Goal: Task Accomplishment & Management: Manage account settings

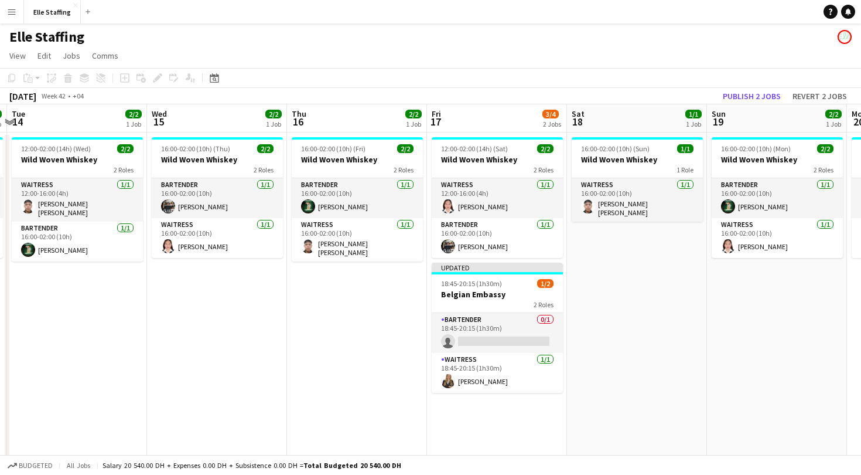
scroll to position [0, 557]
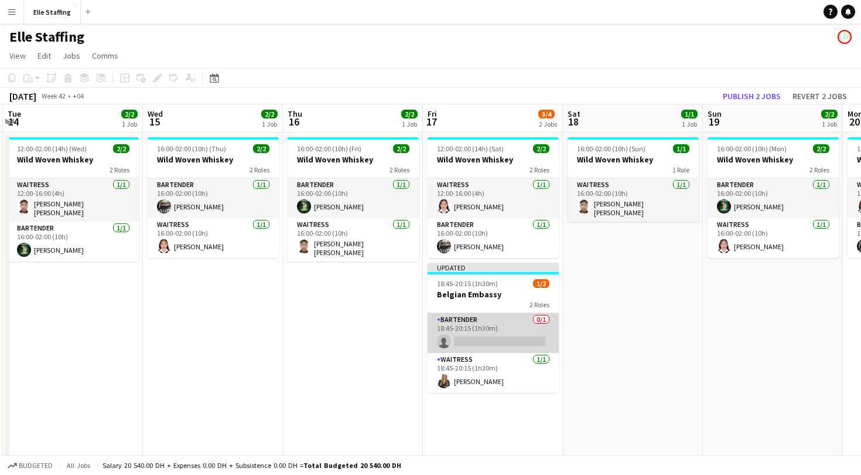
click at [490, 328] on app-card-role "Bartender 0/1 18:45-20:15 (1h30m) single-neutral-actions" at bounding box center [493, 333] width 131 height 40
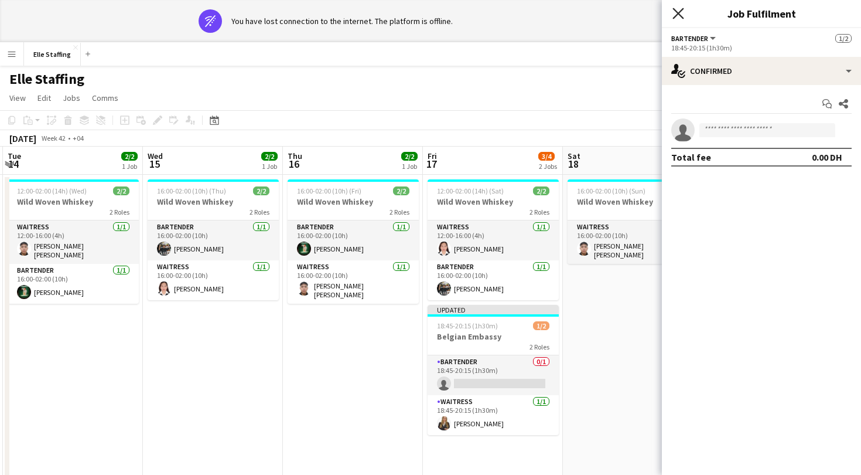
click at [681, 11] on icon at bounding box center [678, 13] width 11 height 11
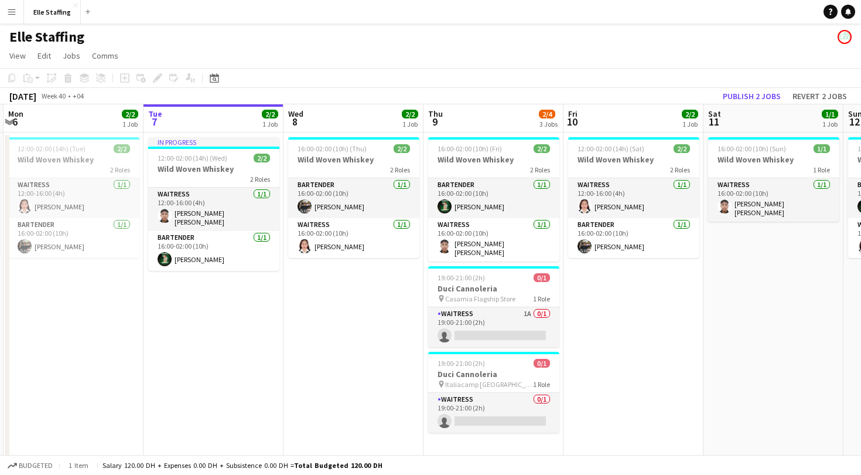
scroll to position [0, 277]
click at [497, 318] on app-card-role "Waitress 1A 0/1 19:00-21:00 (2h) single-neutral-actions" at bounding box center [493, 327] width 131 height 40
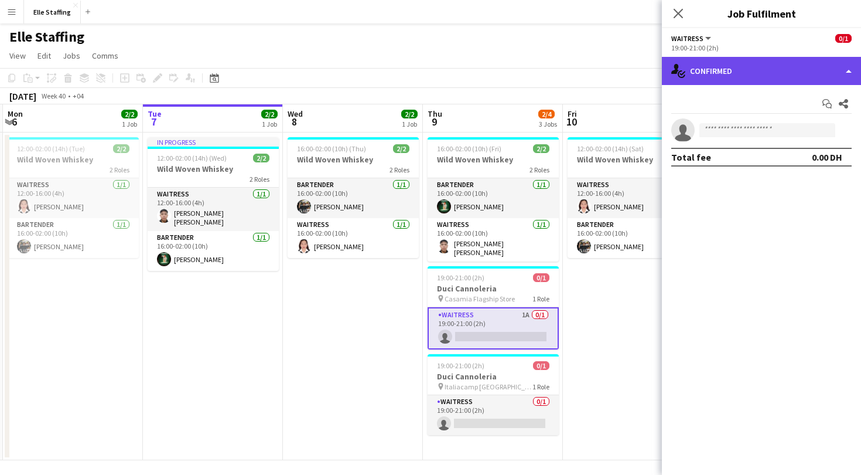
click at [707, 74] on div "single-neutral-actions-check-2 Confirmed" at bounding box center [761, 71] width 199 height 28
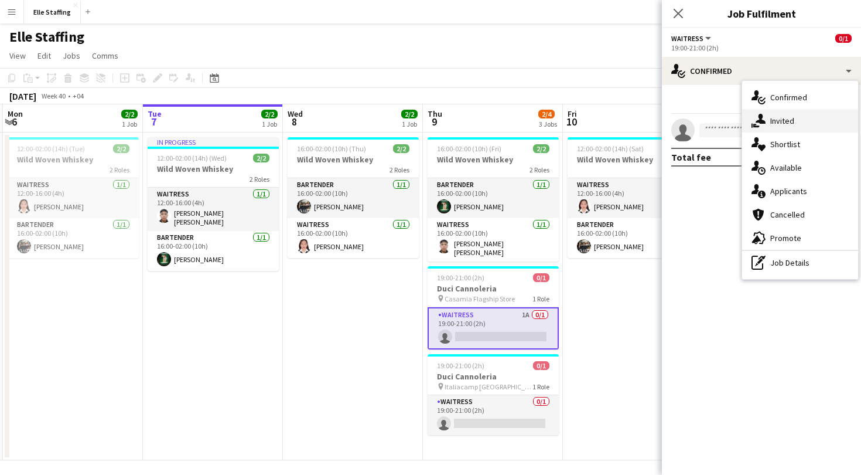
click at [789, 110] on div "single-neutral-actions-share-1 Invited" at bounding box center [800, 120] width 116 height 23
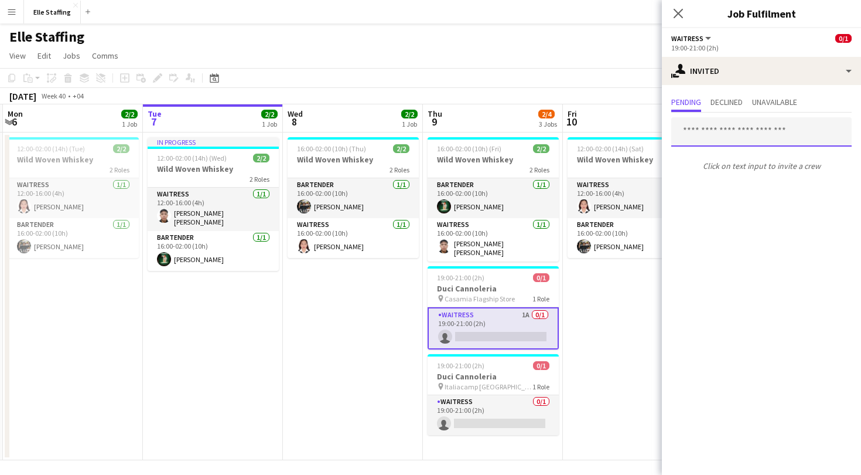
click at [724, 134] on input "text" at bounding box center [762, 131] width 180 height 29
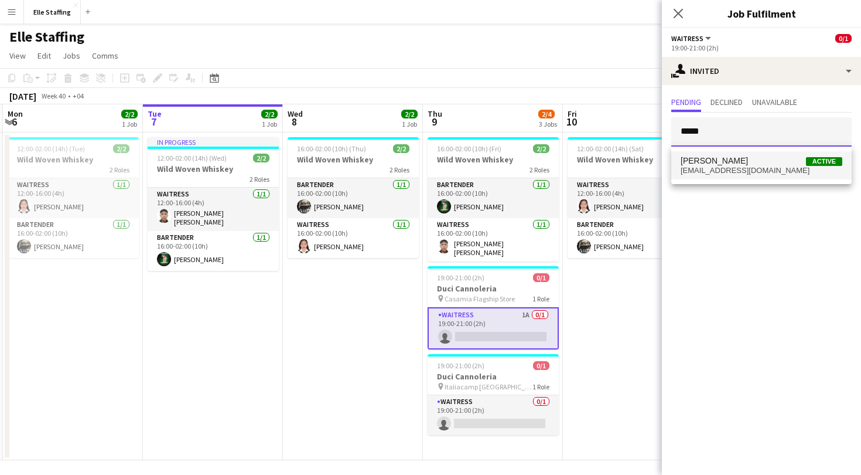
type input "*****"
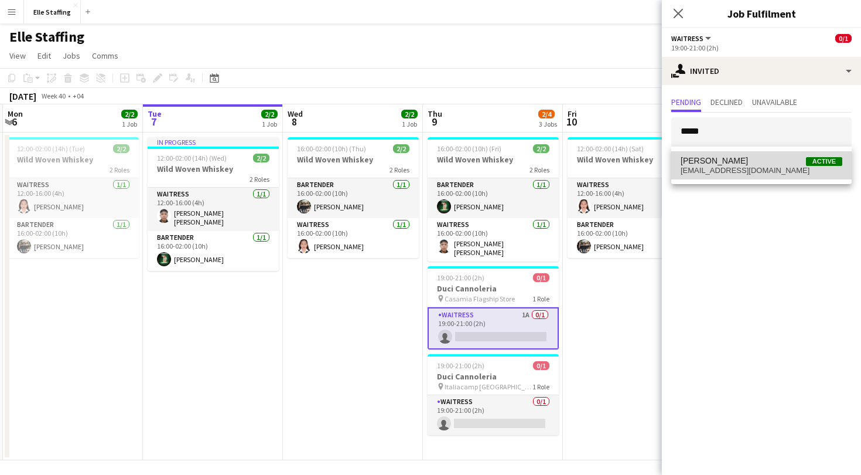
click at [737, 161] on span "[PERSON_NAME]" at bounding box center [714, 161] width 67 height 10
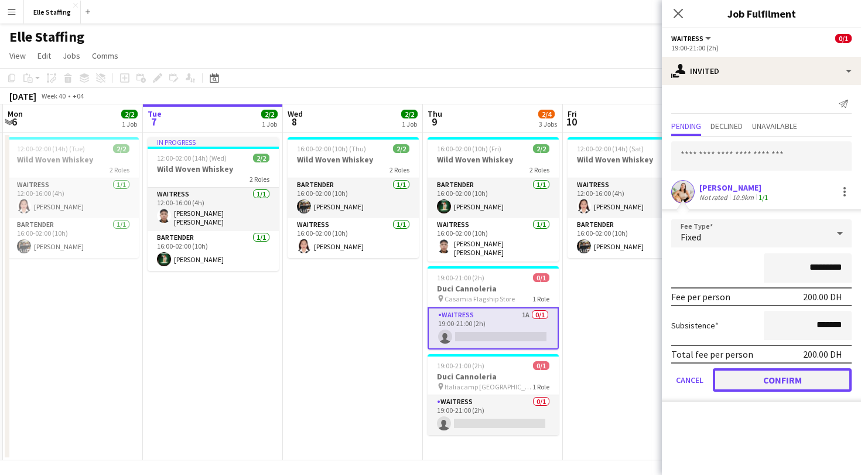
click at [783, 387] on button "Confirm" at bounding box center [782, 379] width 139 height 23
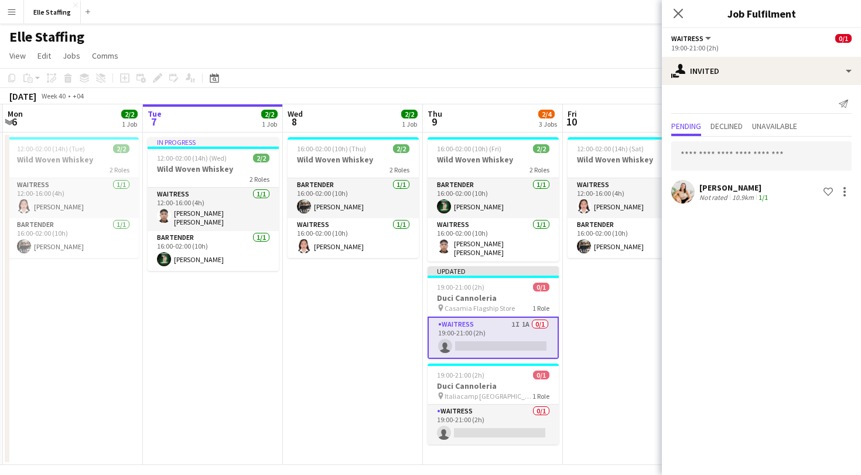
click at [612, 312] on app-date-cell "12:00-02:00 (14h) (Sat) 2/2 Wild Woven Whiskey 2 Roles Waitress [DATE] 12:00-16…" at bounding box center [633, 298] width 140 height 332
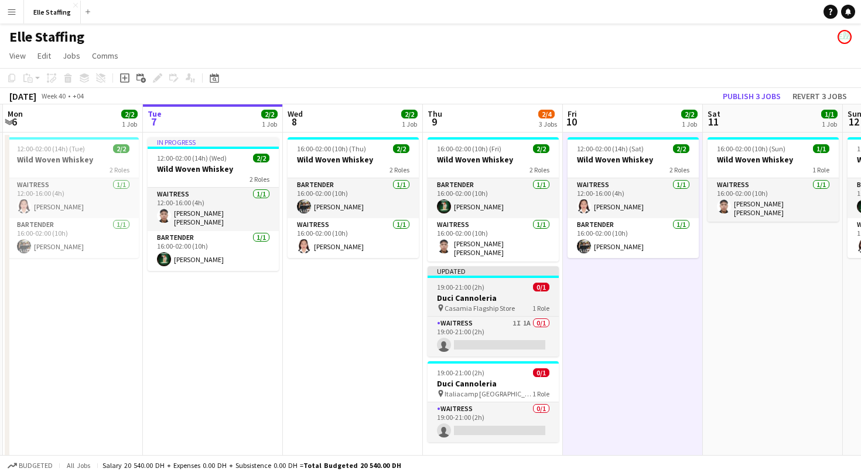
click at [490, 304] on span "Casamia Flagship Store" at bounding box center [480, 308] width 70 height 9
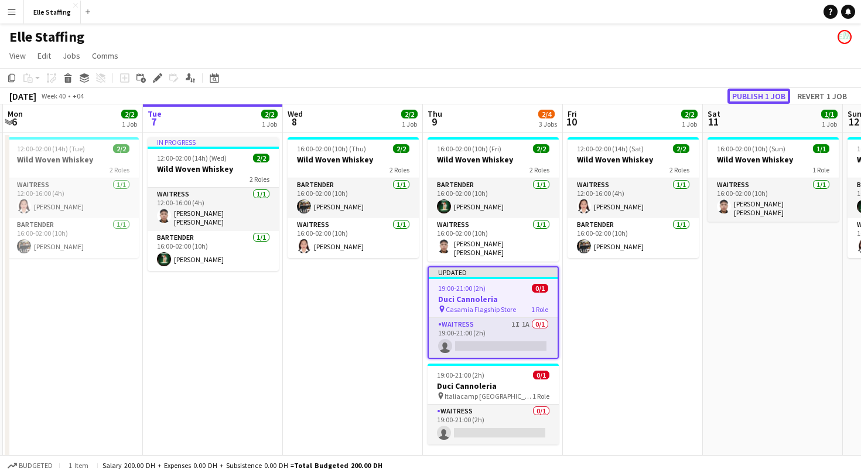
click at [773, 95] on button "Publish 1 job" at bounding box center [759, 95] width 63 height 15
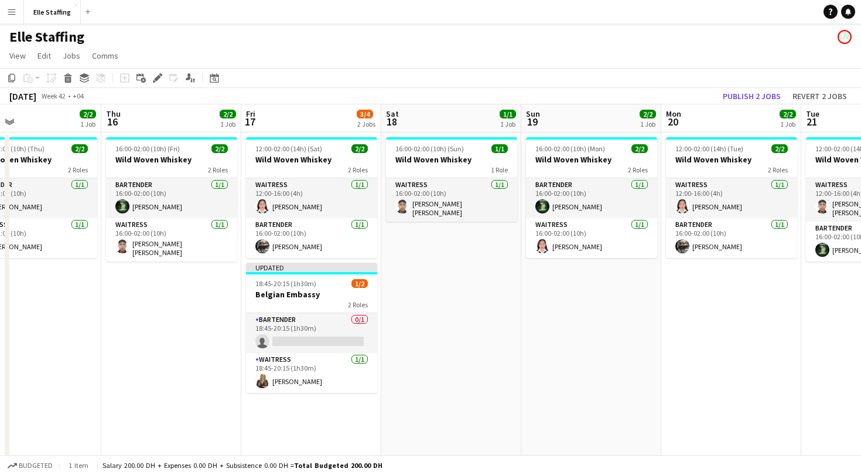
scroll to position [0, 465]
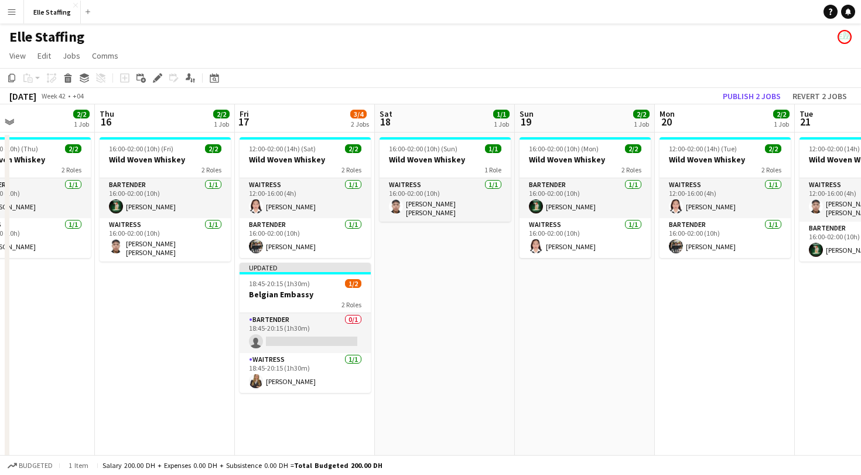
click at [11, 18] on button "Menu" at bounding box center [11, 11] width 23 height 23
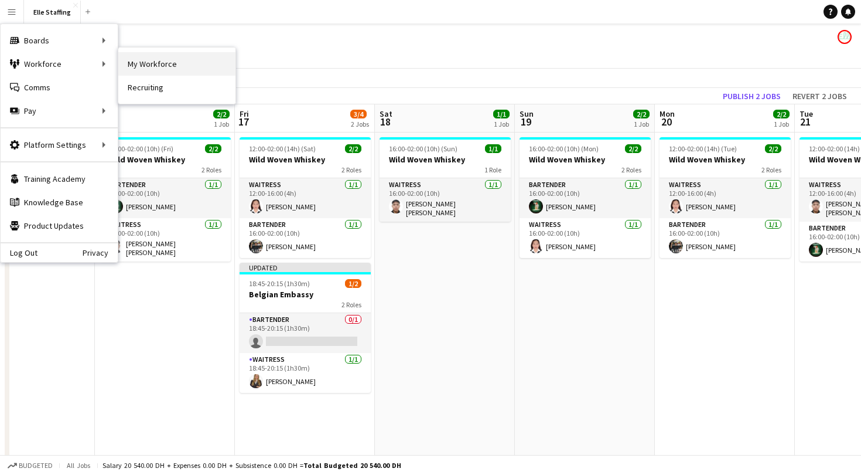
click at [154, 68] on link "My Workforce" at bounding box center [176, 63] width 117 height 23
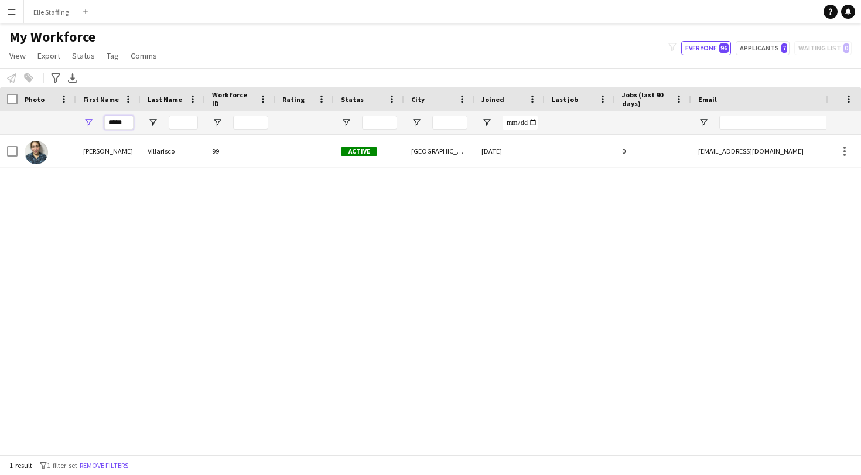
click at [127, 121] on input "*****" at bounding box center [118, 122] width 29 height 14
type input "*"
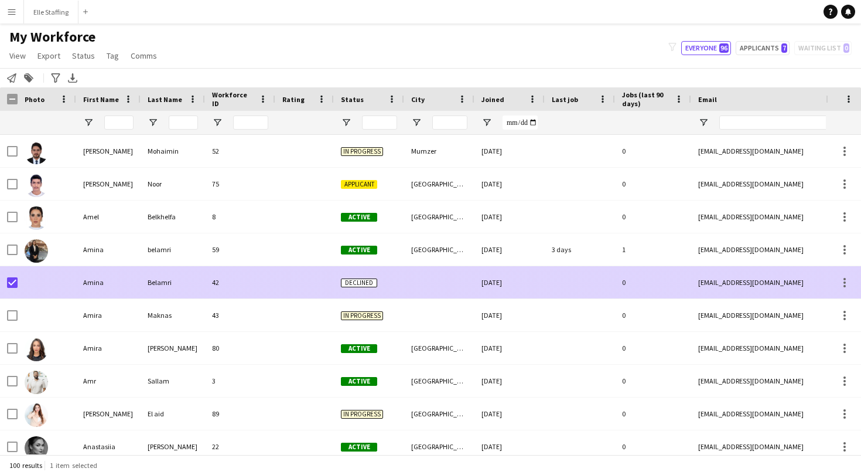
click at [847, 290] on div at bounding box center [843, 282] width 35 height 32
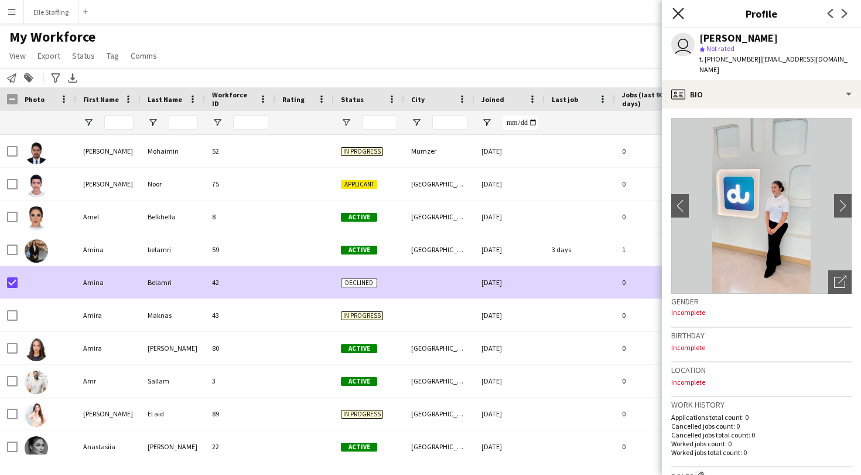
click at [677, 16] on icon "Close pop-in" at bounding box center [678, 13] width 11 height 11
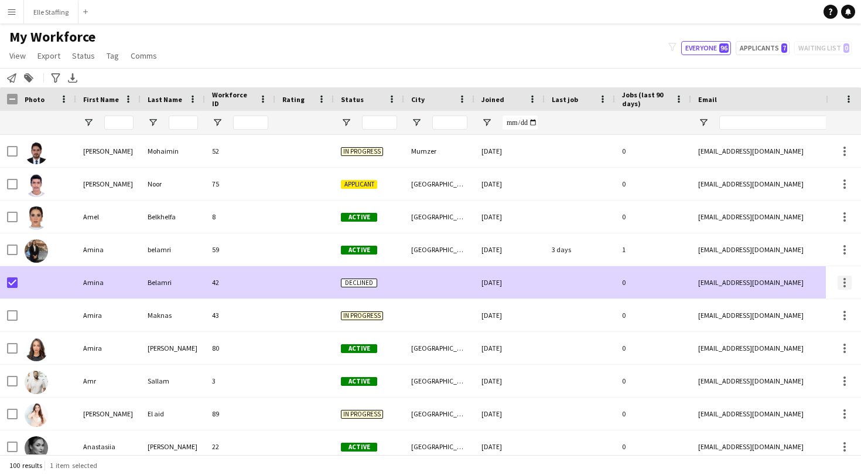
click at [844, 281] on div at bounding box center [845, 282] width 2 height 2
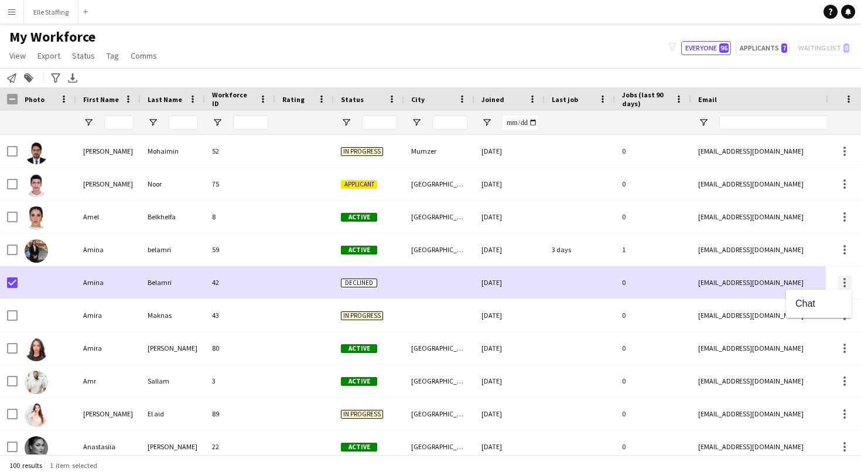
click at [844, 281] on div at bounding box center [430, 237] width 861 height 475
click at [18, 54] on span "View" at bounding box center [17, 55] width 16 height 11
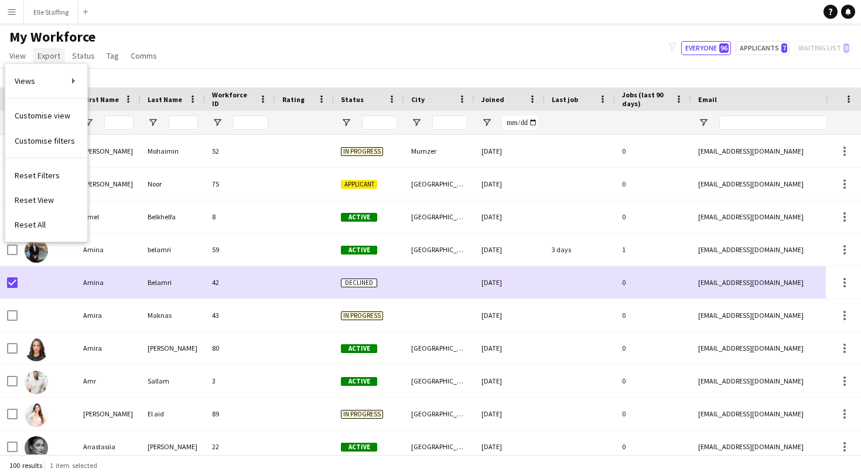
click at [53, 53] on span "Export" at bounding box center [49, 55] width 23 height 11
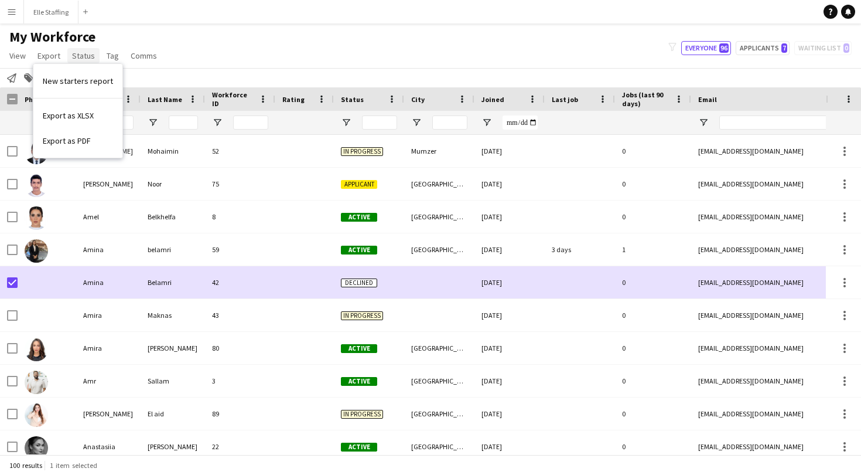
click at [81, 53] on span "Status" at bounding box center [83, 55] width 23 height 11
click at [102, 55] on link "Tag" at bounding box center [113, 55] width 22 height 15
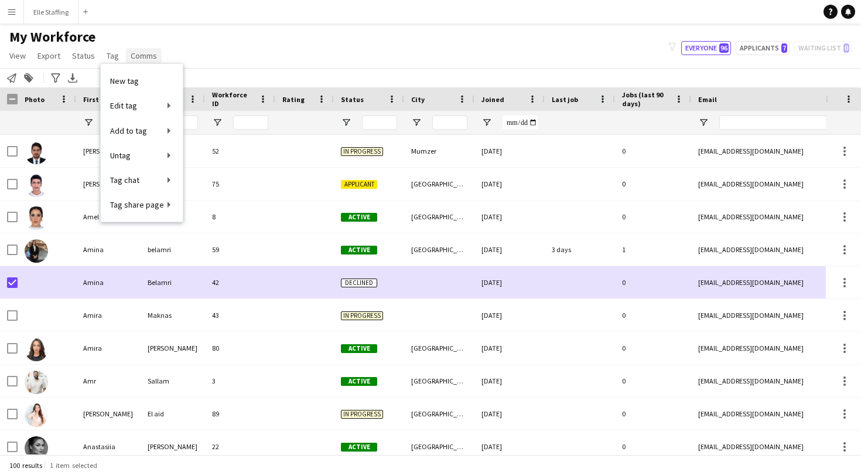
click at [126, 57] on link "Comms" at bounding box center [144, 55] width 36 height 15
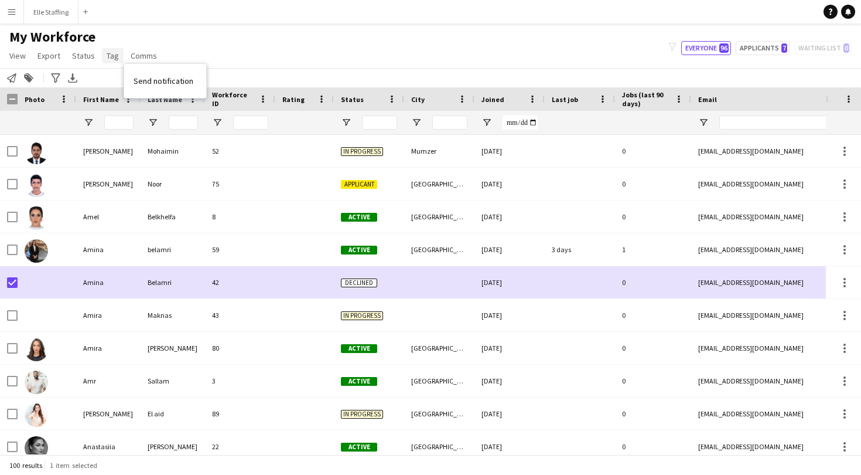
click at [107, 54] on span "Tag" at bounding box center [113, 55] width 12 height 11
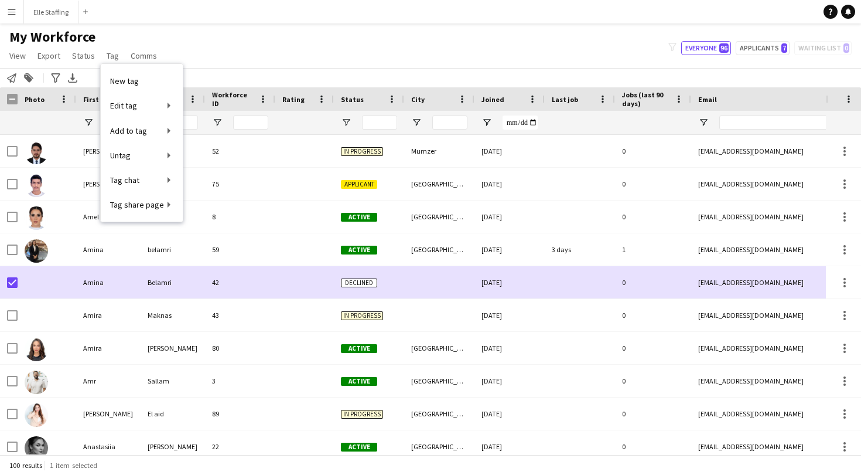
click at [201, 43] on div "My Workforce View Views Default view New view Update view Delete view Edit name…" at bounding box center [430, 48] width 861 height 40
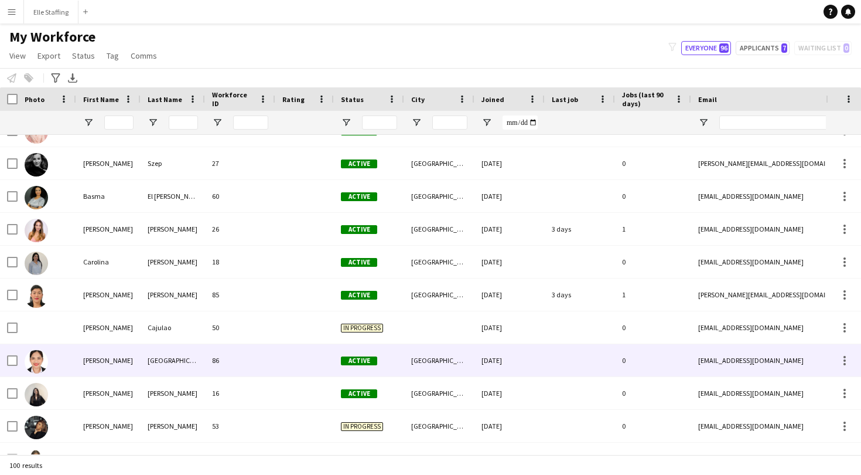
scroll to position [472, 0]
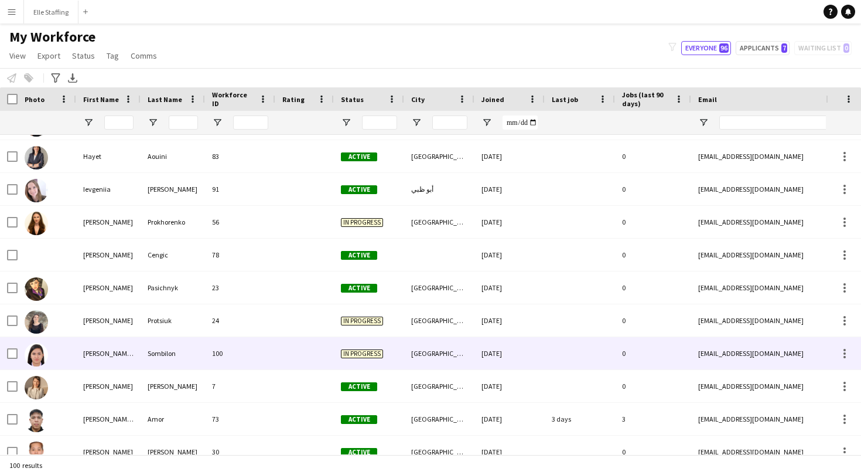
click at [134, 356] on div "[PERSON_NAME] [PERSON_NAME]" at bounding box center [108, 353] width 64 height 32
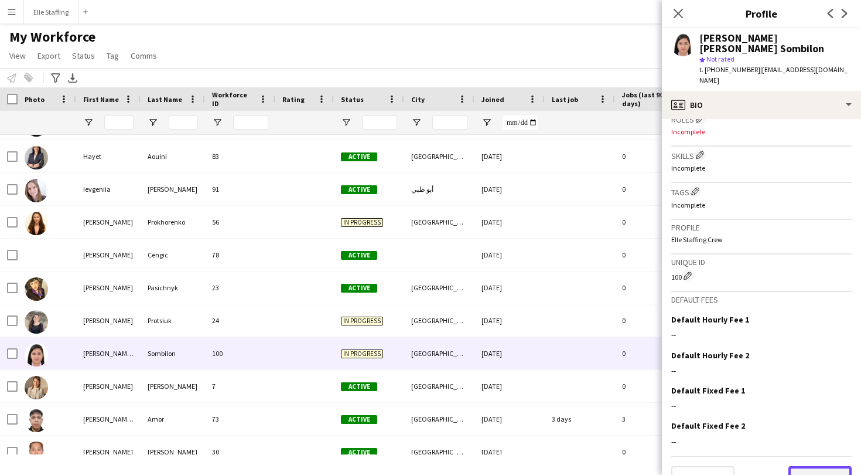
click at [823, 466] on button "Next" at bounding box center [820, 477] width 63 height 23
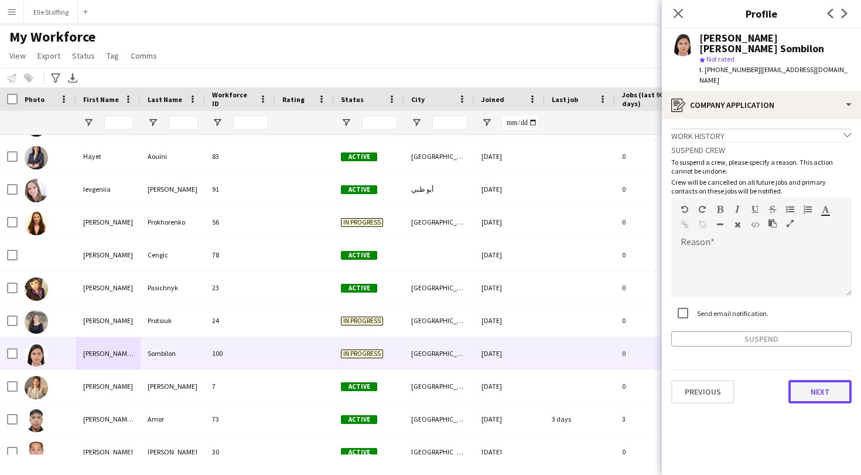
click at [819, 380] on button "Next" at bounding box center [820, 391] width 63 height 23
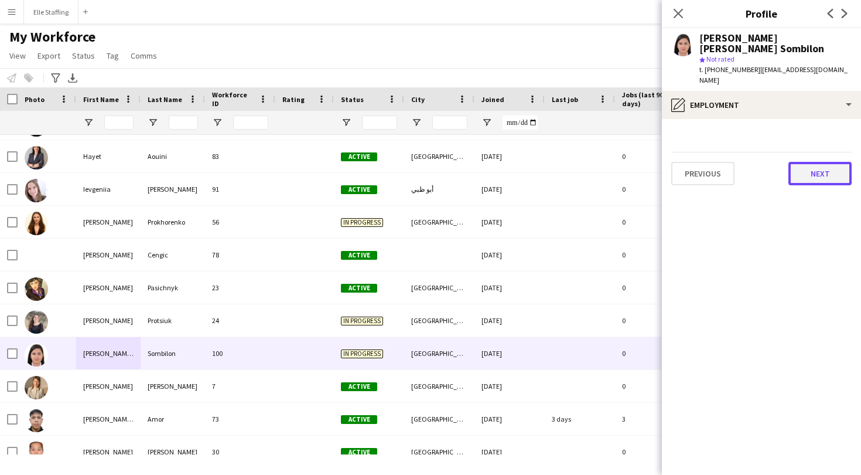
click at [817, 162] on button "Next" at bounding box center [820, 173] width 63 height 23
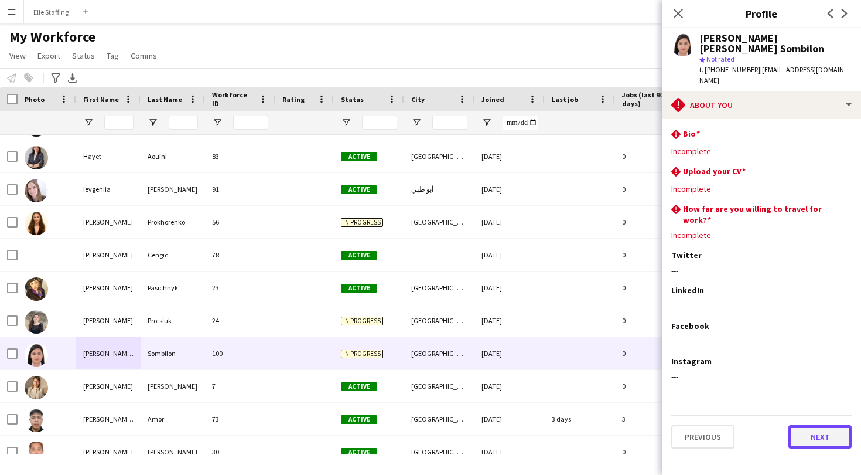
click at [811, 425] on button "Next" at bounding box center [820, 436] width 63 height 23
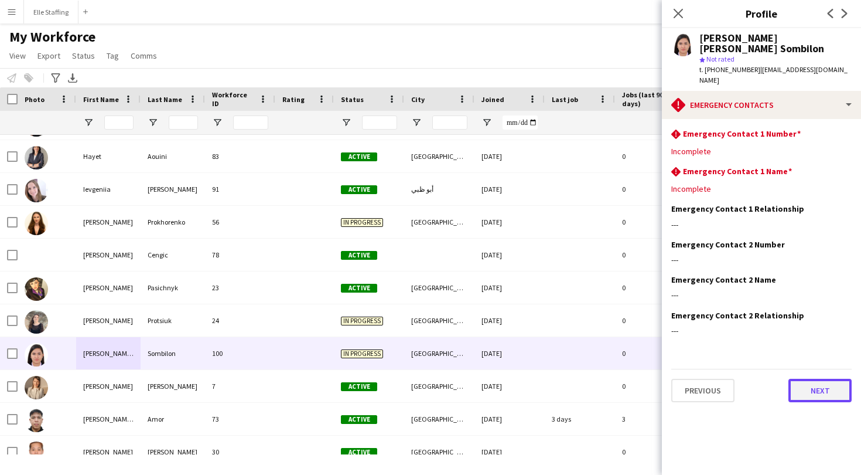
click at [810, 379] on button "Next" at bounding box center [820, 390] width 63 height 23
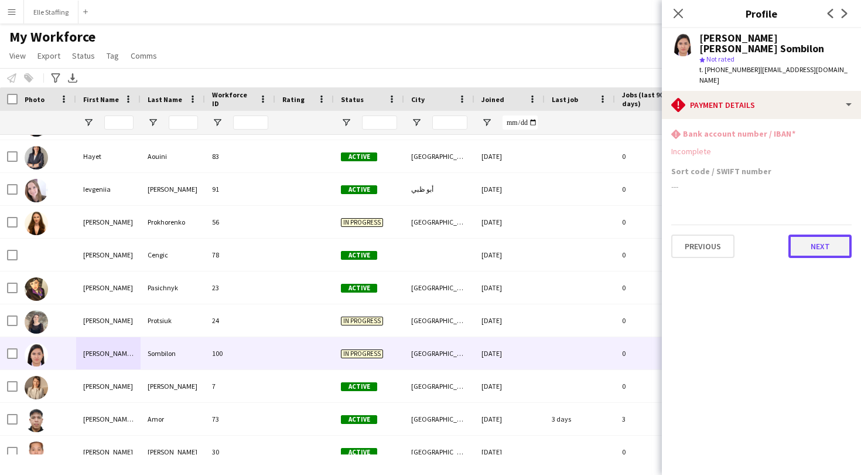
click at [816, 234] on button "Next" at bounding box center [820, 245] width 63 height 23
click at [684, 11] on app-icon "Close pop-in" at bounding box center [678, 13] width 17 height 17
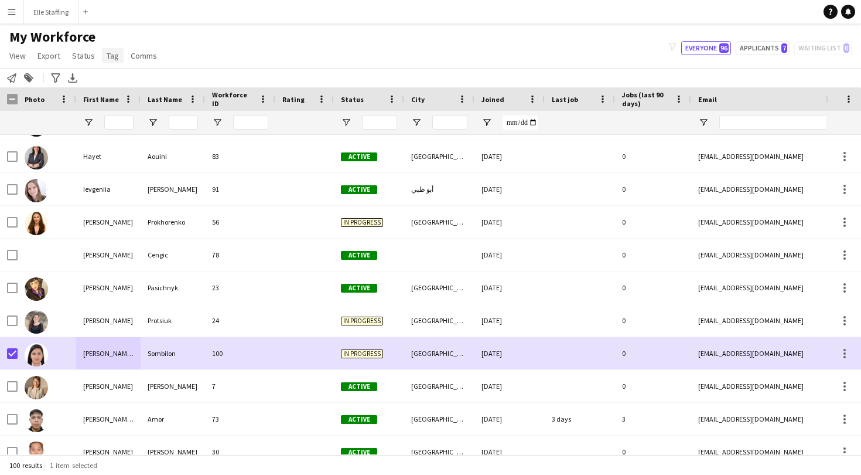
click at [109, 59] on span "Tag" at bounding box center [113, 55] width 12 height 11
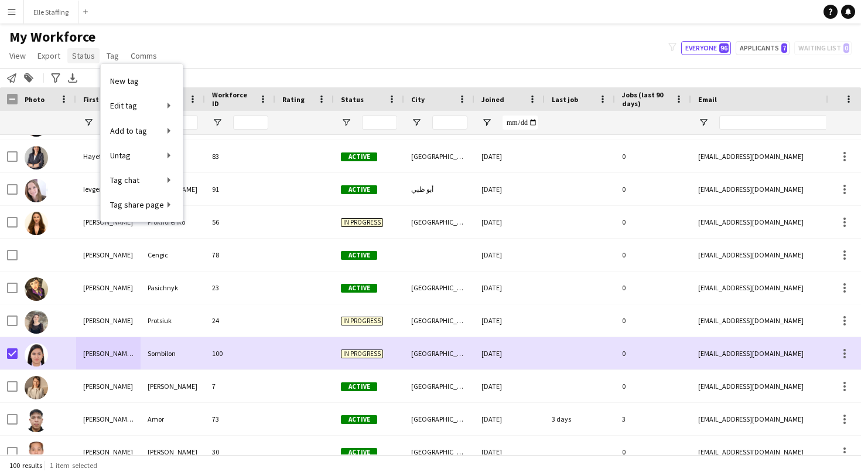
click at [87, 60] on span "Status" at bounding box center [83, 55] width 23 height 11
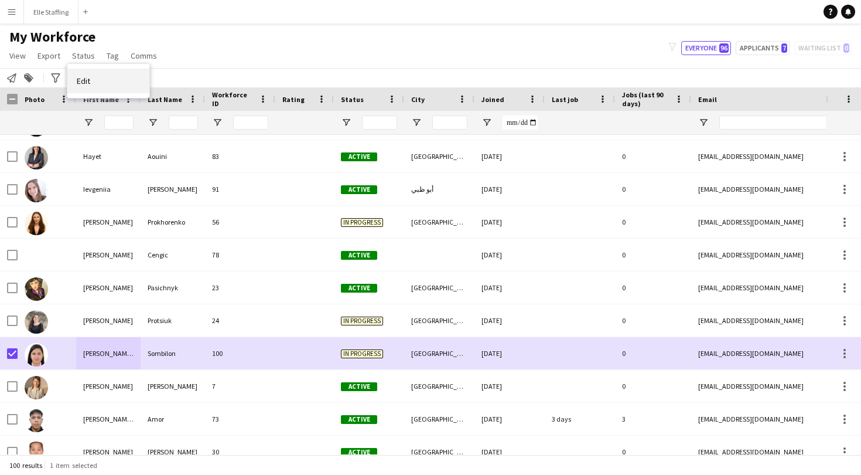
click at [96, 76] on link "Edit" at bounding box center [108, 81] width 82 height 25
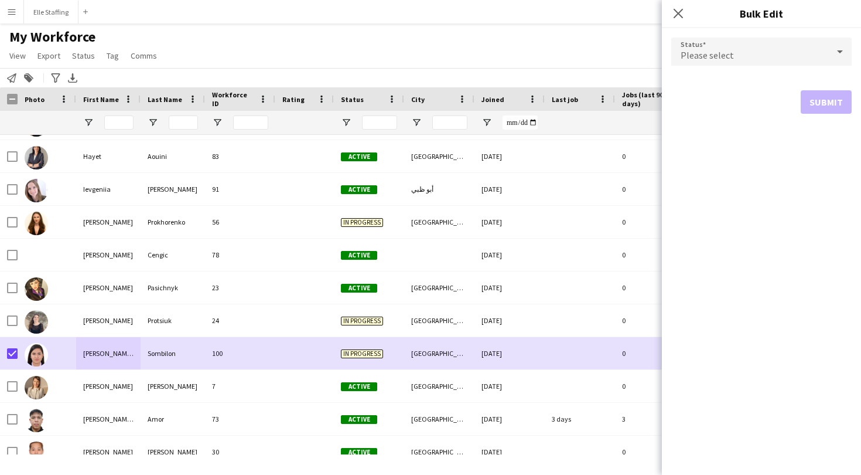
click at [738, 45] on div "Please select" at bounding box center [750, 52] width 157 height 28
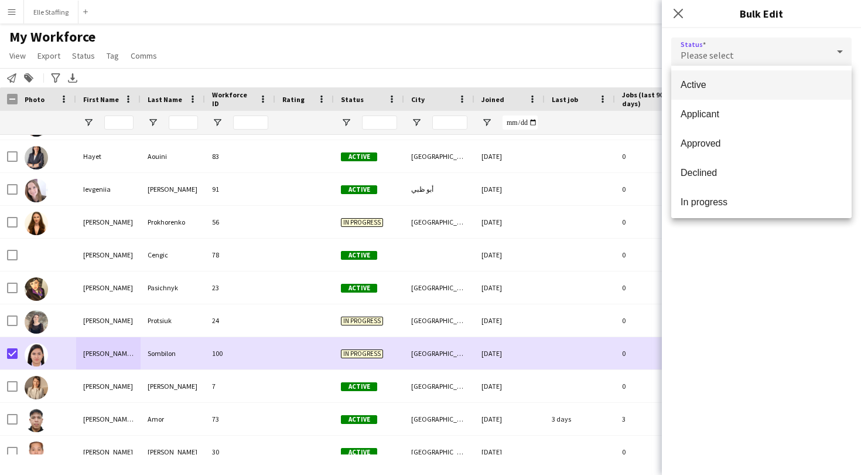
click at [717, 77] on mat-option "Active" at bounding box center [762, 84] width 180 height 29
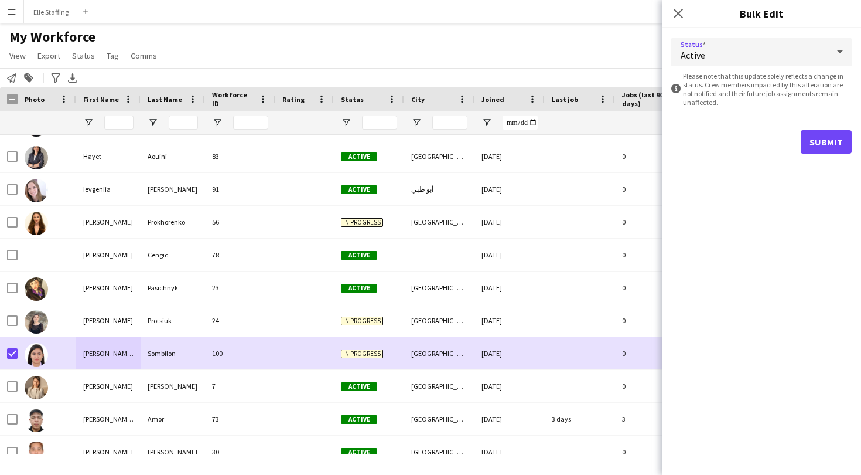
click at [822, 135] on button "Submit" at bounding box center [826, 141] width 51 height 23
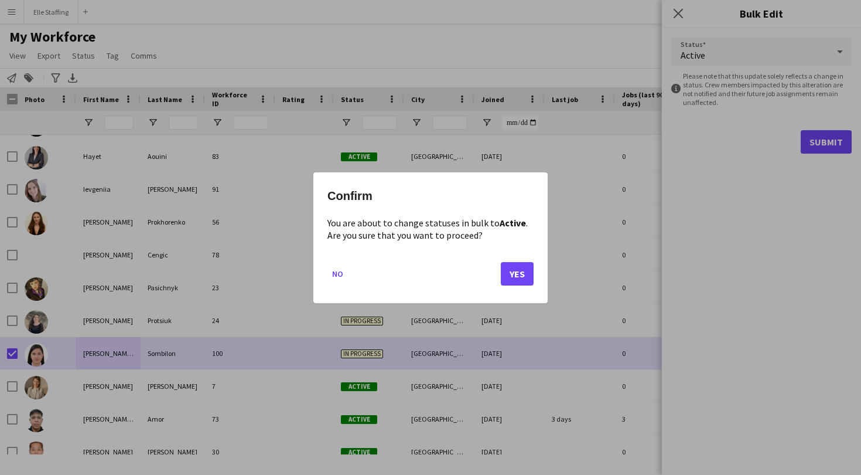
click at [520, 270] on button "Yes" at bounding box center [517, 272] width 33 height 23
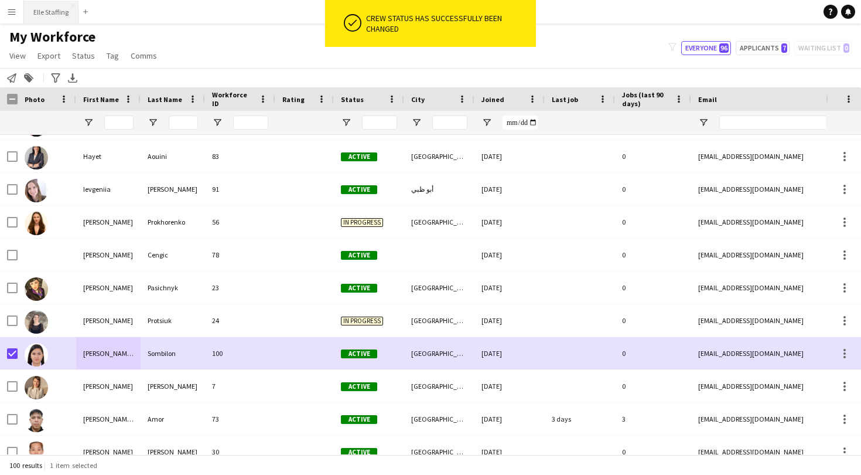
click at [56, 14] on button "Elle Staffing Close" at bounding box center [51, 12] width 54 height 23
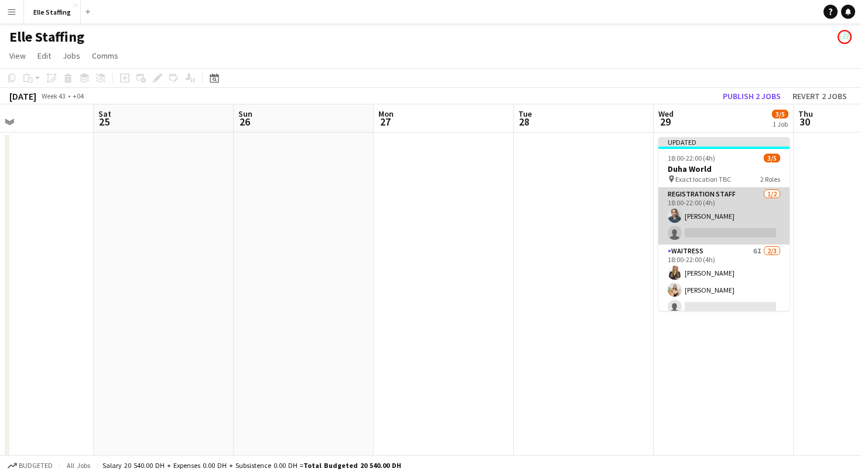
click at [764, 230] on app-card-role "Registration Staff [DATE] 18:00-22:00 (4h) [PERSON_NAME] single-neutral-actions" at bounding box center [724, 216] width 131 height 57
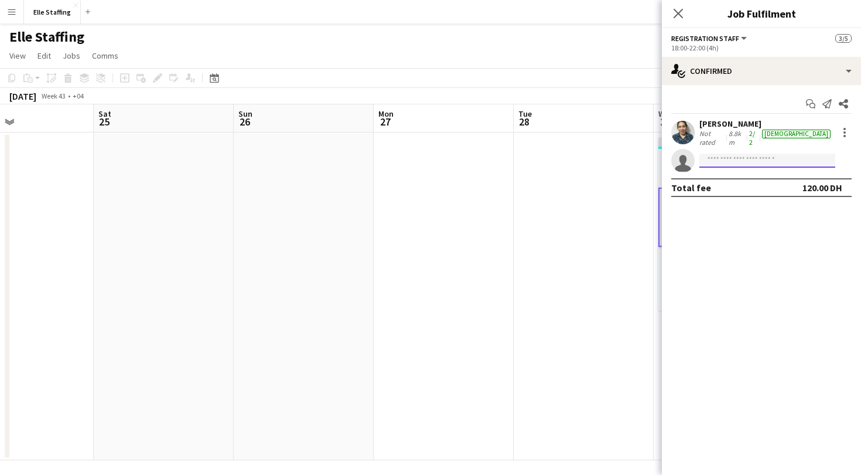
click at [739, 159] on input at bounding box center [768, 161] width 136 height 14
type input "*"
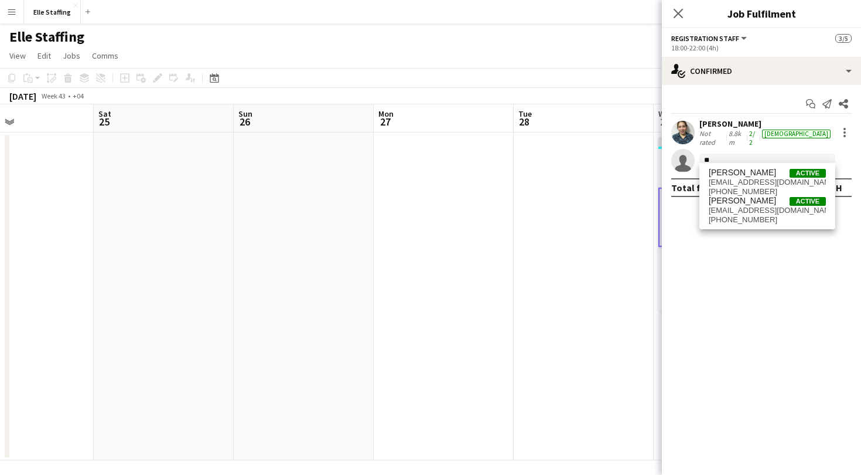
type input "*"
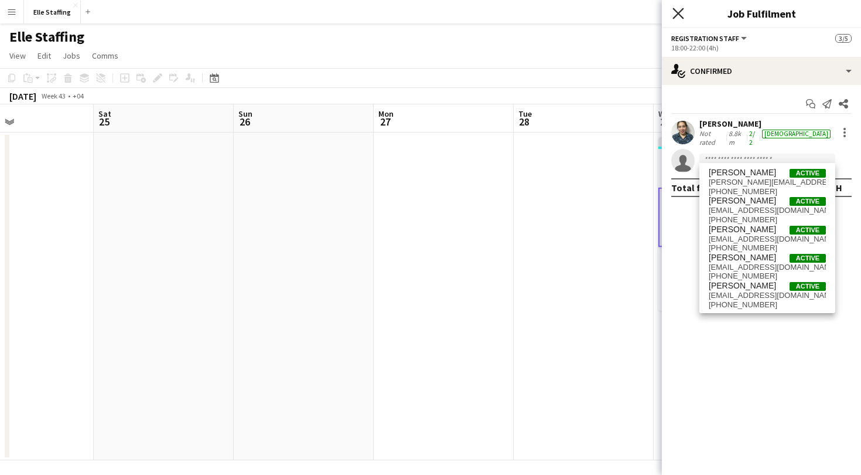
click at [681, 11] on icon at bounding box center [678, 13] width 11 height 11
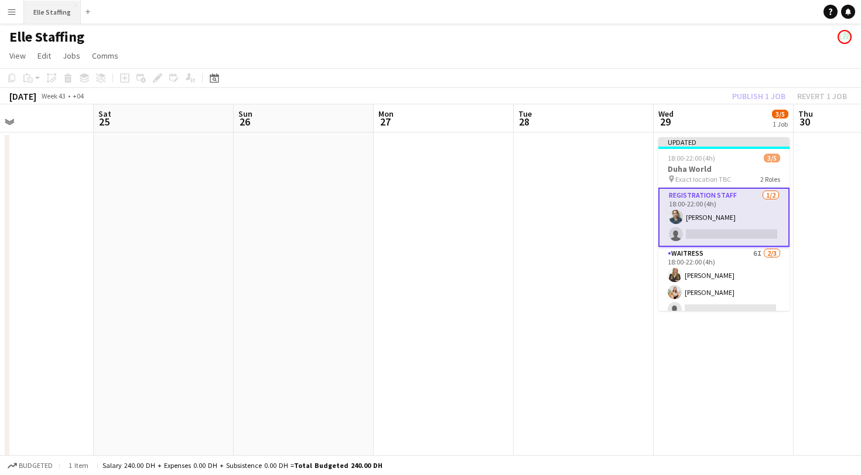
click at [47, 15] on button "Elle Staffing Close" at bounding box center [52, 12] width 57 height 23
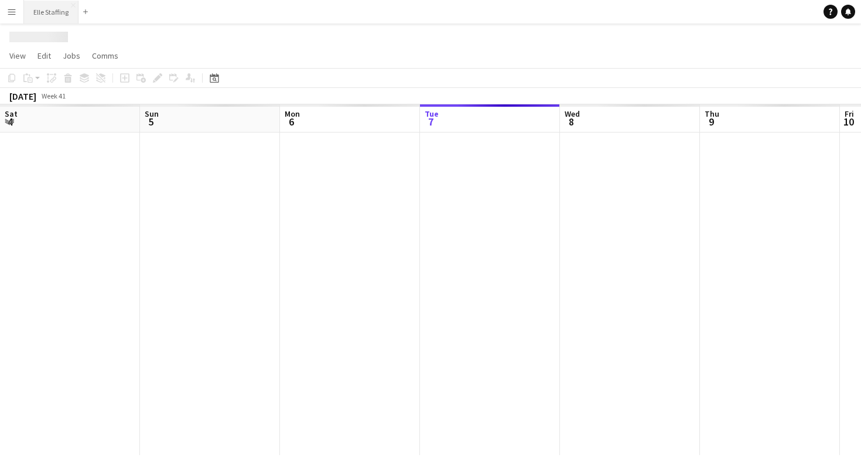
scroll to position [0, 280]
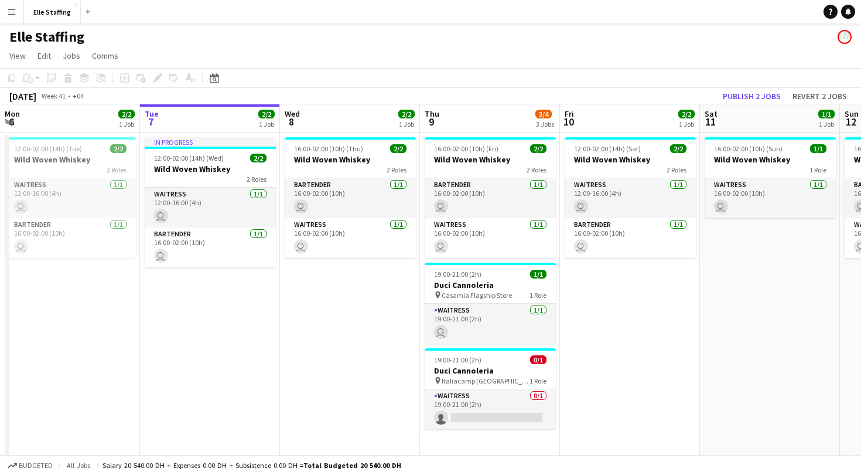
click at [11, 20] on button "Menu" at bounding box center [11, 11] width 23 height 23
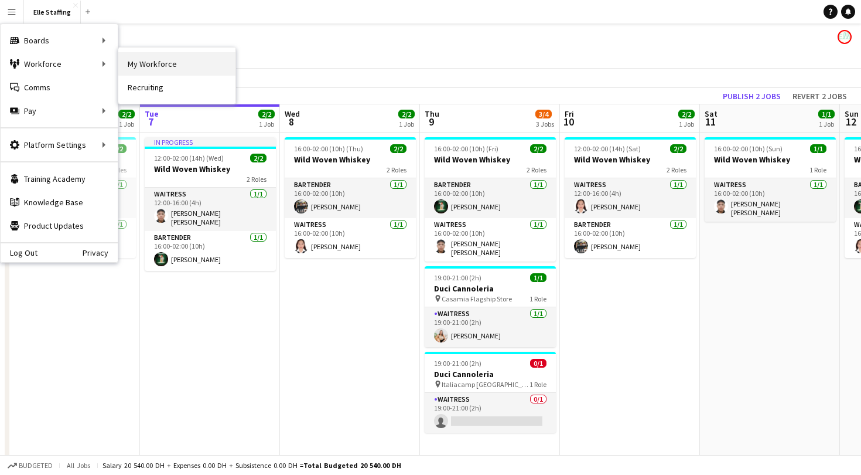
click at [149, 64] on link "My Workforce" at bounding box center [176, 63] width 117 height 23
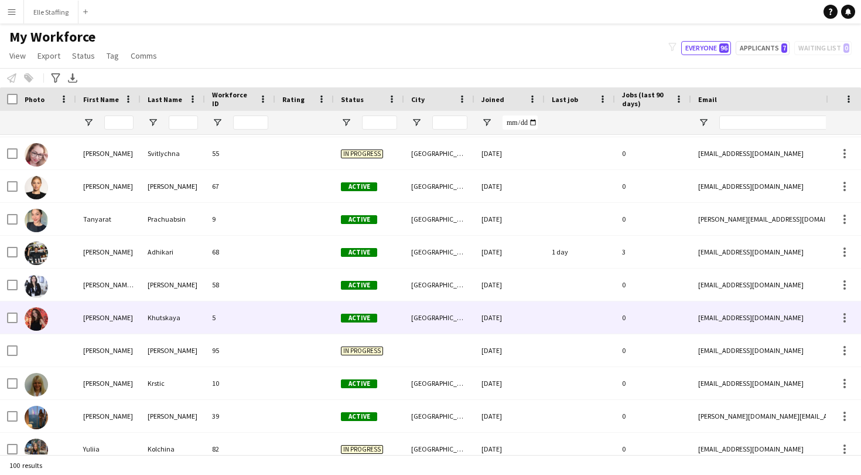
scroll to position [2787, 0]
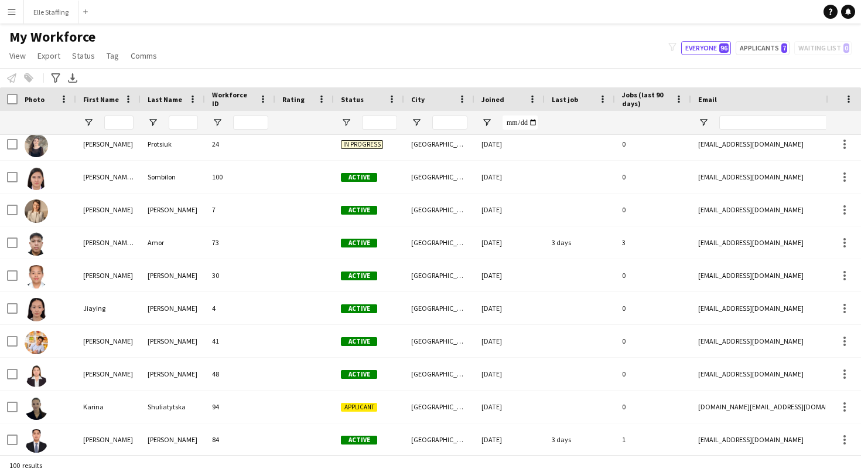
click at [11, 4] on button "Menu" at bounding box center [11, 11] width 23 height 23
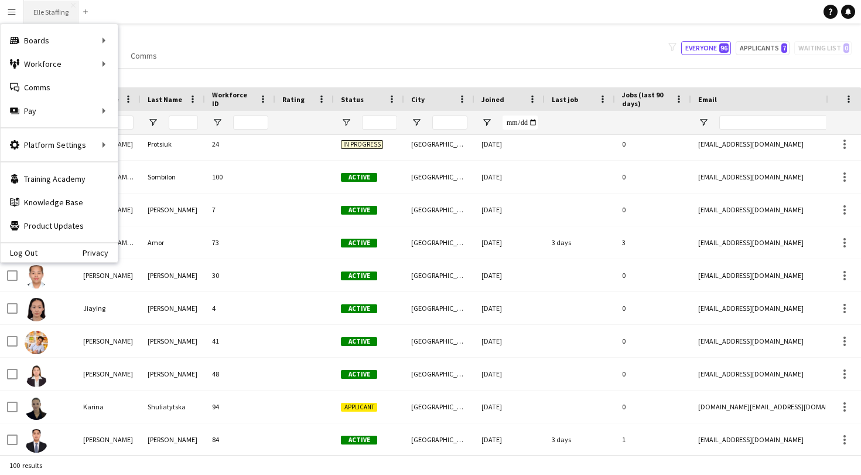
click at [51, 19] on button "Elle Staffing Close" at bounding box center [51, 12] width 54 height 23
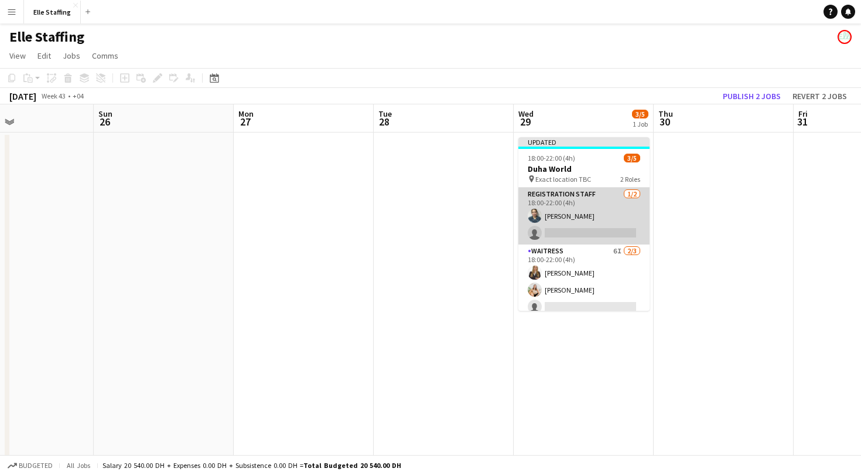
click at [583, 233] on app-card-role "Registration Staff [DATE] 18:00-22:00 (4h) [PERSON_NAME] single-neutral-actions" at bounding box center [584, 216] width 131 height 57
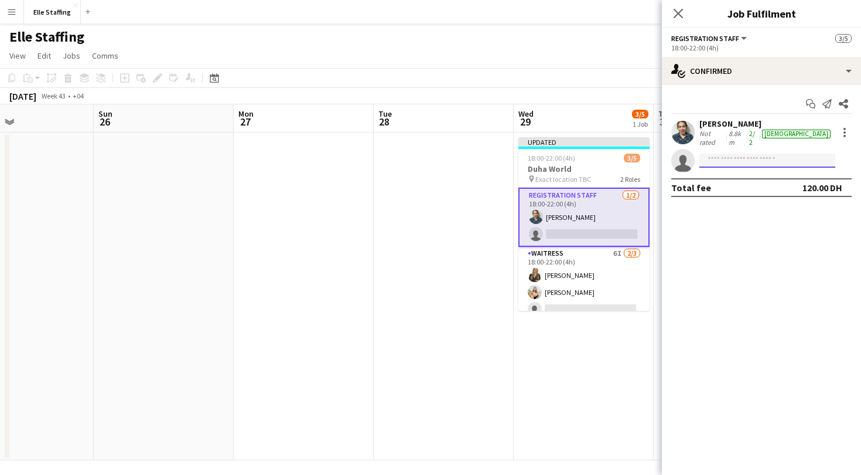
click at [717, 154] on input at bounding box center [768, 161] width 136 height 14
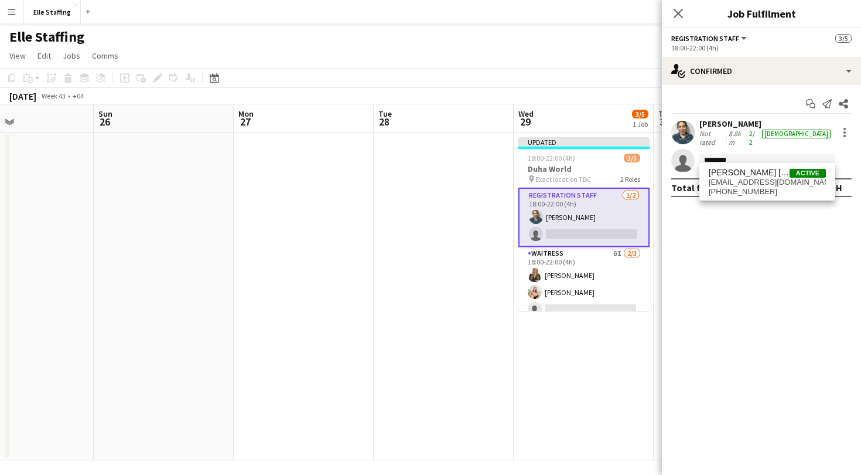
type input "********"
click at [756, 165] on div "[PERSON_NAME] [PERSON_NAME] Sombilon Active [EMAIL_ADDRESS][DOMAIN_NAME] [PHONE…" at bounding box center [768, 182] width 136 height 38
click at [753, 179] on span "[EMAIL_ADDRESS][DOMAIN_NAME]" at bounding box center [767, 182] width 117 height 9
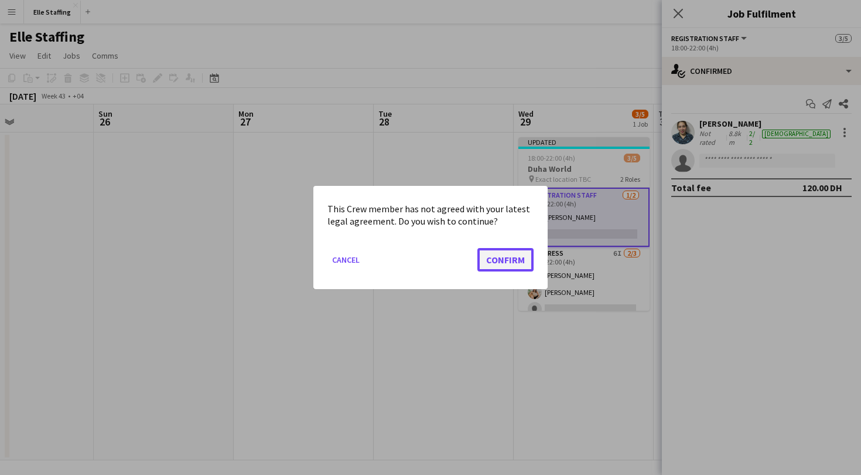
click at [509, 264] on button "Confirm" at bounding box center [506, 259] width 56 height 23
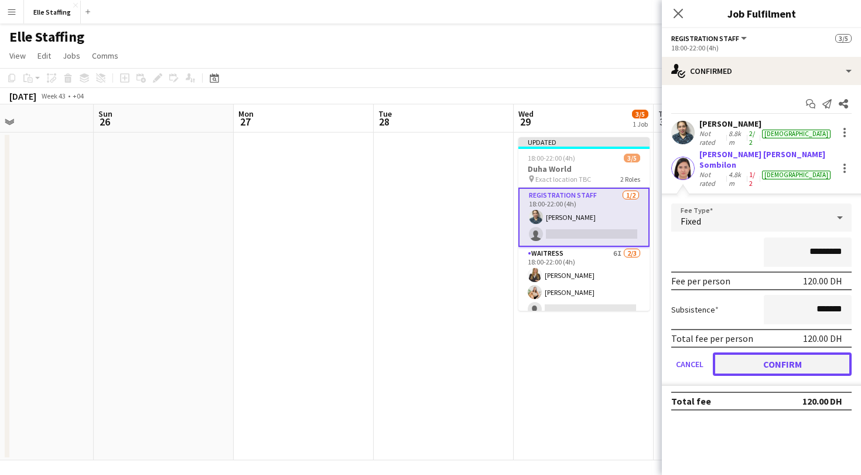
click at [797, 352] on button "Confirm" at bounding box center [782, 363] width 139 height 23
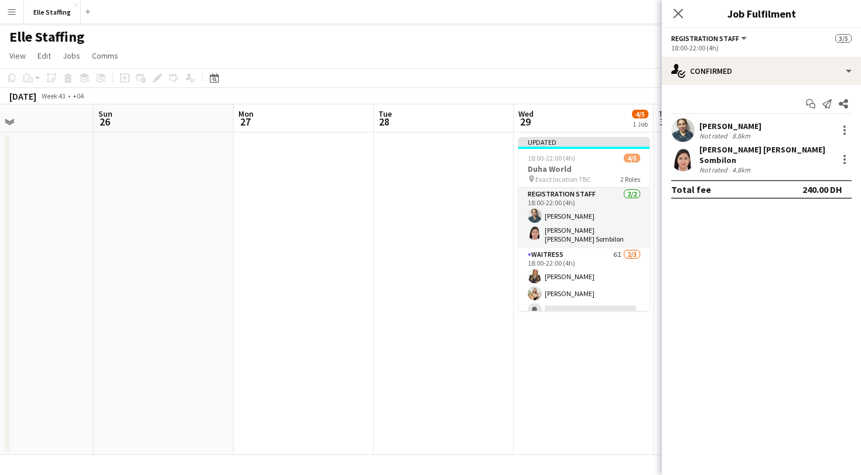
click at [558, 59] on app-page-menu "View Day view expanded Day view collapsed Month view Date picker Jump to [DATE]…" at bounding box center [430, 57] width 861 height 22
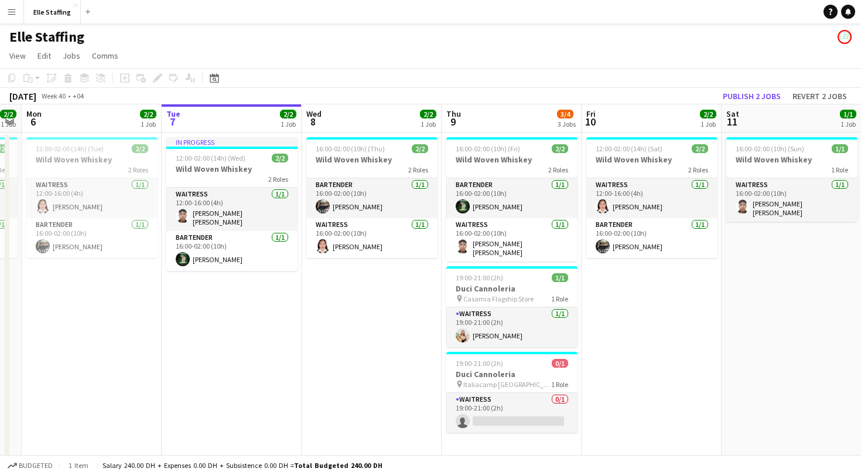
scroll to position [0, 257]
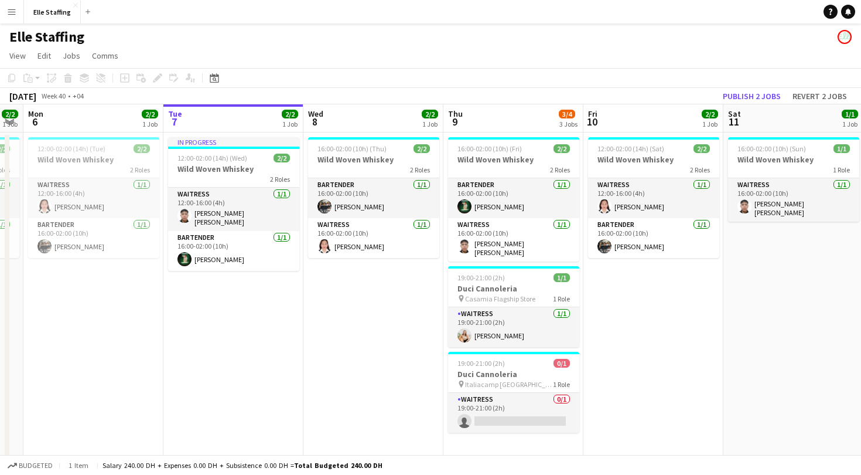
click at [16, 9] on app-icon "Menu" at bounding box center [11, 11] width 9 height 9
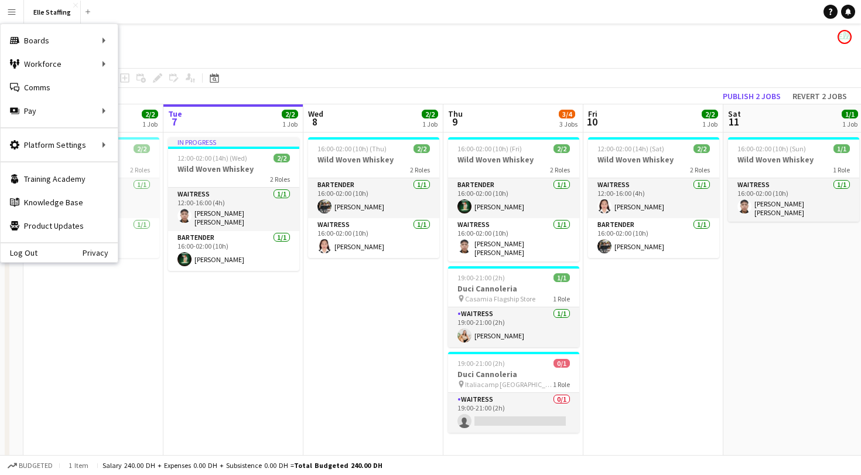
click at [199, 40] on div "Elle Staffing" at bounding box center [430, 34] width 861 height 22
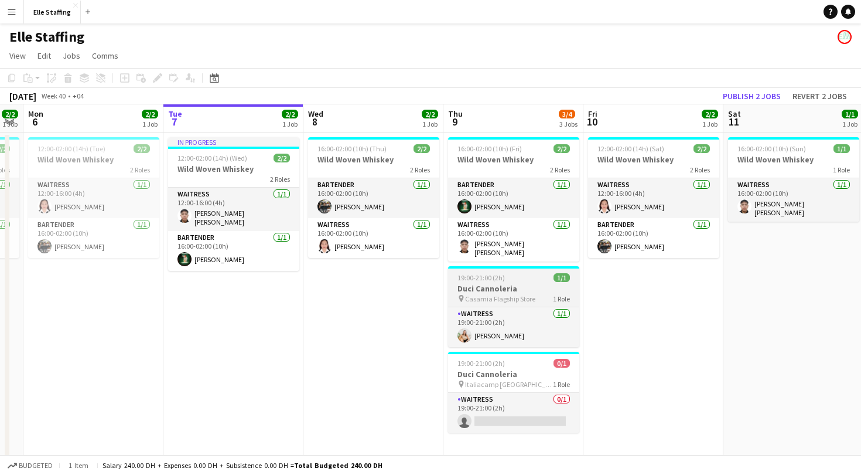
click at [499, 289] on h3 "Duci Cannoleria" at bounding box center [513, 288] width 131 height 11
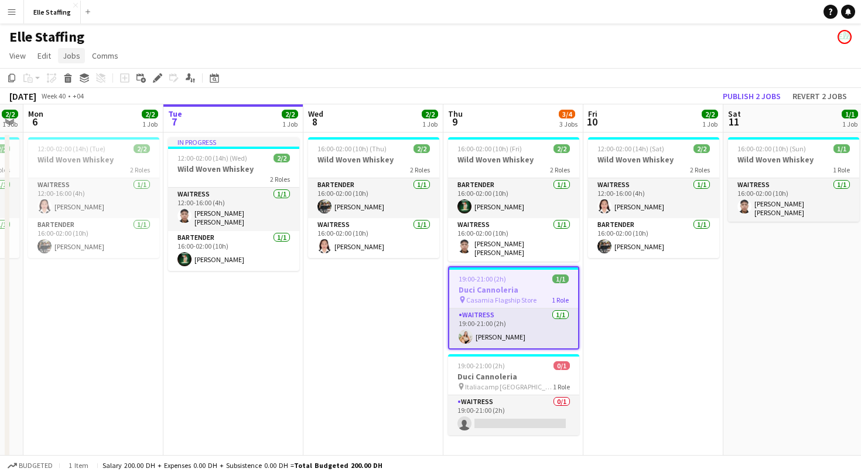
click at [66, 56] on span "Jobs" at bounding box center [72, 55] width 18 height 11
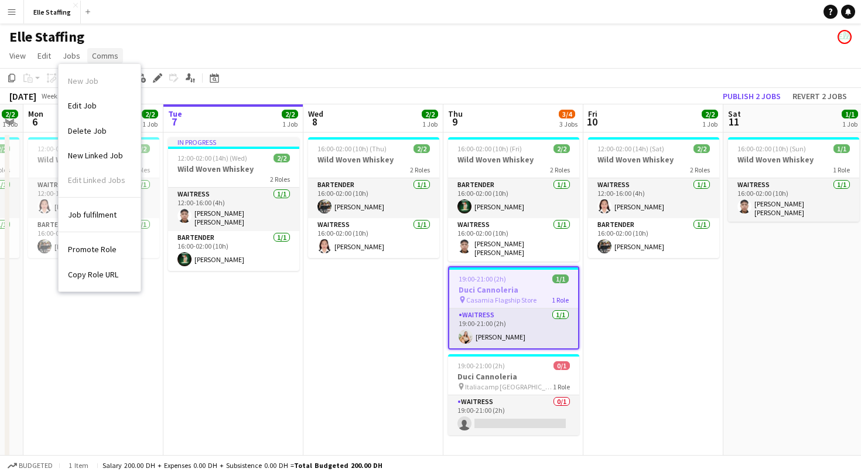
click at [105, 54] on span "Comms" at bounding box center [105, 55] width 26 height 11
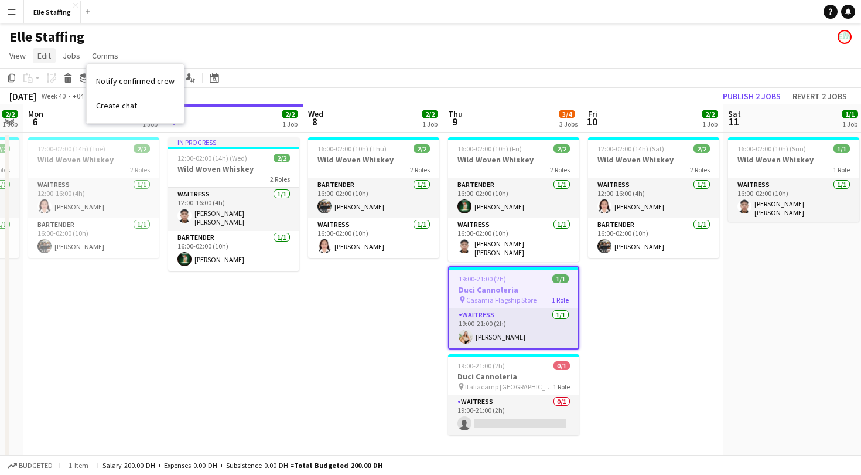
click at [46, 54] on span "Edit" at bounding box center [44, 55] width 13 height 11
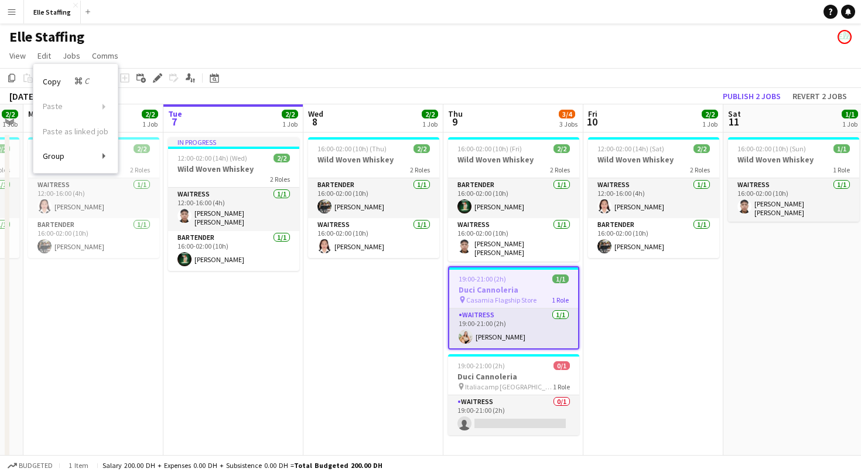
click at [155, 46] on app-page-menu "View Day view expanded Day view collapsed Month view Date picker Jump to [DATE]…" at bounding box center [430, 57] width 861 height 22
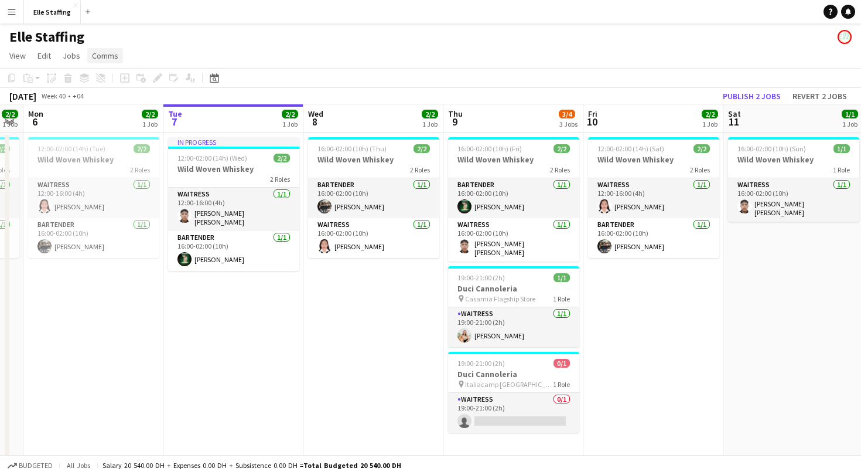
click at [111, 52] on span "Comms" at bounding box center [105, 55] width 26 height 11
click at [522, 273] on div "19:00-21:00 (2h) 1/1" at bounding box center [513, 277] width 131 height 9
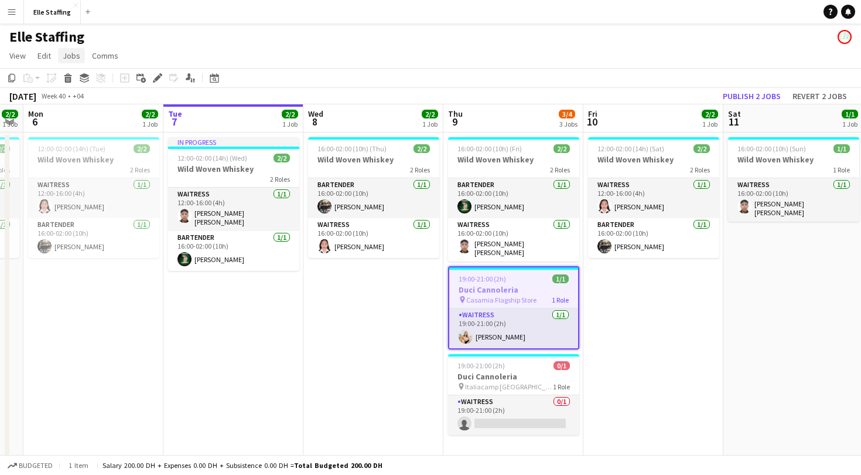
click at [83, 52] on link "Jobs" at bounding box center [71, 55] width 27 height 15
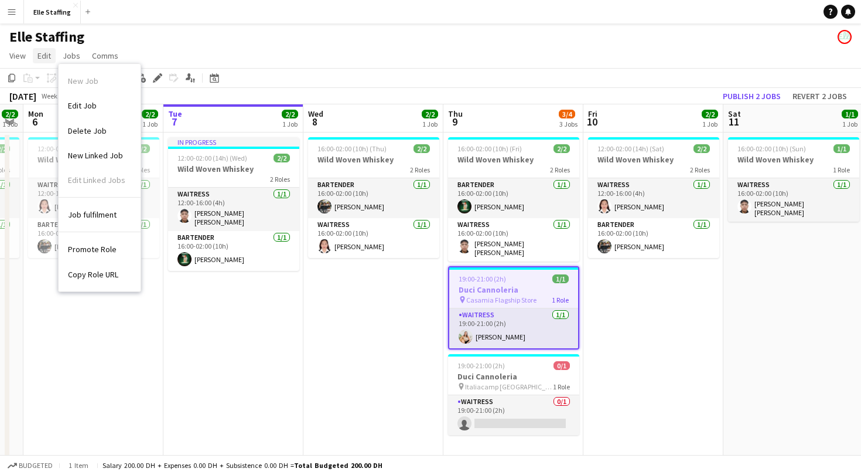
click at [51, 59] on link "Edit" at bounding box center [44, 55] width 23 height 15
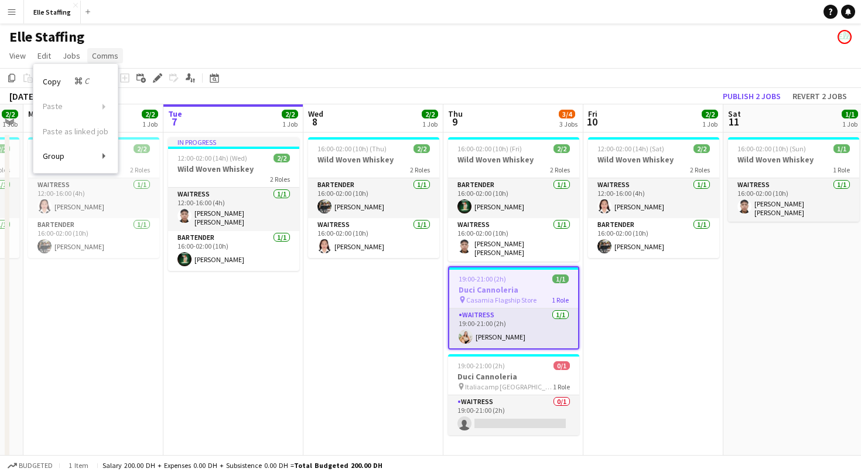
click at [106, 53] on span "Comms" at bounding box center [105, 55] width 26 height 11
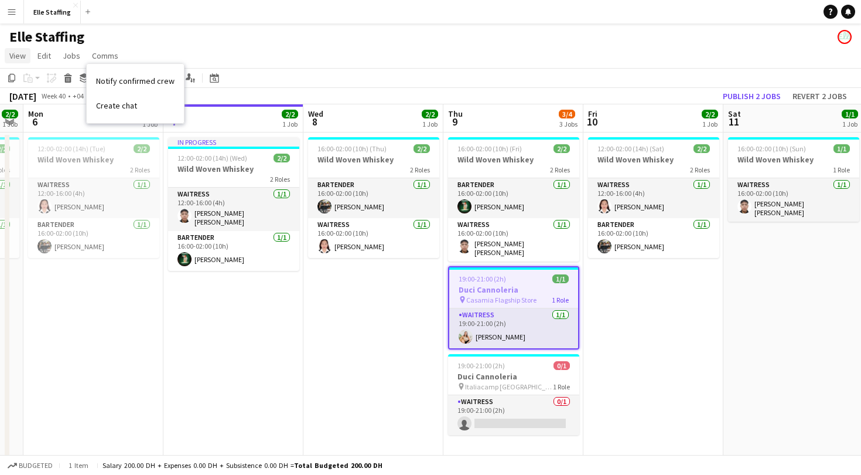
click at [22, 57] on span "View" at bounding box center [17, 55] width 16 height 11
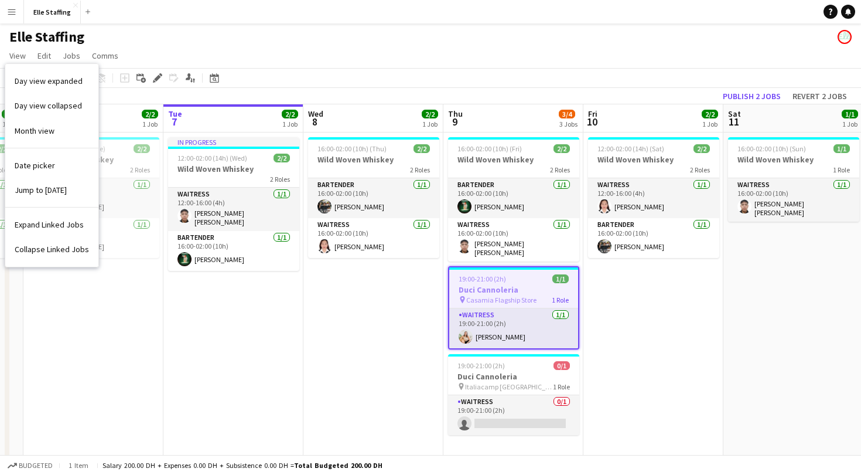
click at [402, 73] on app-toolbar "Copy Paste Paste Command V Paste with crew Command Shift V Paste linked Job [GE…" at bounding box center [430, 78] width 861 height 20
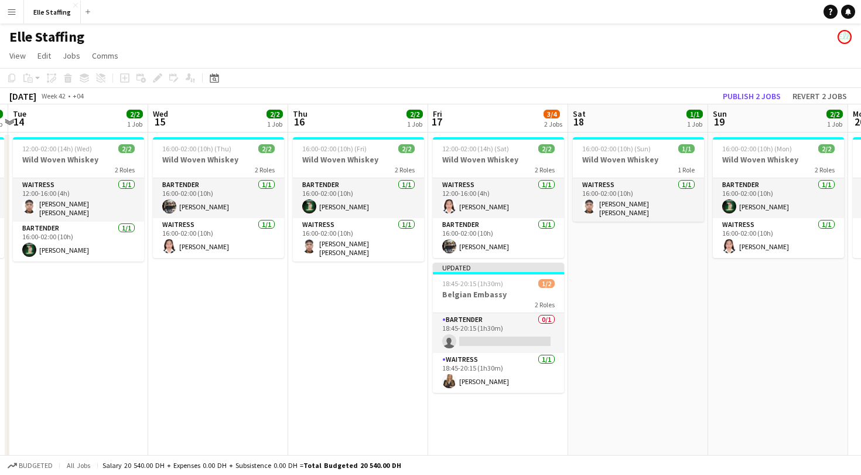
scroll to position [0, 553]
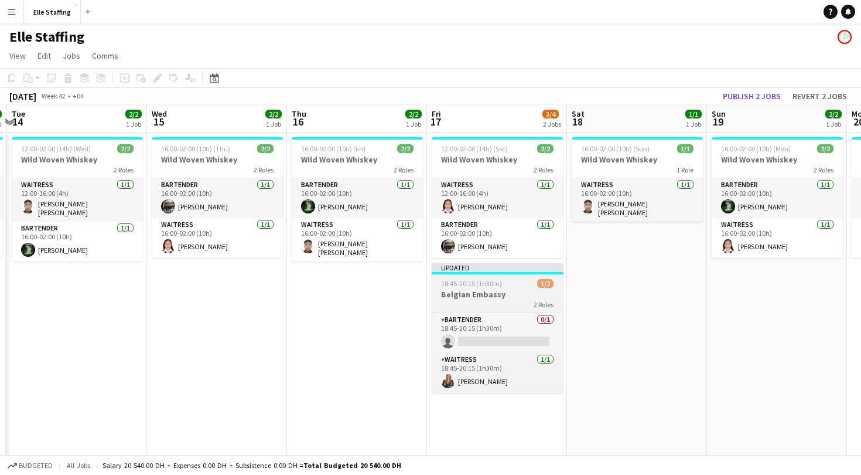
click at [464, 282] on span "18:45-20:15 (1h30m)" at bounding box center [471, 283] width 61 height 9
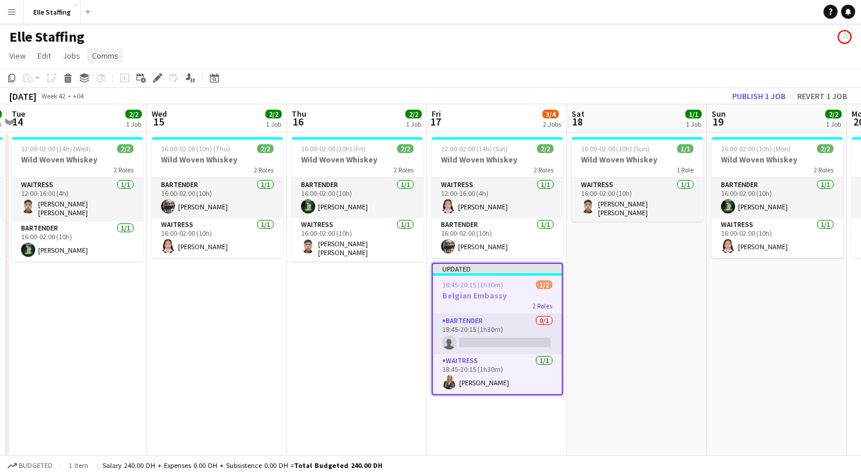
click at [108, 53] on span "Comms" at bounding box center [105, 55] width 26 height 11
click at [119, 78] on span "Notify confirmed crew" at bounding box center [135, 81] width 79 height 11
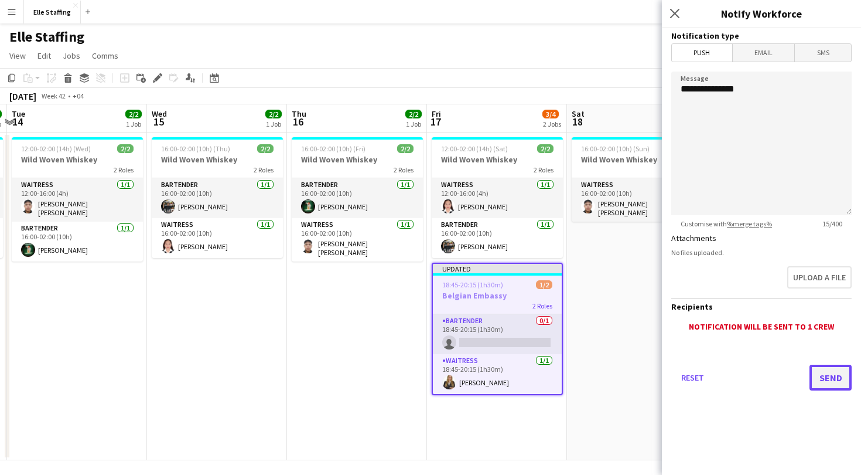
click at [844, 372] on button "Send" at bounding box center [831, 377] width 42 height 26
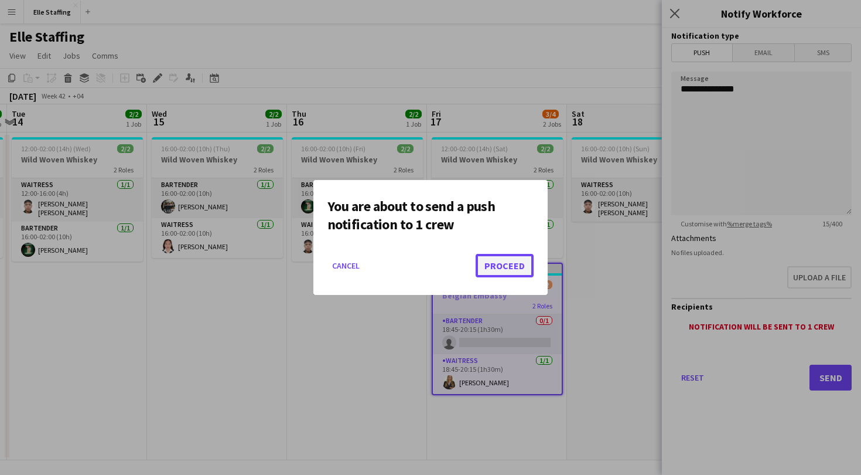
click at [503, 272] on button "Proceed" at bounding box center [505, 265] width 58 height 23
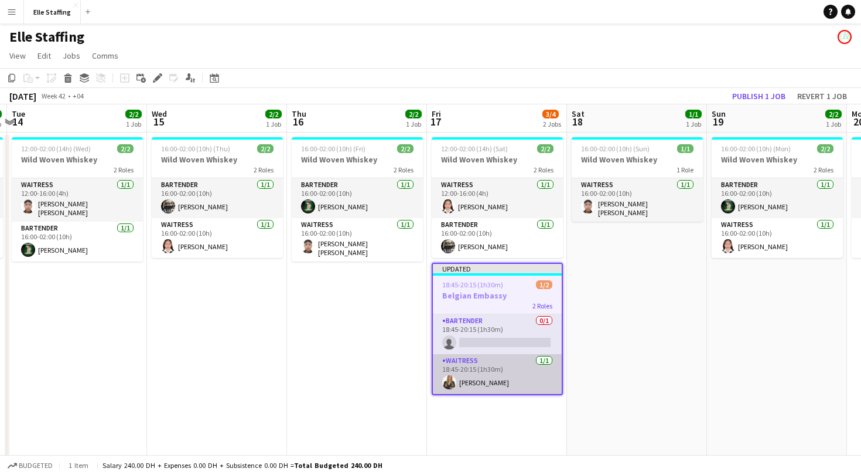
click at [485, 381] on app-card-role "Waitress [DATE] 18:45-20:15 (1h30m) [PERSON_NAME]" at bounding box center [497, 374] width 129 height 40
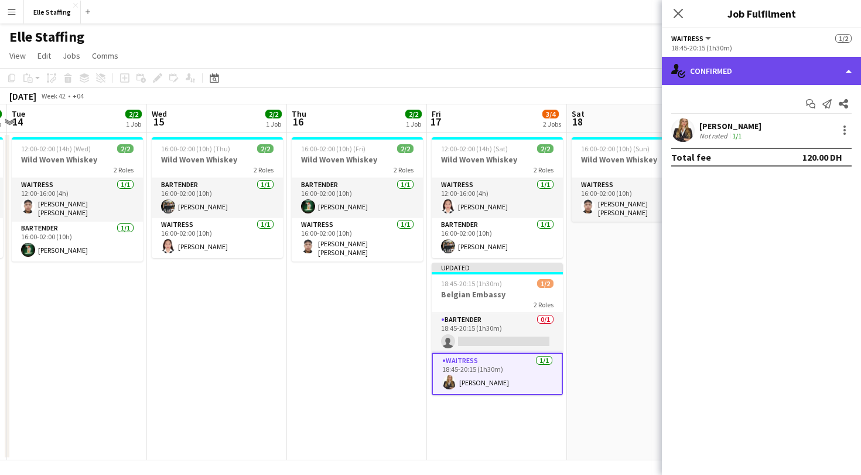
click at [718, 71] on div "single-neutral-actions-check-2 Confirmed" at bounding box center [761, 71] width 199 height 28
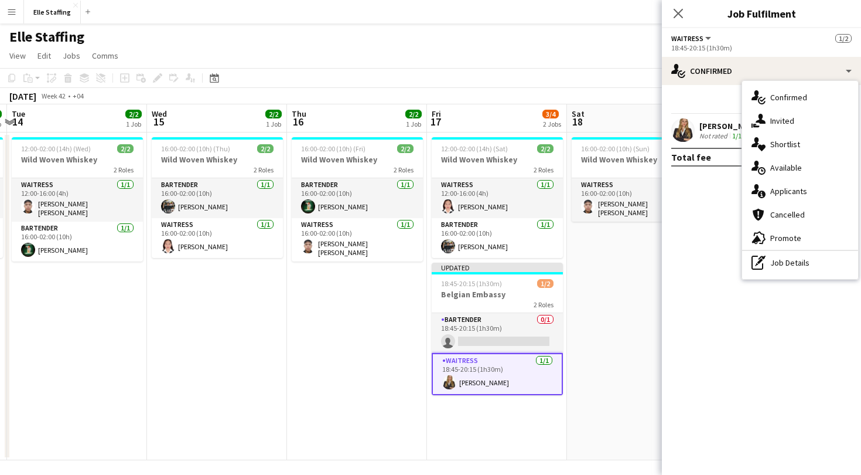
click at [713, 316] on mat-expansion-panel "check Confirmed Start chat Send notification Share [PERSON_NAME] Not rated 1/1 …" at bounding box center [761, 280] width 199 height 390
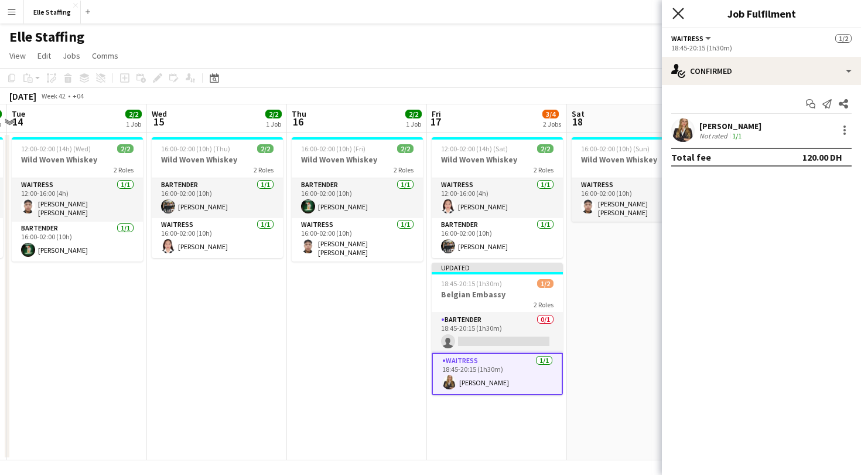
click at [681, 13] on icon "Close pop-in" at bounding box center [678, 13] width 11 height 11
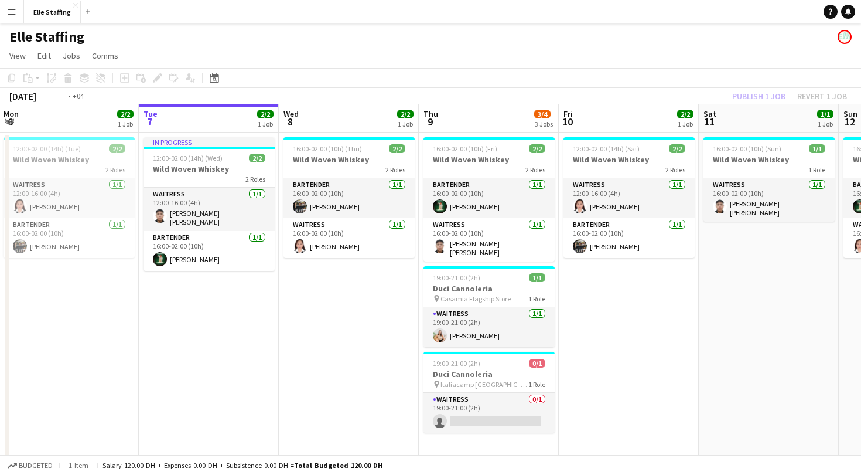
scroll to position [0, 565]
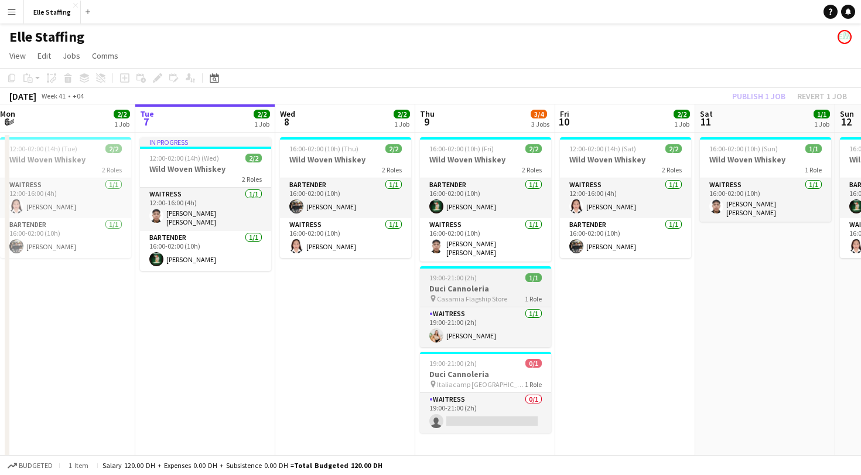
click at [466, 274] on span "19:00-21:00 (2h)" at bounding box center [453, 277] width 47 height 9
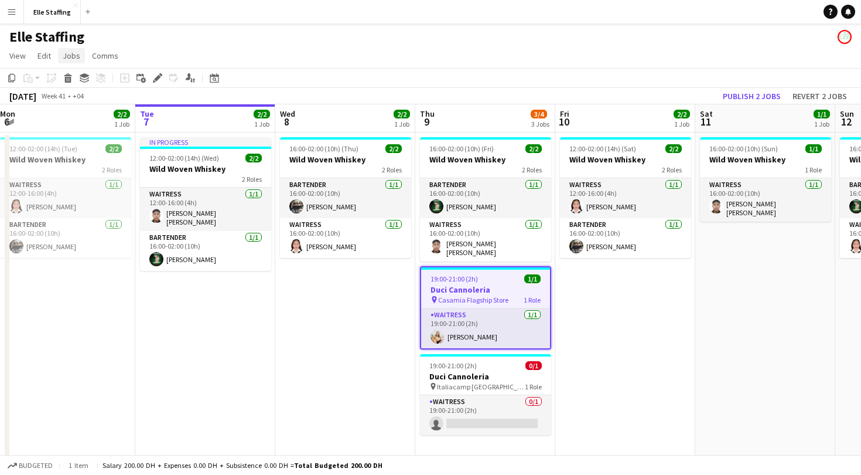
click at [76, 62] on link "Jobs" at bounding box center [71, 55] width 27 height 15
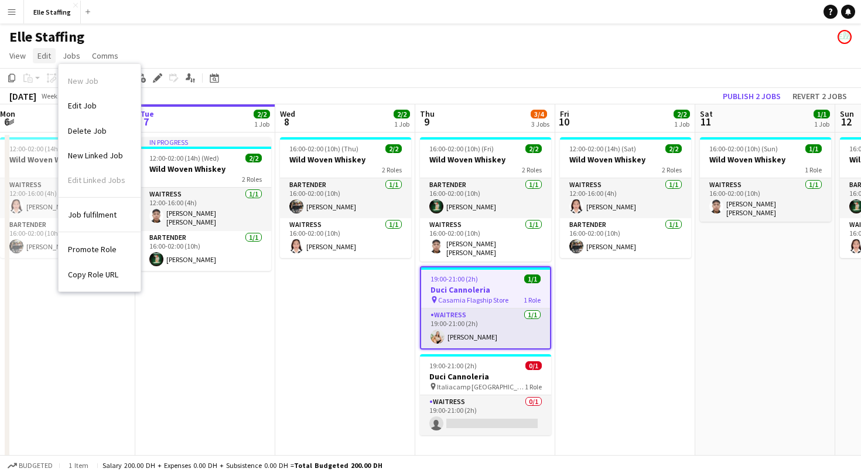
click at [46, 56] on span "Edit" at bounding box center [44, 55] width 13 height 11
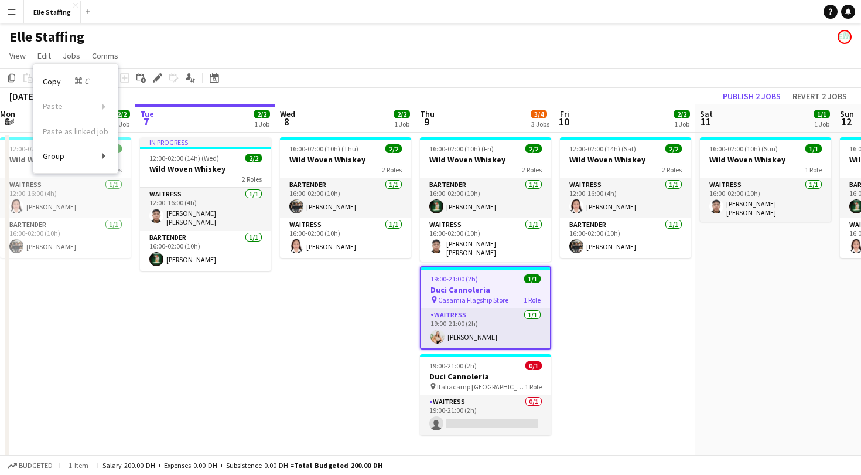
click at [16, 14] on app-icon "Menu" at bounding box center [11, 11] width 9 height 9
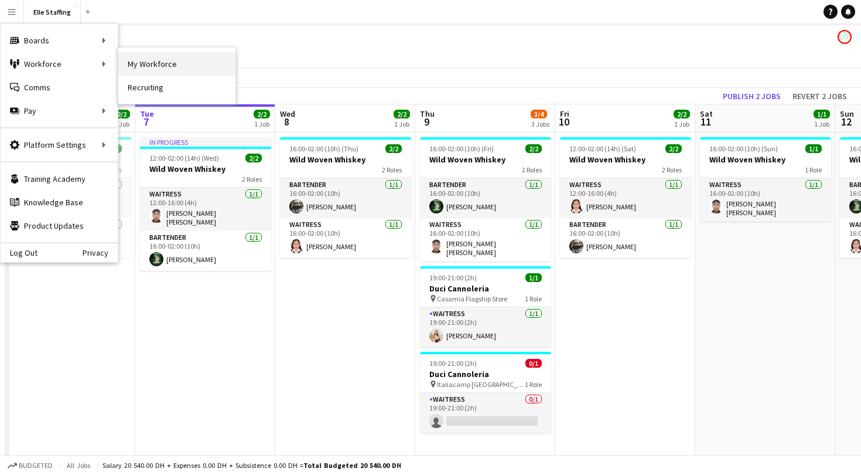
click at [170, 62] on link "My Workforce" at bounding box center [176, 63] width 117 height 23
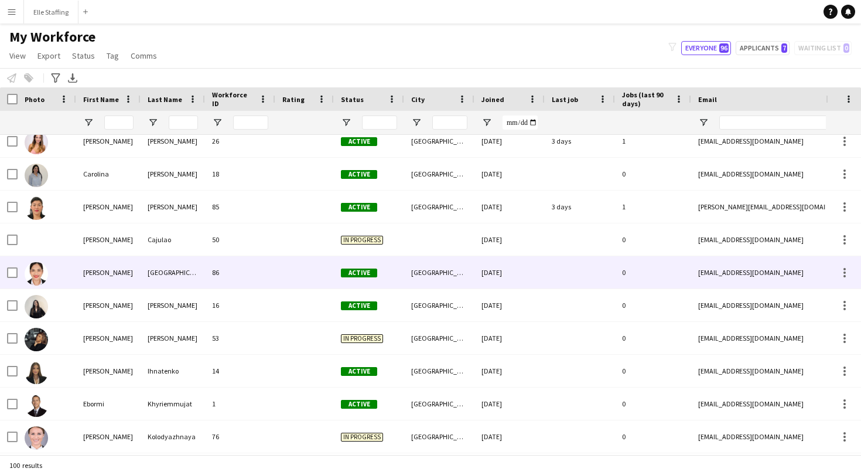
scroll to position [558, 0]
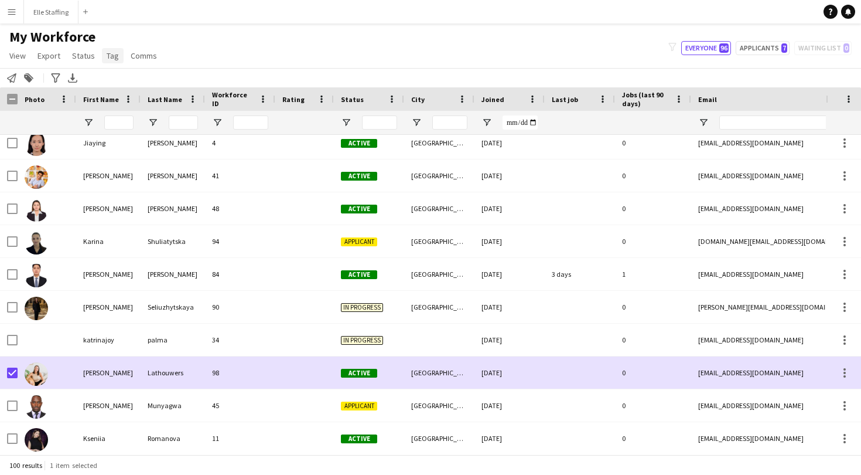
click at [108, 54] on span "Tag" at bounding box center [113, 55] width 12 height 11
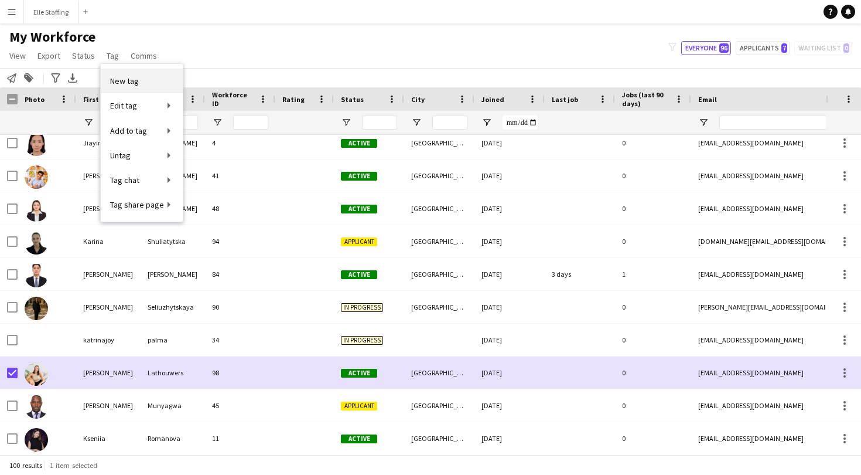
click at [142, 74] on link "New tag" at bounding box center [142, 81] width 82 height 25
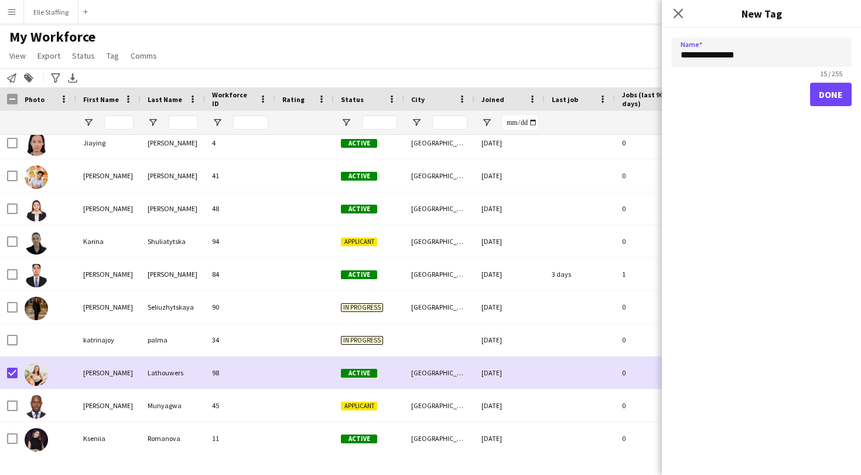
type input "**********"
click at [823, 88] on button "Done" at bounding box center [831, 94] width 42 height 23
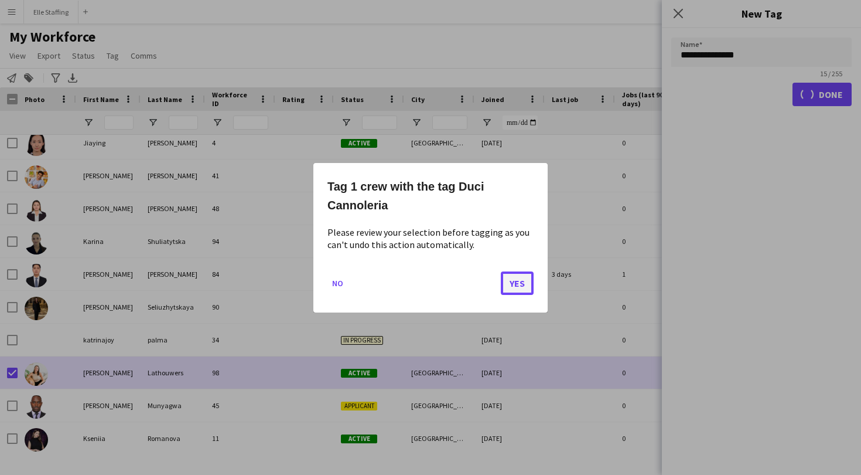
click at [520, 283] on button "Yes" at bounding box center [517, 282] width 33 height 23
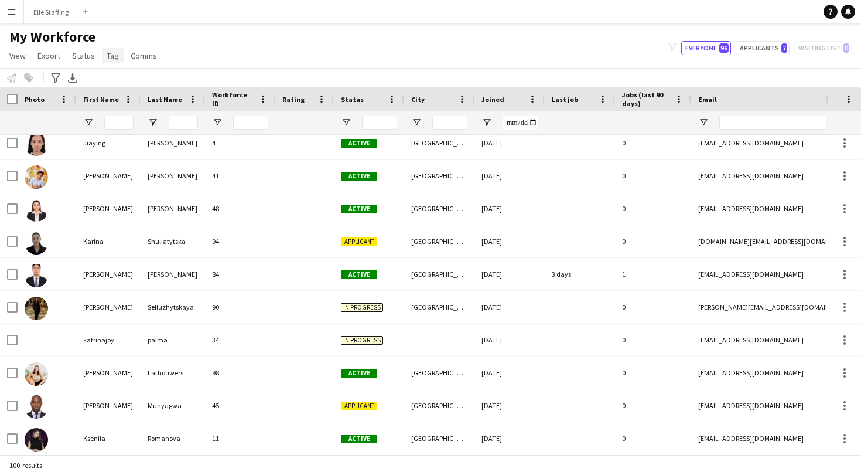
click at [102, 56] on link "Tag" at bounding box center [113, 55] width 22 height 15
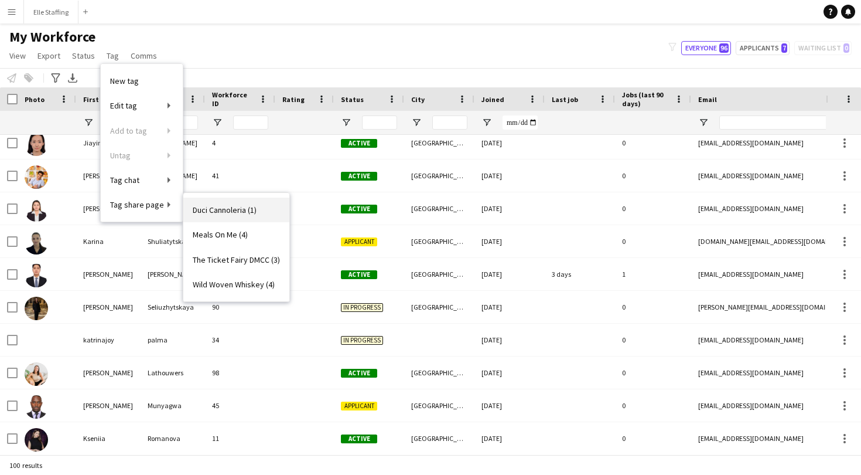
click at [237, 211] on span "Duci Cannoleria (1)" at bounding box center [225, 210] width 64 height 11
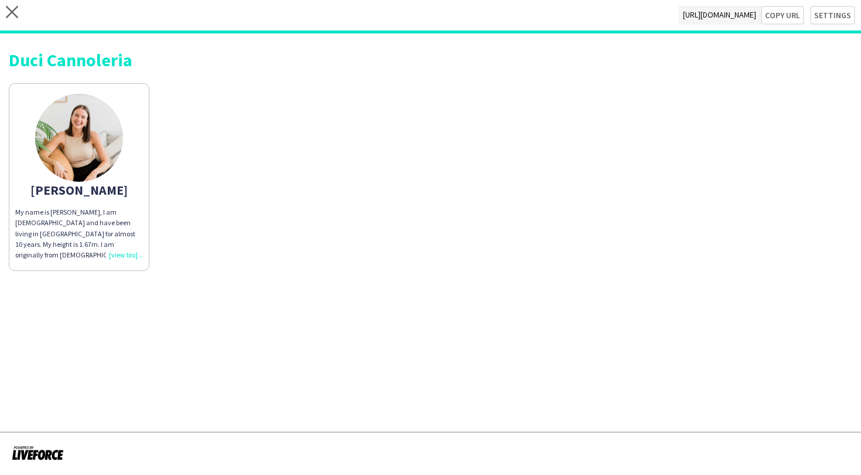
click at [126, 254] on div "My name is [PERSON_NAME], I am [DEMOGRAPHIC_DATA] and have been living in [GEOG…" at bounding box center [79, 233] width 128 height 53
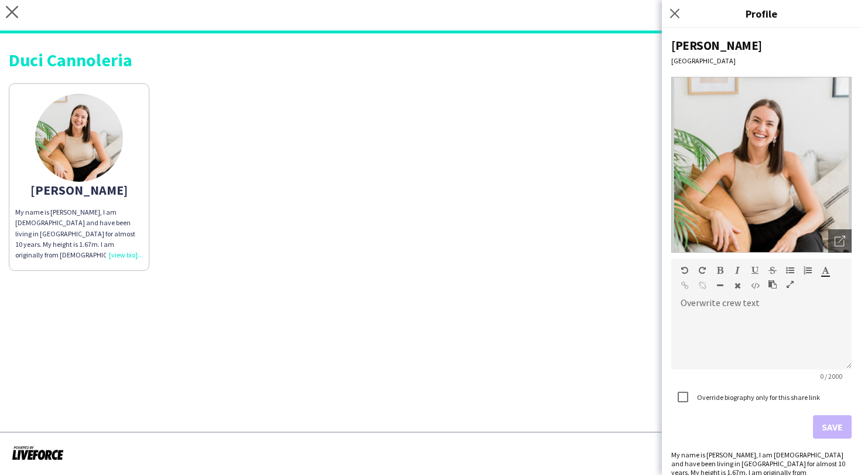
click at [88, 162] on img at bounding box center [79, 138] width 88 height 88
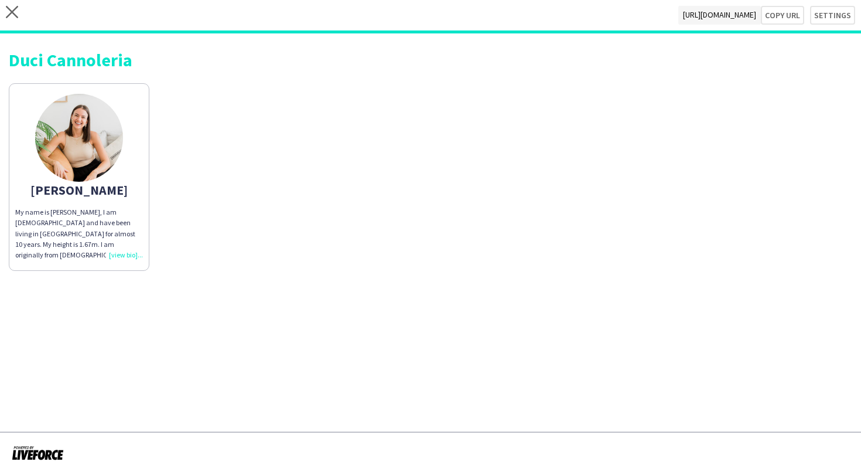
click at [88, 162] on img at bounding box center [79, 138] width 88 height 88
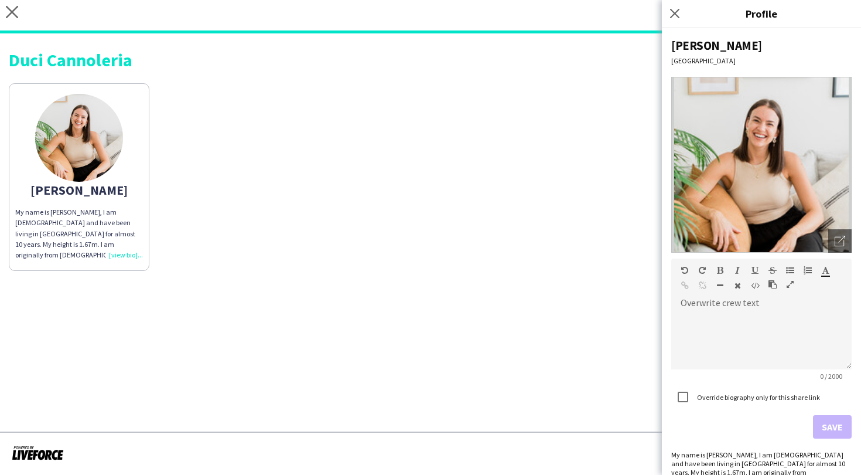
click at [797, 180] on img at bounding box center [762, 165] width 180 height 176
click at [840, 247] on div "Open photos pop-in" at bounding box center [840, 240] width 23 height 23
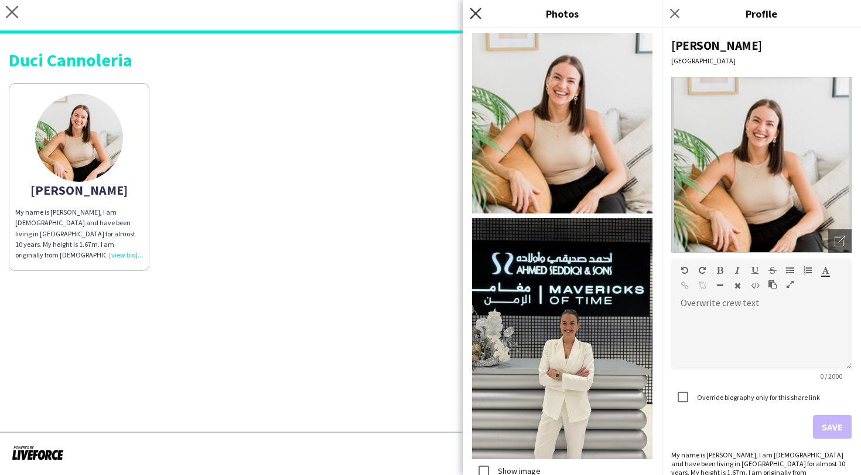
click at [474, 17] on icon "Close pop-in" at bounding box center [475, 13] width 11 height 11
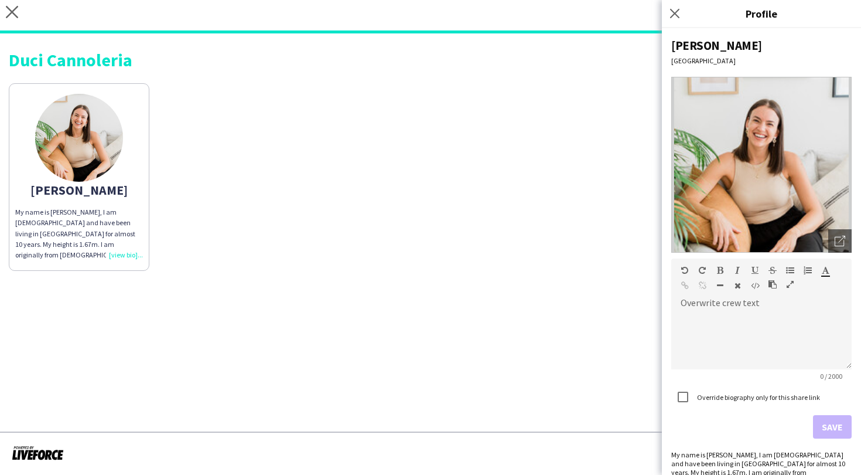
click at [382, 278] on div "Duci [PERSON_NAME] My name is [PERSON_NAME], I am [DEMOGRAPHIC_DATA] and have b…" at bounding box center [430, 156] width 861 height 246
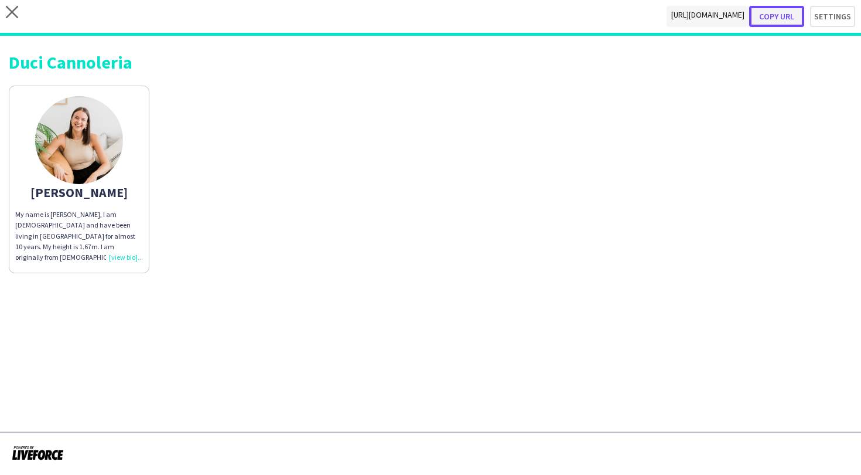
click at [782, 15] on button "Copy url" at bounding box center [776, 16] width 55 height 21
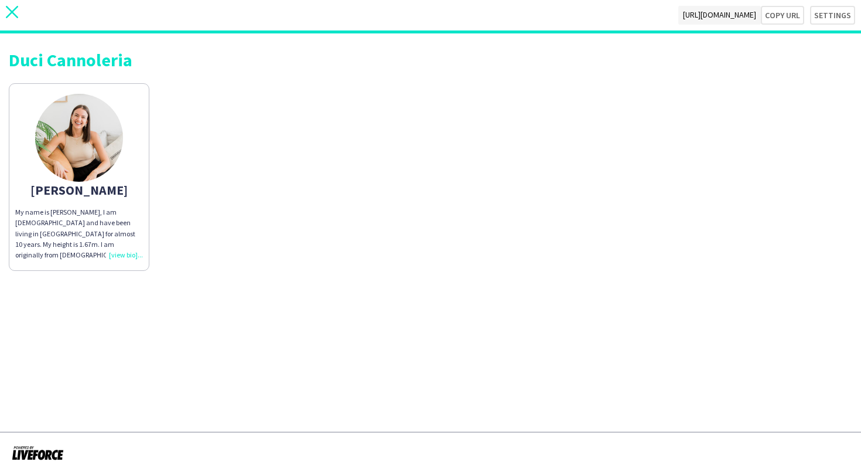
click at [11, 14] on icon "close" at bounding box center [12, 12] width 12 height 12
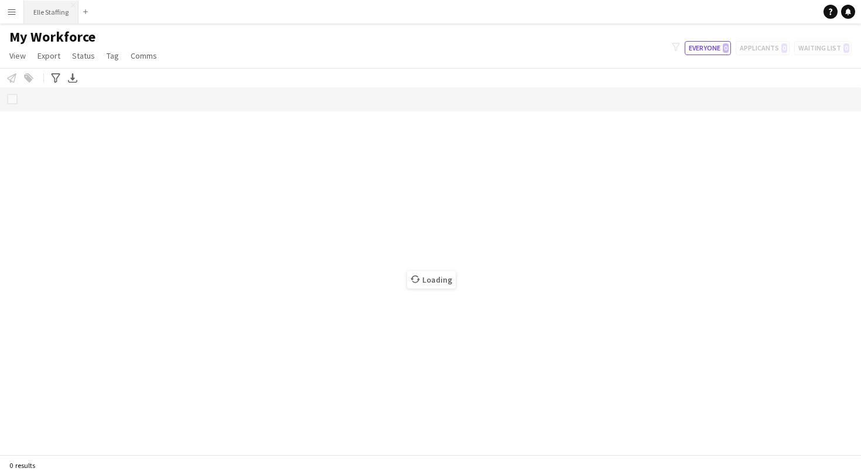
click at [55, 16] on button "Elle Staffing Close" at bounding box center [51, 12] width 54 height 23
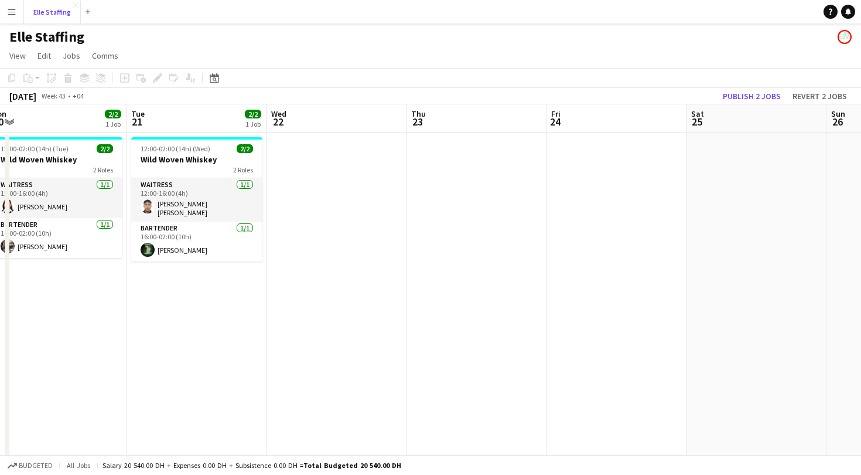
scroll to position [0, 354]
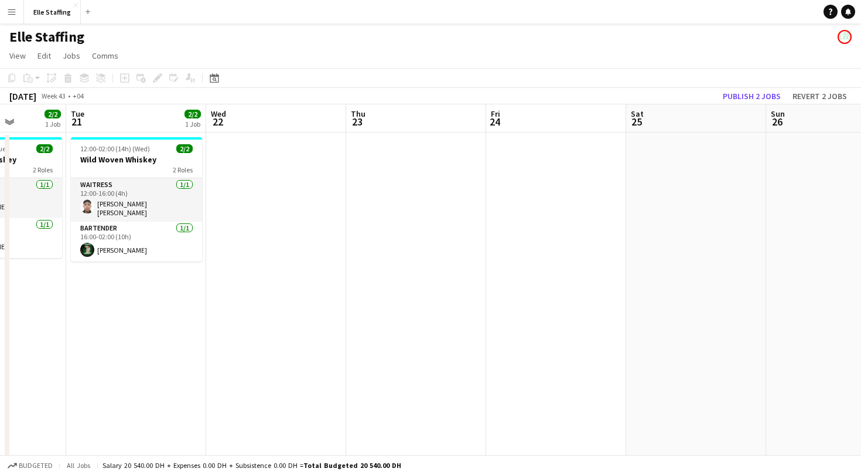
click at [658, 121] on app-board-header-date "Sat 25" at bounding box center [696, 118] width 140 height 28
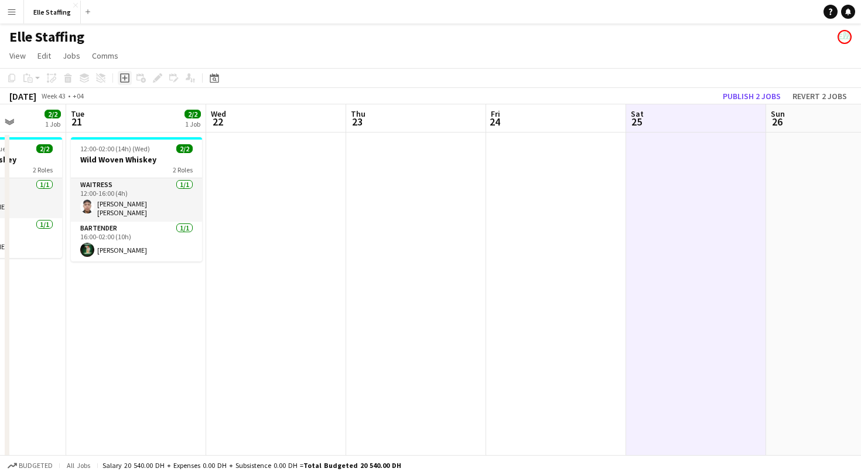
click at [128, 79] on icon at bounding box center [124, 77] width 9 height 9
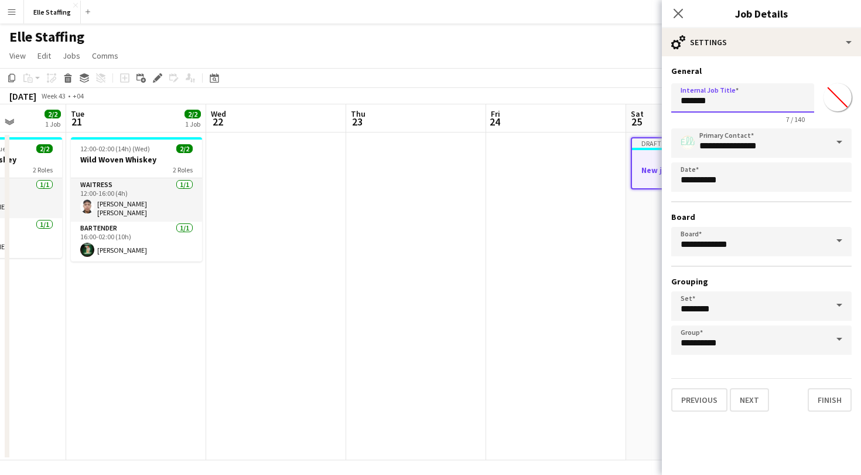
click at [728, 108] on input "*******" at bounding box center [743, 97] width 143 height 29
type input "*"
type input "**********"
click at [754, 399] on button "Next" at bounding box center [749, 399] width 39 height 23
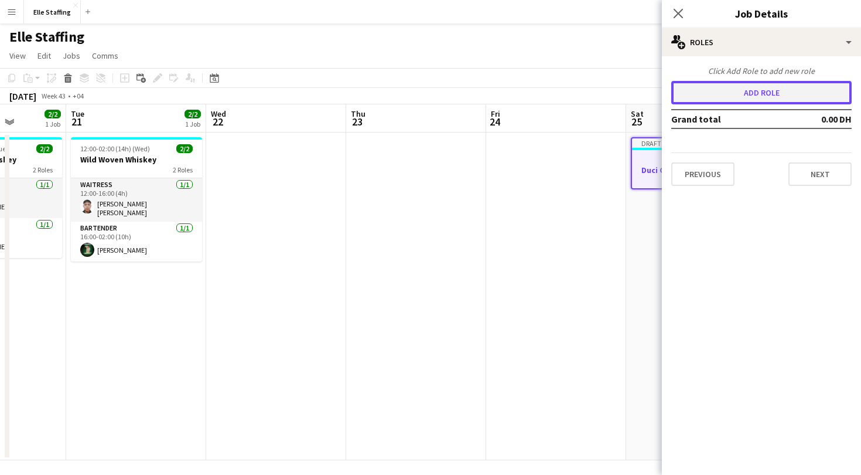
click at [744, 82] on button "Add role" at bounding box center [762, 92] width 180 height 23
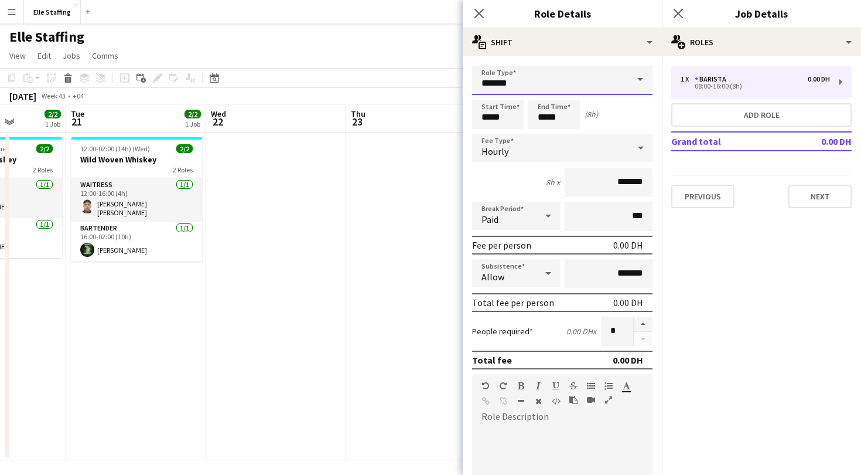
click at [531, 75] on input "*******" at bounding box center [562, 80] width 180 height 29
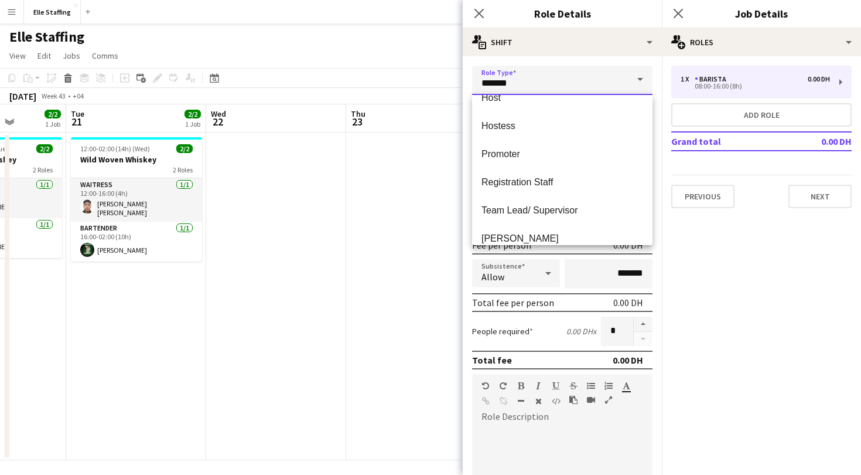
scroll to position [253, 0]
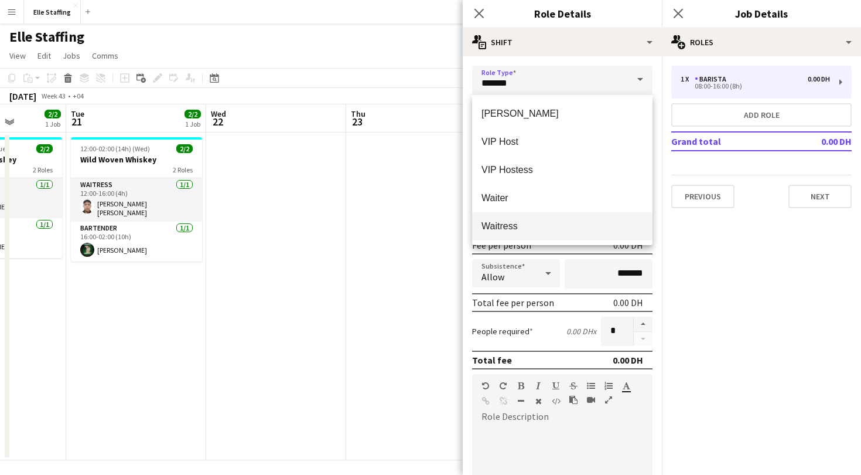
click at [512, 225] on span "Waitress" at bounding box center [563, 225] width 162 height 11
type input "********"
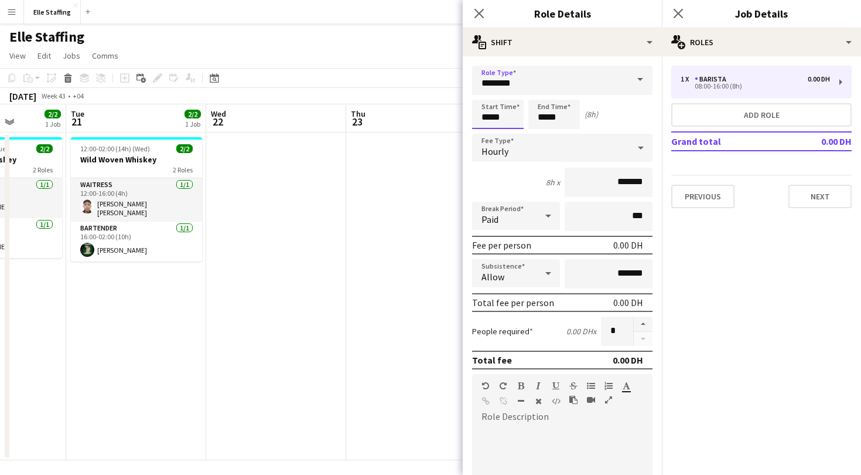
click at [498, 120] on input "*****" at bounding box center [498, 114] width 52 height 29
click at [488, 90] on div at bounding box center [486, 94] width 23 height 12
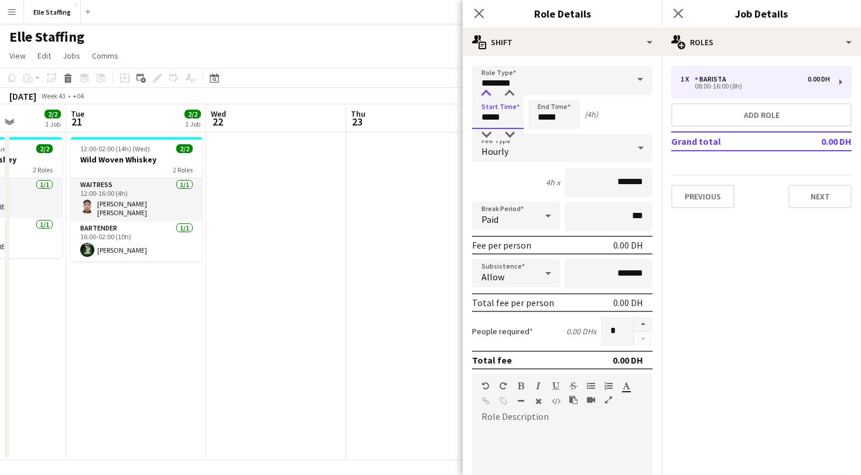
click at [488, 90] on div at bounding box center [486, 94] width 23 height 12
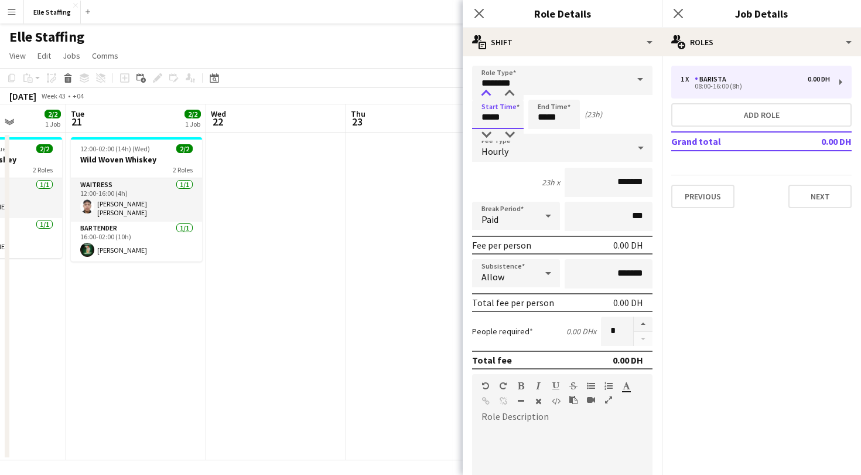
click at [488, 90] on div at bounding box center [486, 94] width 23 height 12
type input "*****"
click at [557, 114] on input "*****" at bounding box center [555, 114] width 52 height 29
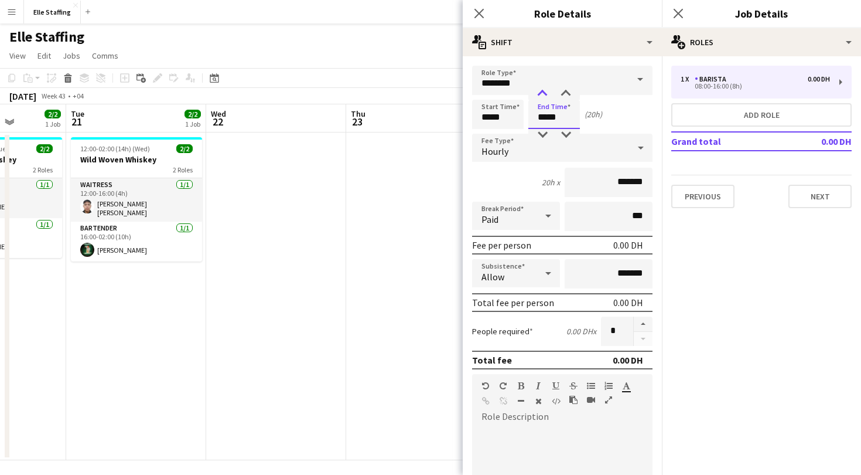
click at [543, 93] on div at bounding box center [542, 94] width 23 height 12
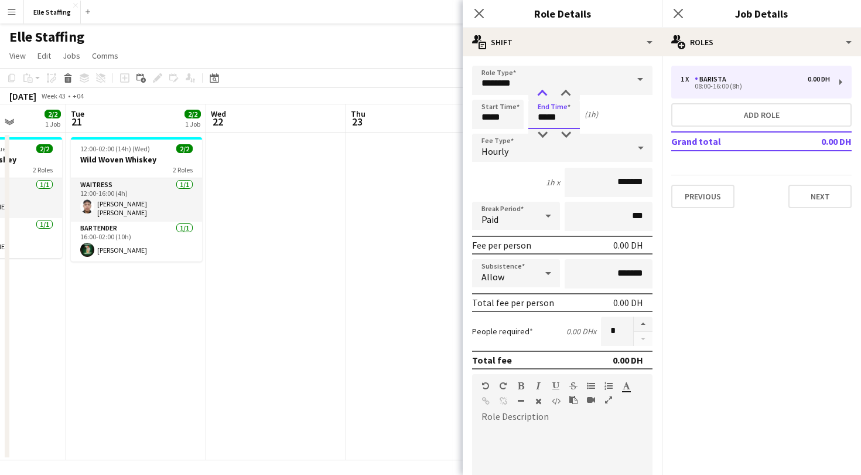
click at [543, 93] on div at bounding box center [542, 94] width 23 height 12
type input "*****"
click at [633, 182] on input "*******" at bounding box center [609, 182] width 88 height 29
type input "****"
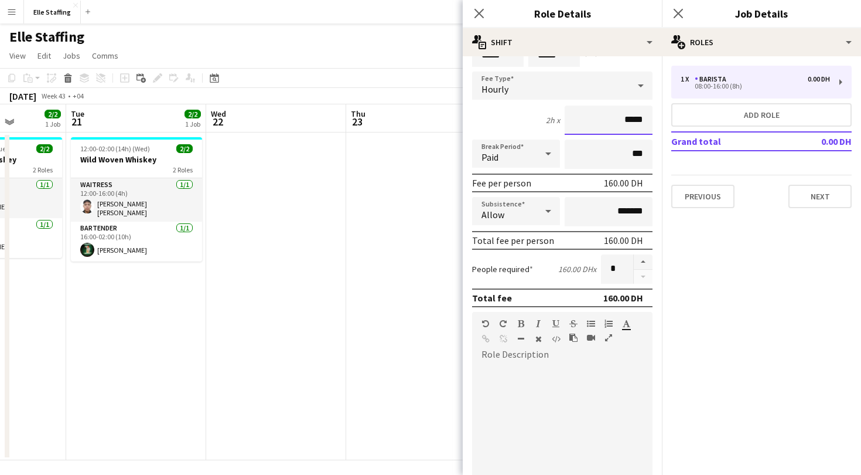
scroll to position [66, 0]
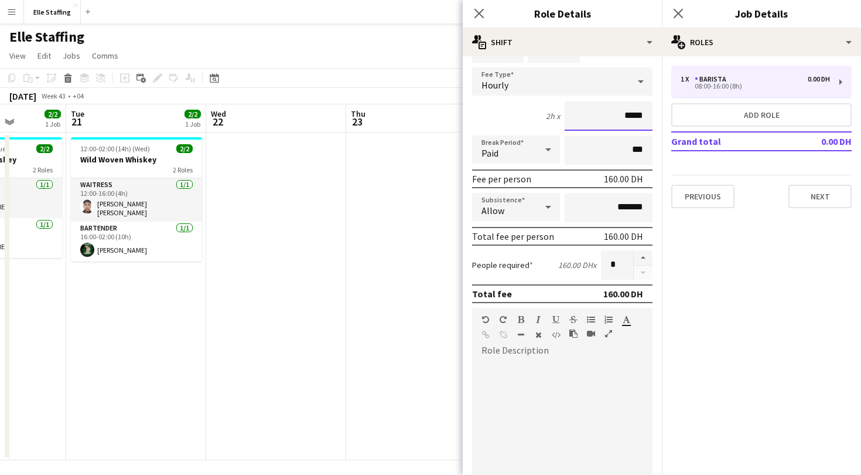
type input "*****"
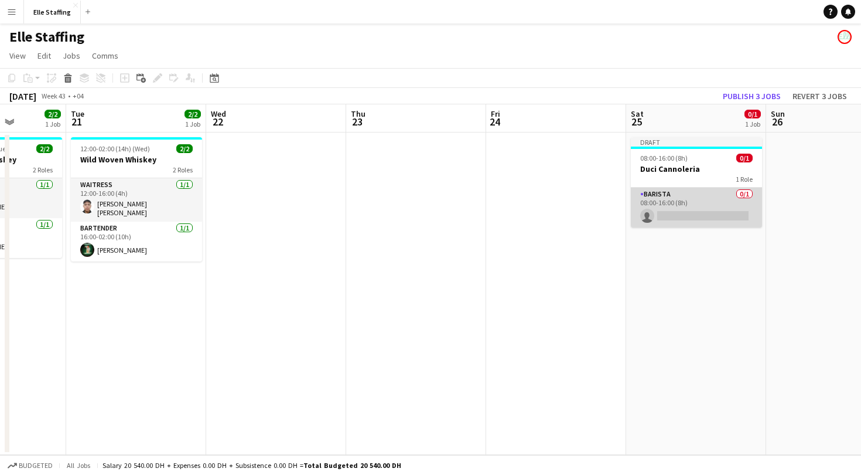
click at [669, 190] on app-card-role "Barista 0/1 08:00-16:00 (8h) single-neutral-actions" at bounding box center [696, 208] width 131 height 40
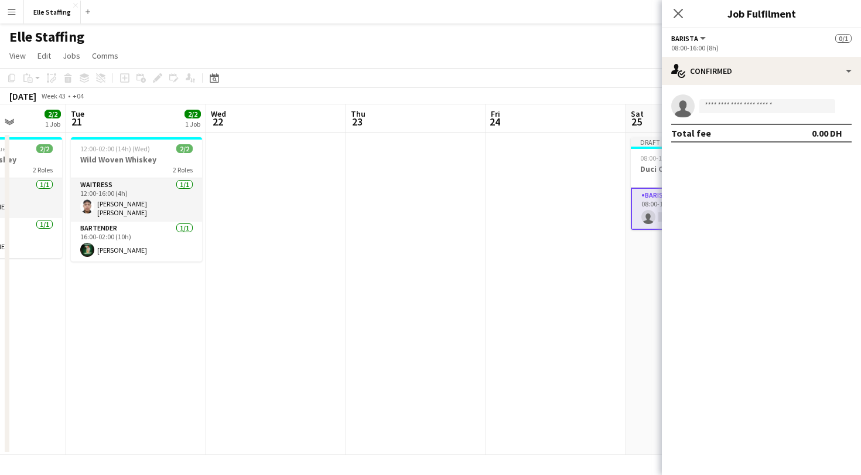
click at [694, 34] on span "Barista" at bounding box center [685, 38] width 27 height 9
click at [694, 54] on li "All roles" at bounding box center [710, 58] width 59 height 11
click at [706, 40] on button "All roles" at bounding box center [693, 38] width 42 height 9
click at [703, 79] on li "Barista" at bounding box center [710, 78] width 59 height 11
click at [694, 43] on div "08:00-16:00 (8h)" at bounding box center [762, 47] width 180 height 9
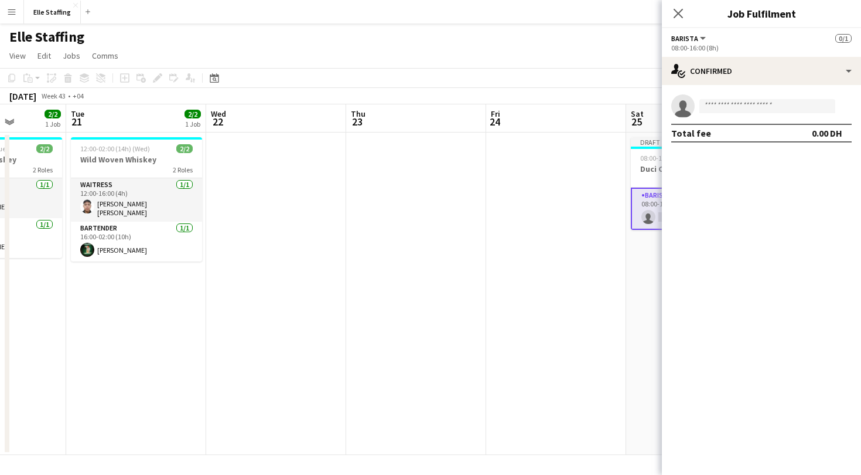
click at [704, 38] on button "Barista" at bounding box center [690, 38] width 36 height 9
click at [766, 54] on app-options-switcher "Barista All roles Barista 0/1 08:00-16:00 (8h)" at bounding box center [761, 42] width 199 height 29
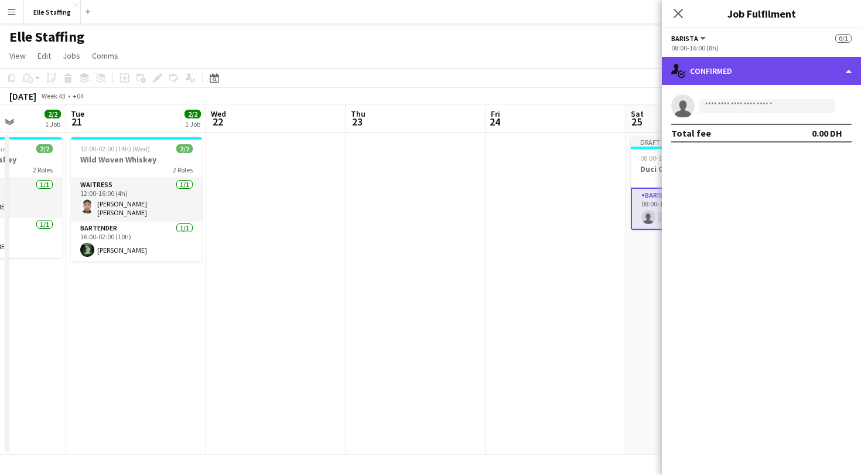
click at [775, 63] on div "single-neutral-actions-check-2 Confirmed" at bounding box center [761, 71] width 199 height 28
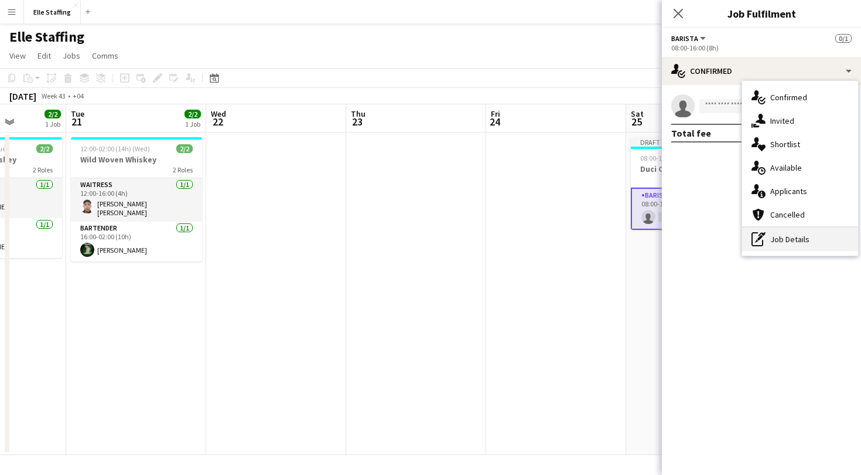
click at [812, 241] on div "pen-write Job Details" at bounding box center [800, 238] width 116 height 23
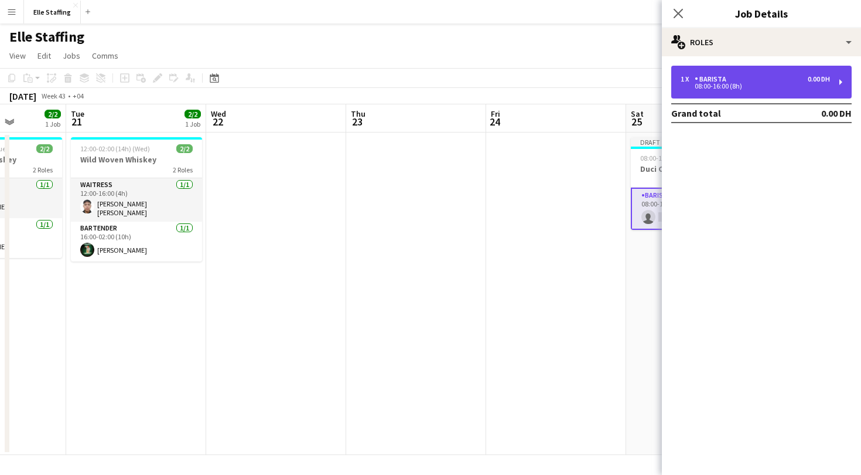
click at [763, 93] on div "1 x Barista 0.00 DH 08:00-16:00 (8h)" at bounding box center [762, 82] width 180 height 33
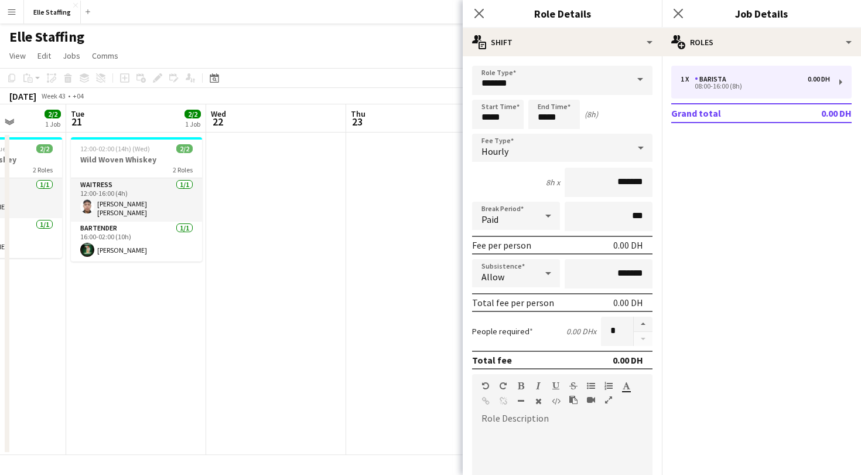
click at [637, 77] on span at bounding box center [640, 80] width 25 height 28
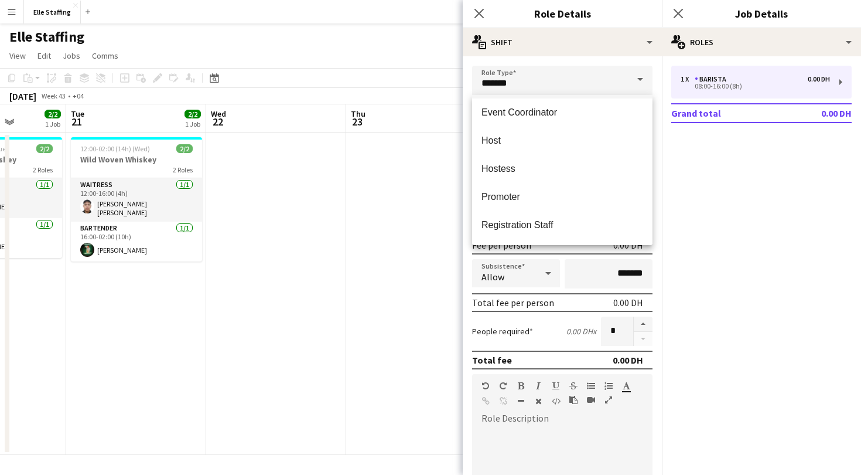
scroll to position [98, 0]
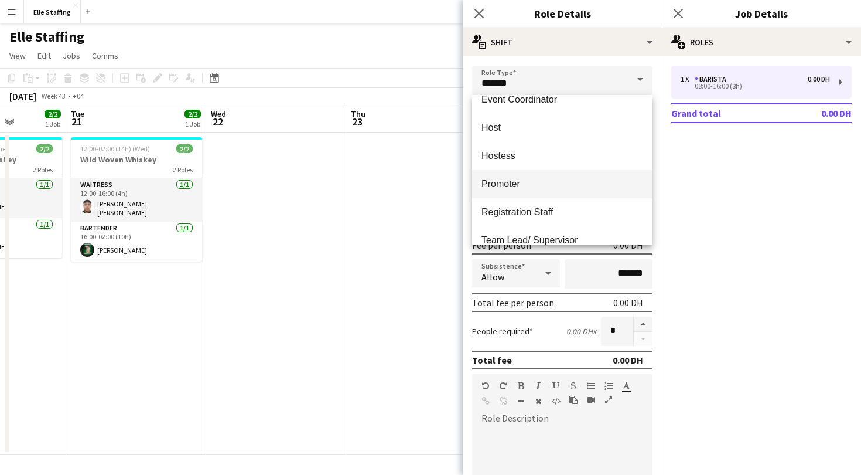
click at [546, 177] on mat-option "Promoter" at bounding box center [562, 184] width 180 height 28
type input "********"
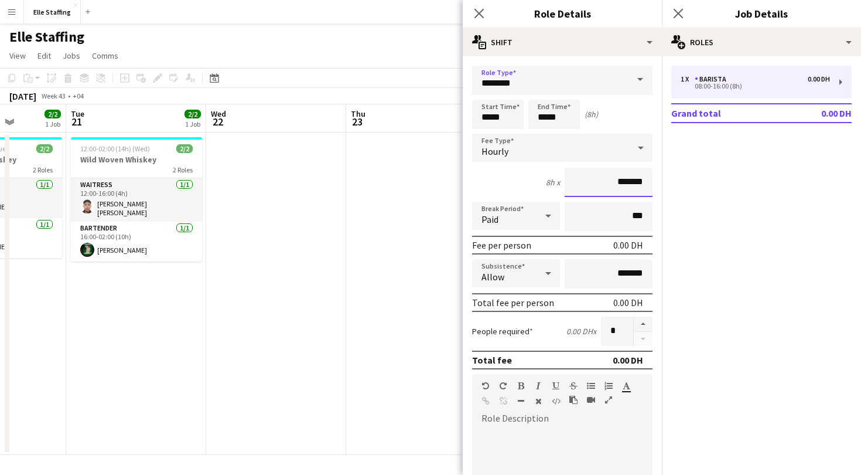
click at [629, 184] on input "*******" at bounding box center [609, 182] width 88 height 29
type input "****"
type input "*****"
click at [508, 117] on input "*****" at bounding box center [498, 114] width 52 height 29
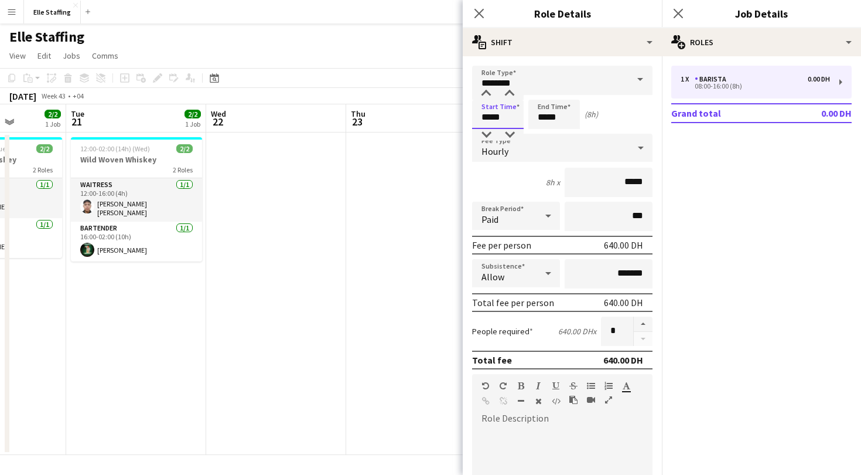
type input "*****"
click at [551, 122] on input "*****" at bounding box center [555, 114] width 52 height 29
type input "*****"
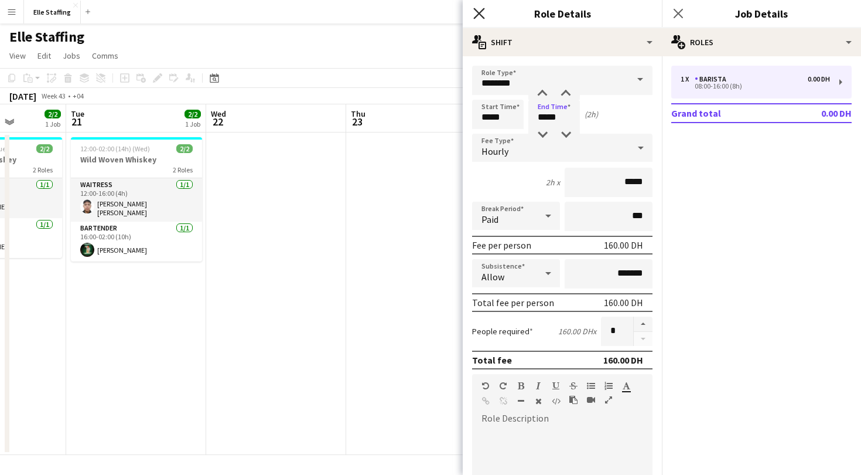
click at [481, 14] on icon at bounding box center [478, 13] width 11 height 11
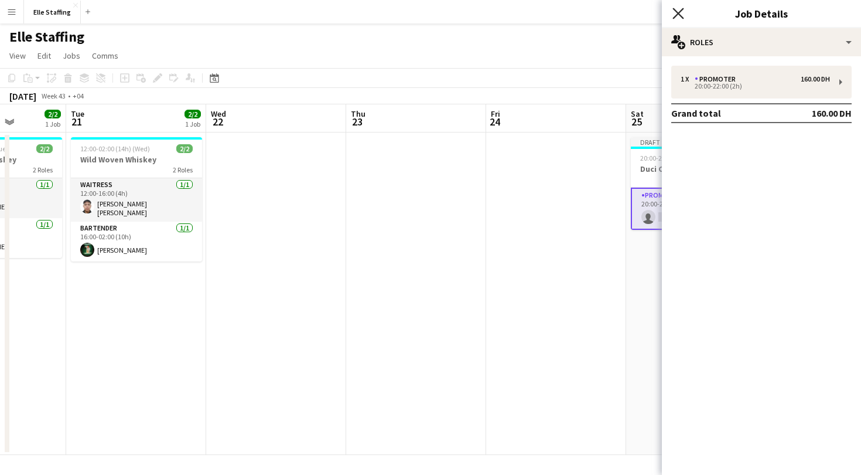
click at [682, 11] on icon "Close pop-in" at bounding box center [678, 13] width 11 height 11
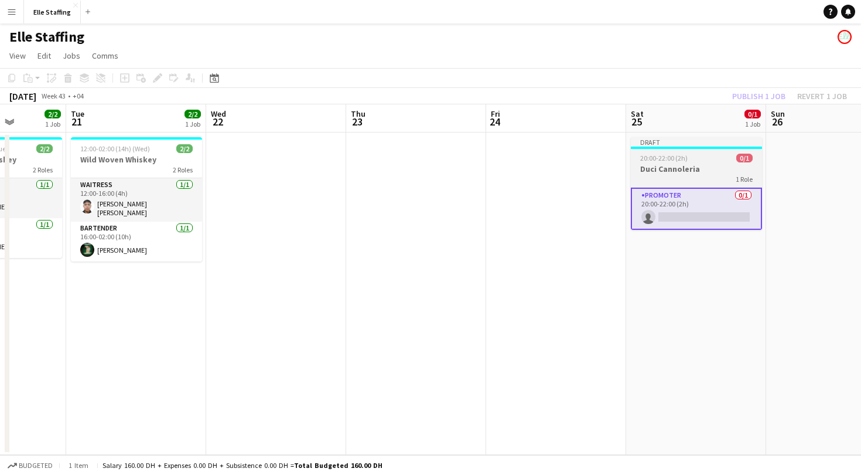
click at [684, 162] on app-job-card "Draft 20:00-22:00 (2h) 0/1 Duci Cannoleria 1 Role Promoter 0/1 20:00-22:00 (2h)…" at bounding box center [696, 183] width 131 height 93
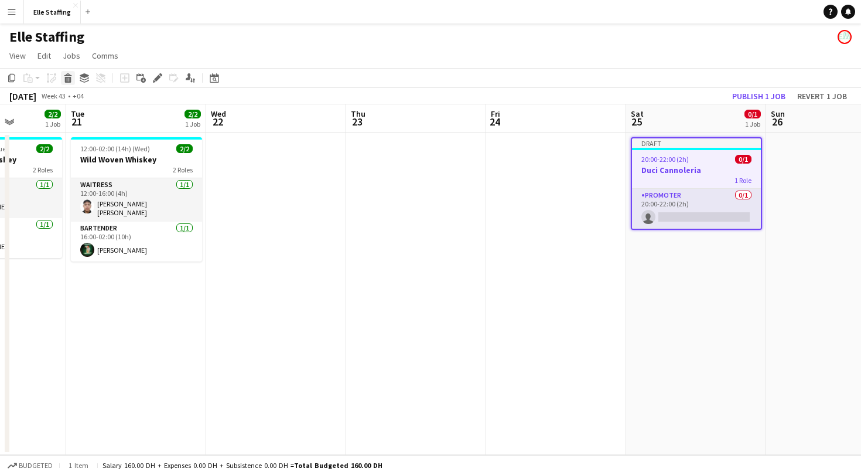
click at [71, 77] on icon "Delete" at bounding box center [67, 77] width 9 height 9
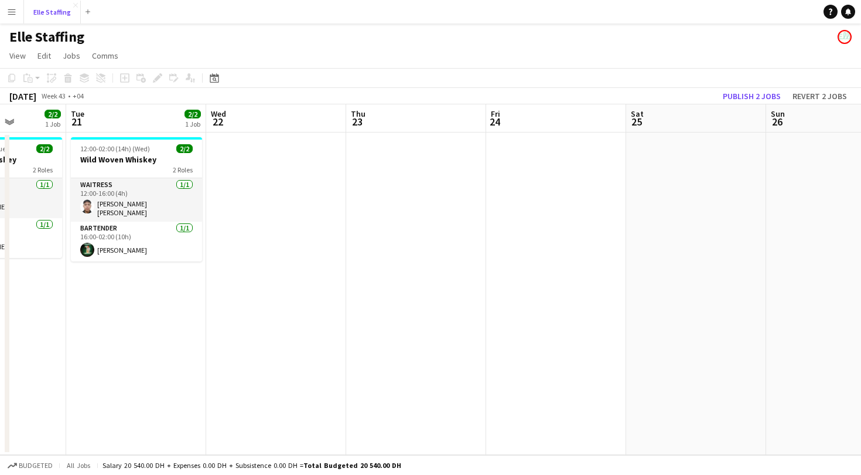
drag, startPoint x: 46, startPoint y: 11, endPoint x: 12, endPoint y: 11, distance: 34.0
click at [12, 11] on app-navbar "Menu Boards Boards Boards All jobs Status Workforce Workforce My Workforce Recr…" at bounding box center [430, 11] width 861 height 23
click at [12, 11] on app-icon "Menu" at bounding box center [11, 11] width 9 height 9
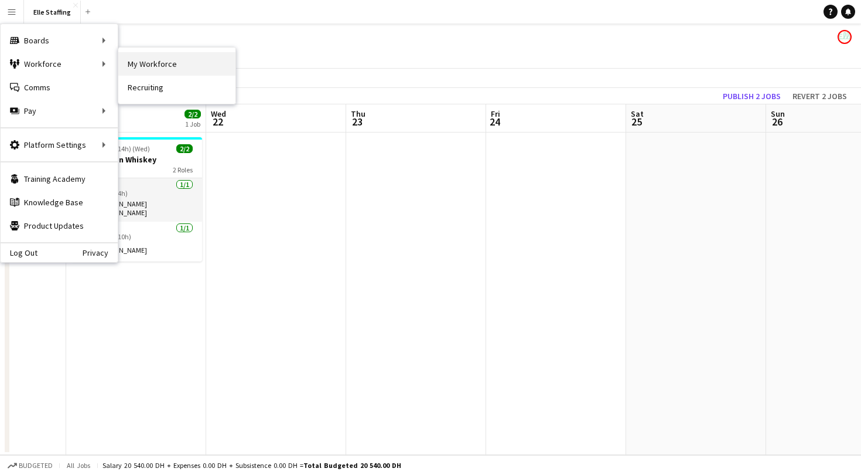
click at [142, 63] on link "My Workforce" at bounding box center [176, 63] width 117 height 23
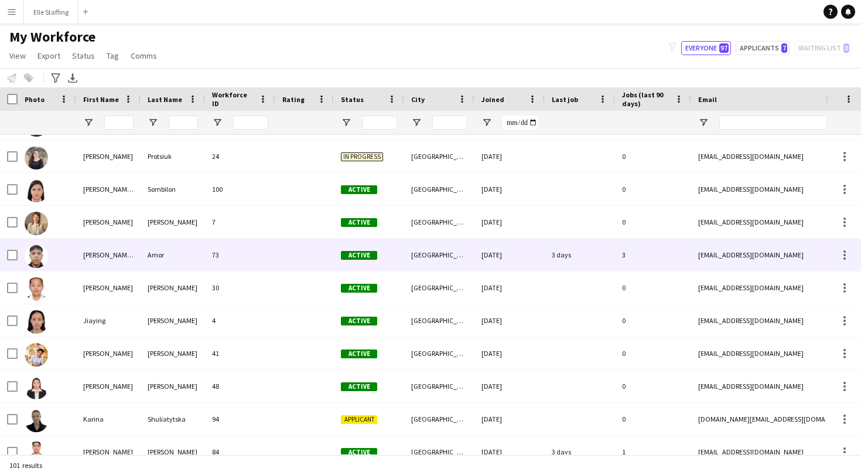
scroll to position [1333, 0]
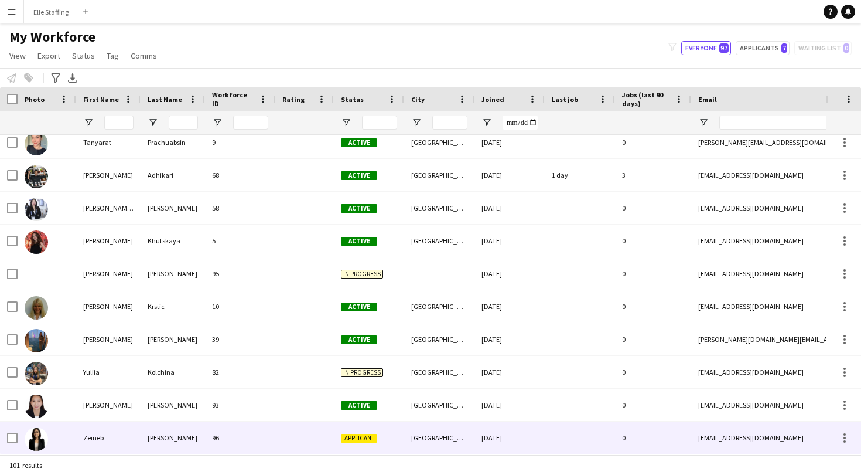
click at [147, 427] on div "[PERSON_NAME]" at bounding box center [173, 437] width 64 height 32
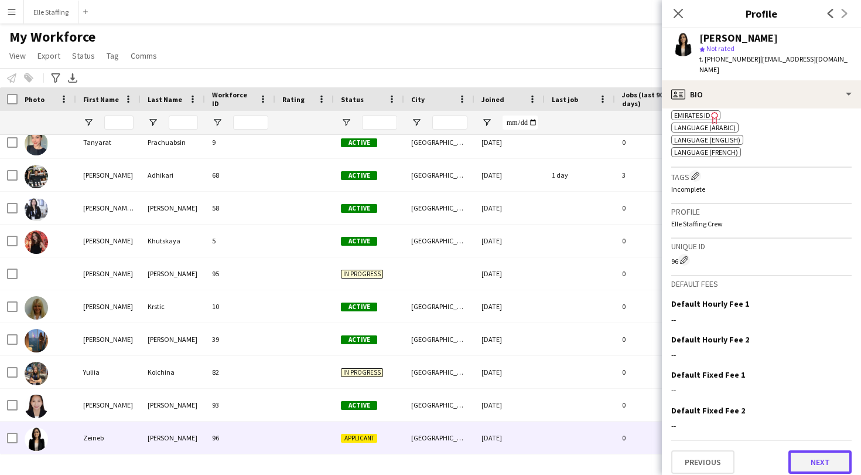
click at [824, 456] on button "Next" at bounding box center [820, 461] width 63 height 23
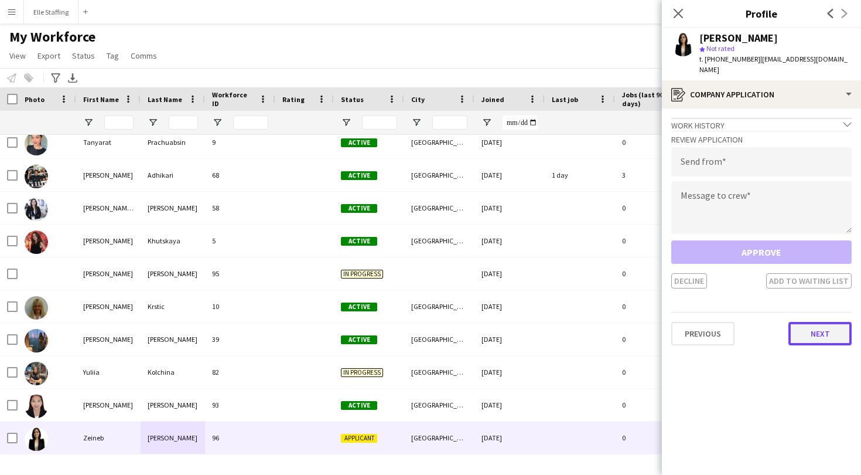
click at [810, 330] on button "Next" at bounding box center [820, 333] width 63 height 23
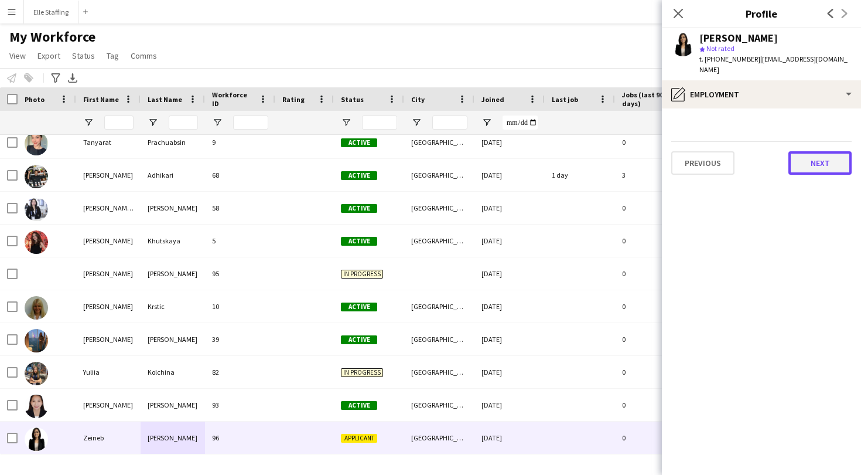
click at [814, 151] on button "Next" at bounding box center [820, 162] width 63 height 23
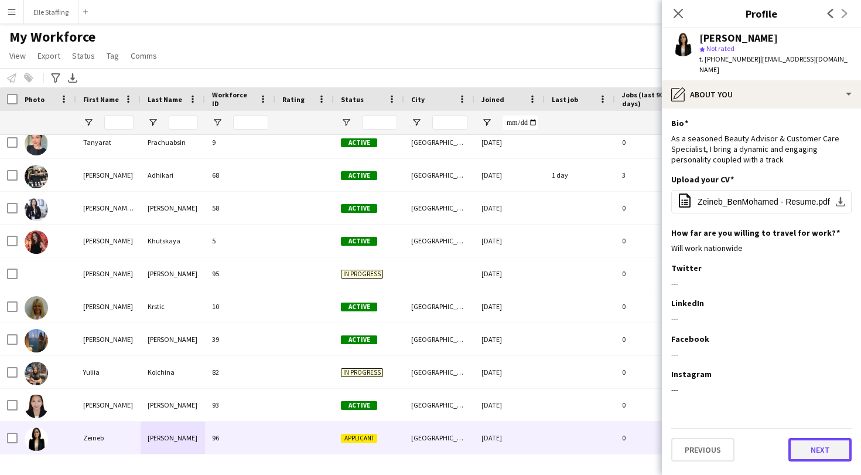
click at [824, 438] on button "Next" at bounding box center [820, 449] width 63 height 23
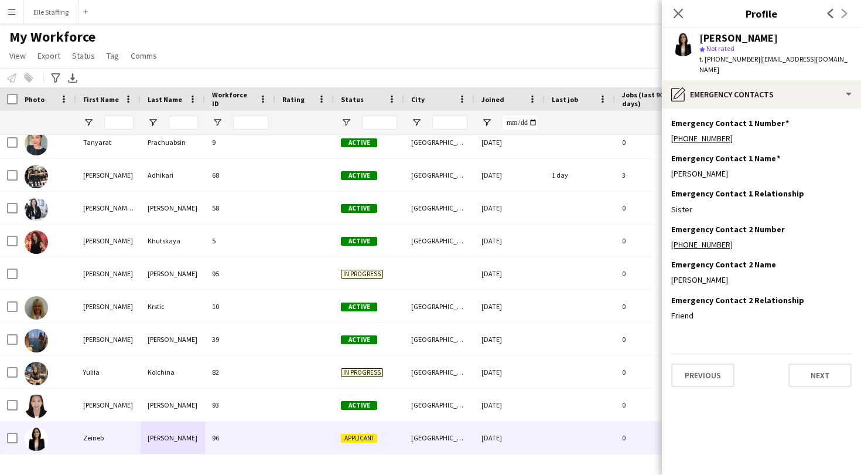
click at [823, 353] on div "Previous Next" at bounding box center [762, 369] width 180 height 33
click at [822, 372] on button "Next" at bounding box center [820, 374] width 63 height 23
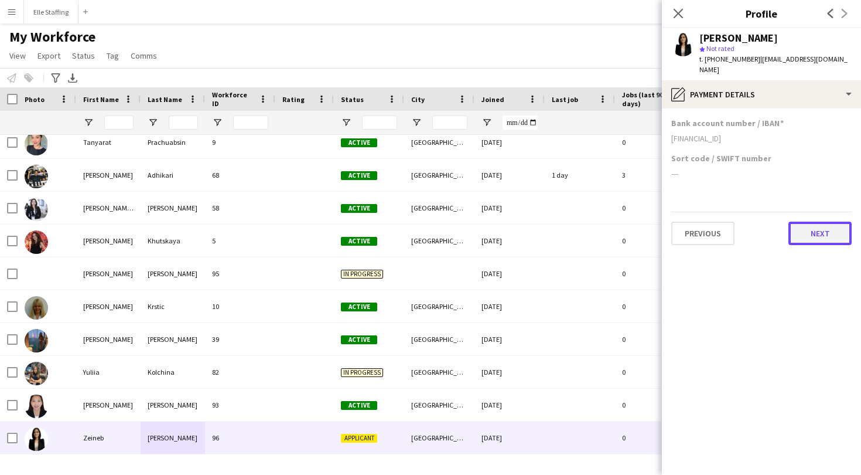
click at [828, 222] on button "Next" at bounding box center [820, 232] width 63 height 23
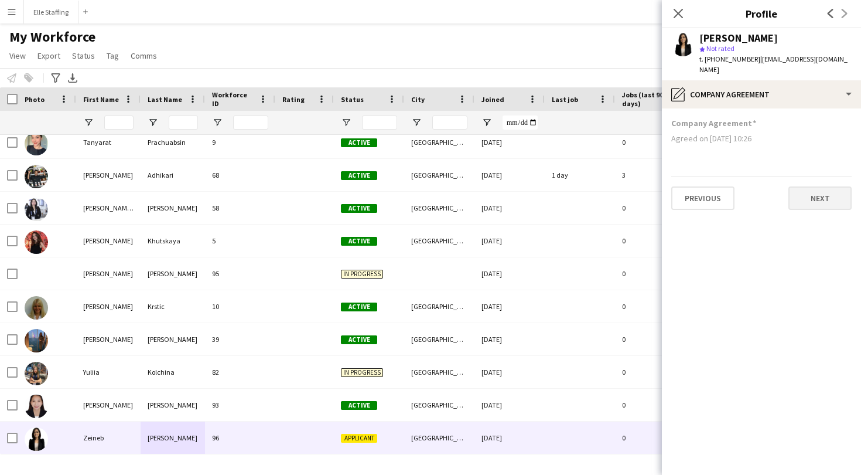
click at [828, 222] on app-section-data-types "Company Agreement Agreed on [DATE] 10:26 Previous Next" at bounding box center [761, 291] width 199 height 366
click at [827, 186] on button "Next" at bounding box center [820, 197] width 63 height 23
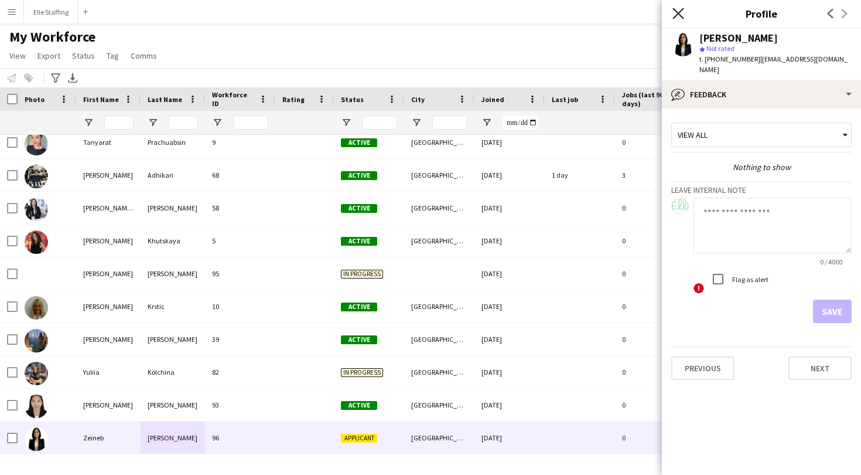
click at [681, 11] on icon at bounding box center [678, 13] width 11 height 11
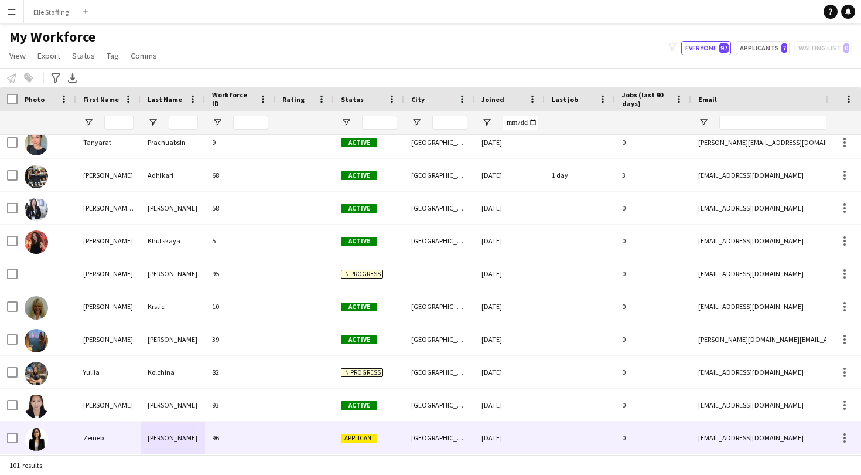
click at [54, 432] on div at bounding box center [47, 437] width 59 height 32
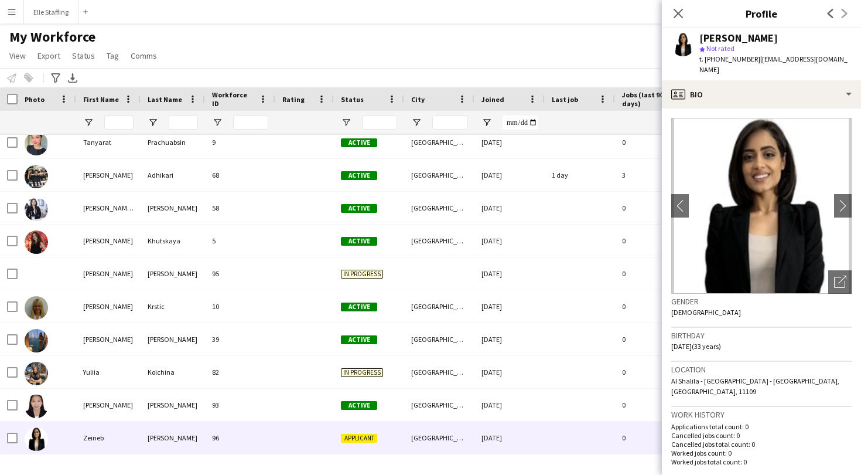
click at [775, 181] on img at bounding box center [762, 206] width 180 height 176
click at [843, 275] on icon "Open photos pop-in" at bounding box center [840, 281] width 12 height 12
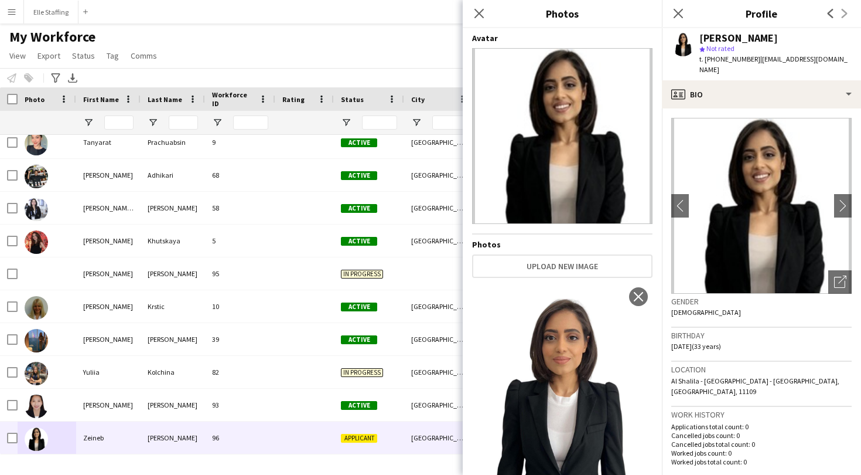
click at [603, 141] on img at bounding box center [562, 136] width 180 height 176
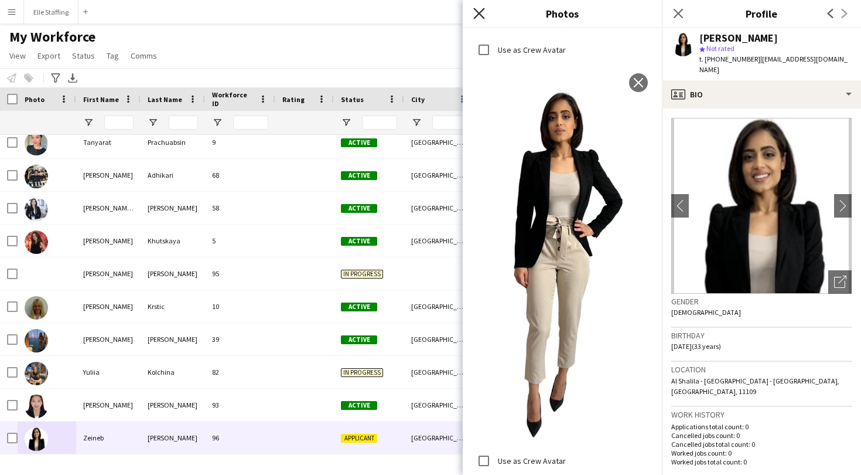
click at [477, 14] on icon "Close pop-in" at bounding box center [478, 13] width 11 height 11
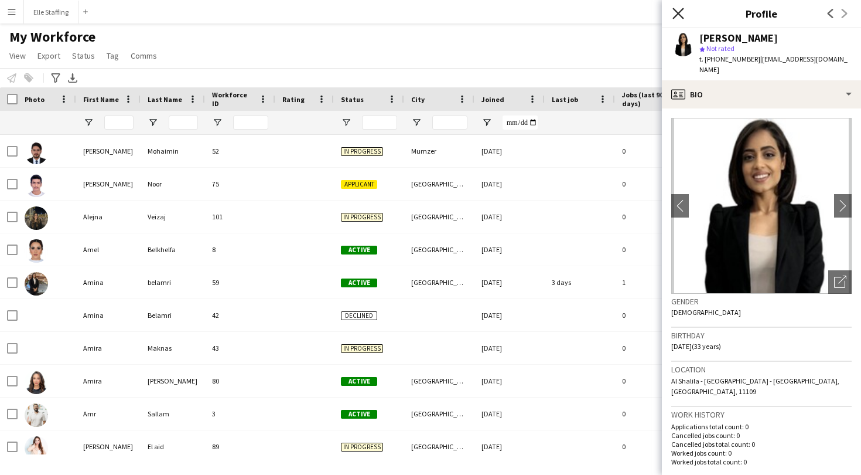
click at [676, 9] on icon "Close pop-in" at bounding box center [678, 13] width 11 height 11
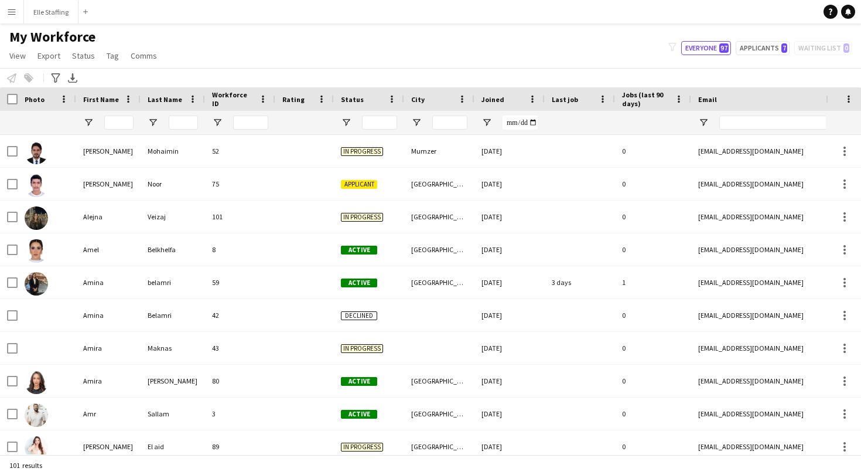
click at [13, 11] on app-icon "Menu" at bounding box center [11, 11] width 9 height 9
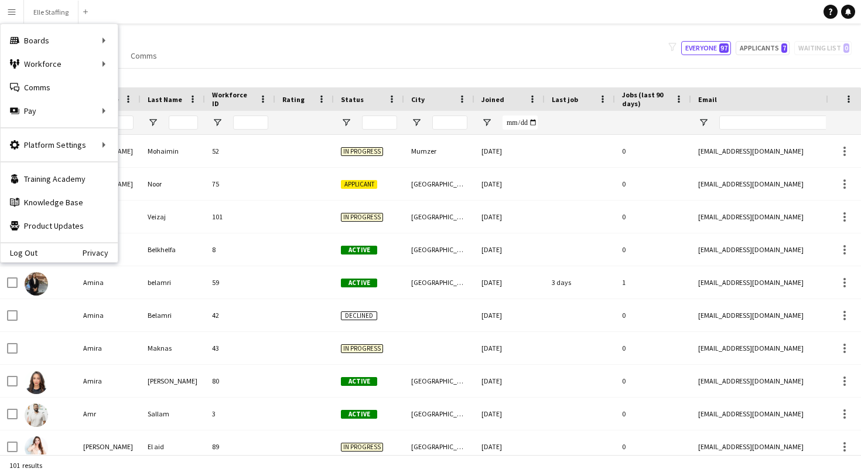
click at [258, 35] on div "My Workforce View Views Default view New view Update view Delete view Edit name…" at bounding box center [430, 48] width 861 height 40
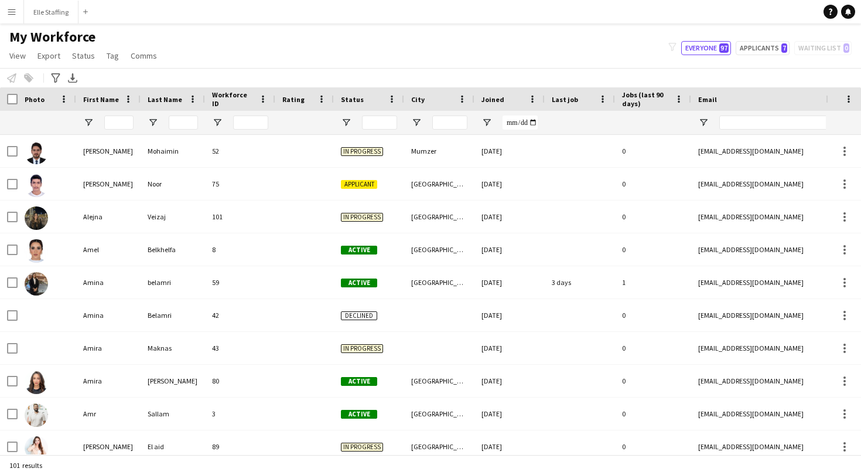
click at [2, 14] on button "Menu" at bounding box center [11, 11] width 23 height 23
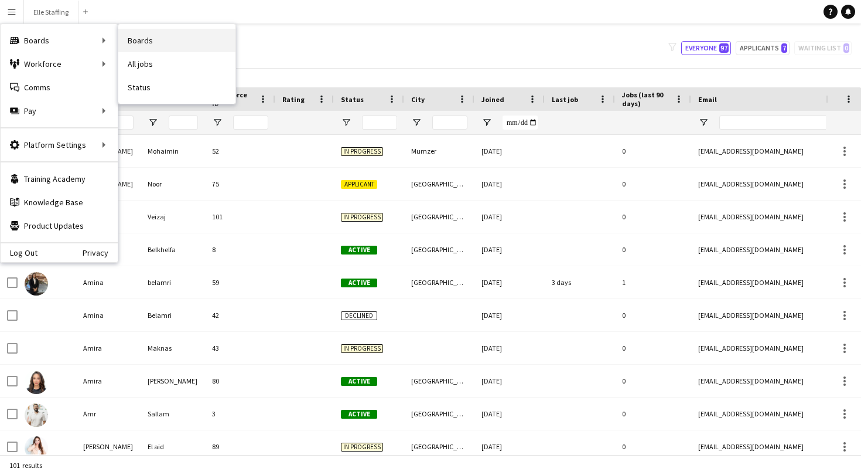
click at [135, 31] on link "Boards" at bounding box center [176, 40] width 117 height 23
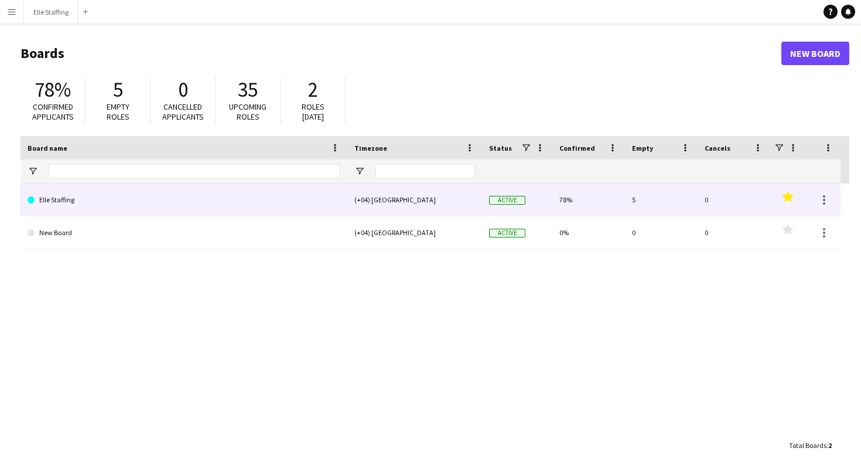
click at [141, 200] on link "Elle Staffing" at bounding box center [184, 199] width 313 height 33
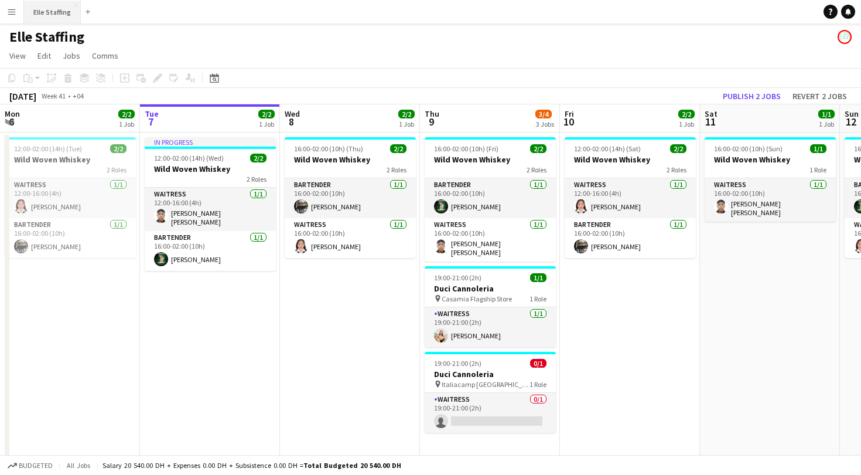
click at [42, 11] on button "Elle Staffing Close" at bounding box center [52, 12] width 57 height 23
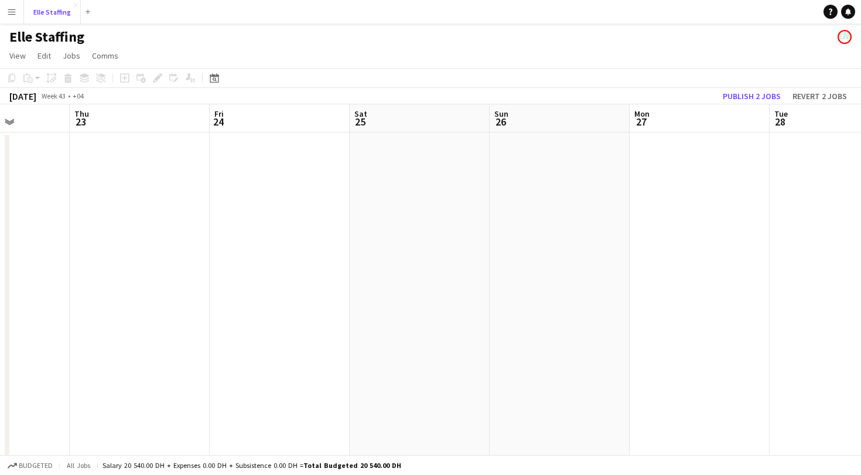
scroll to position [0, 514]
click at [424, 121] on app-board-header-date "Sat 25" at bounding box center [396, 118] width 140 height 28
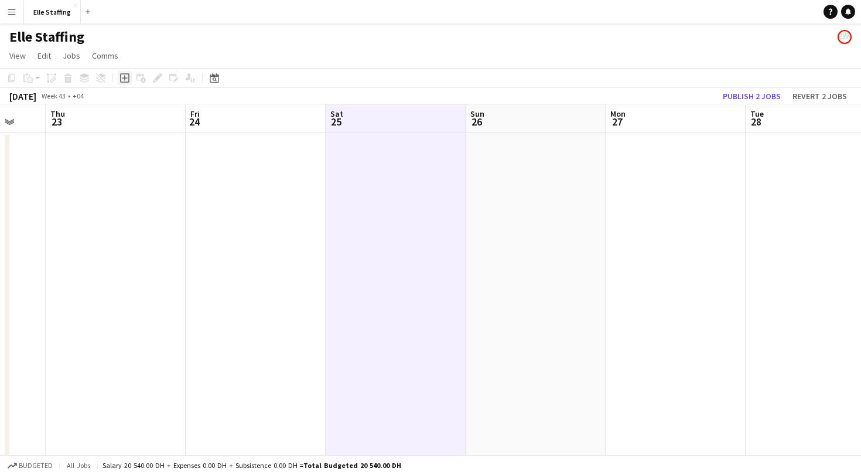
click at [123, 81] on icon at bounding box center [124, 77] width 9 height 9
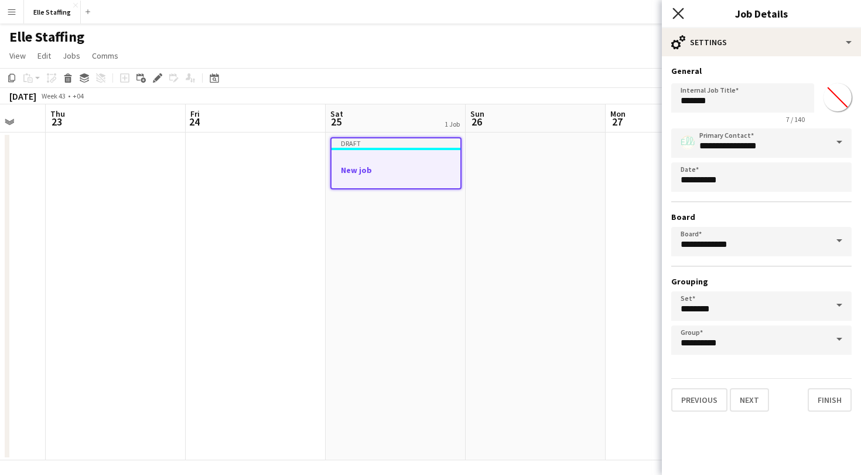
click at [676, 14] on icon "Close pop-in" at bounding box center [678, 13] width 11 height 11
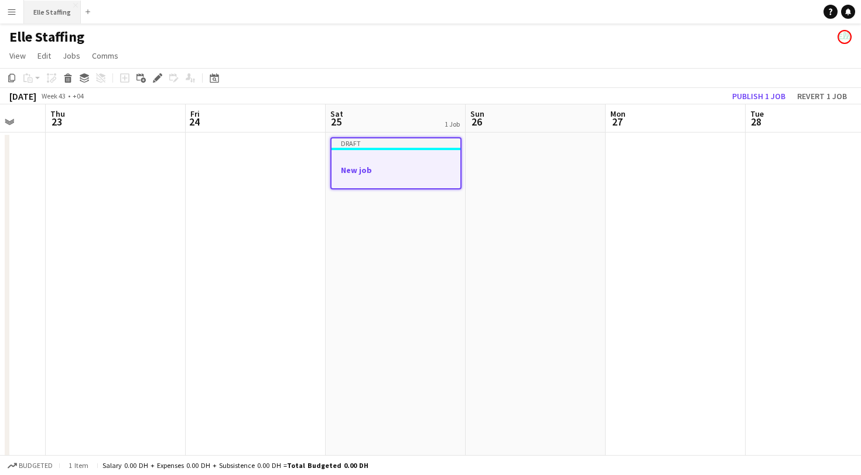
click at [48, 9] on button "Elle Staffing Close" at bounding box center [52, 12] width 57 height 23
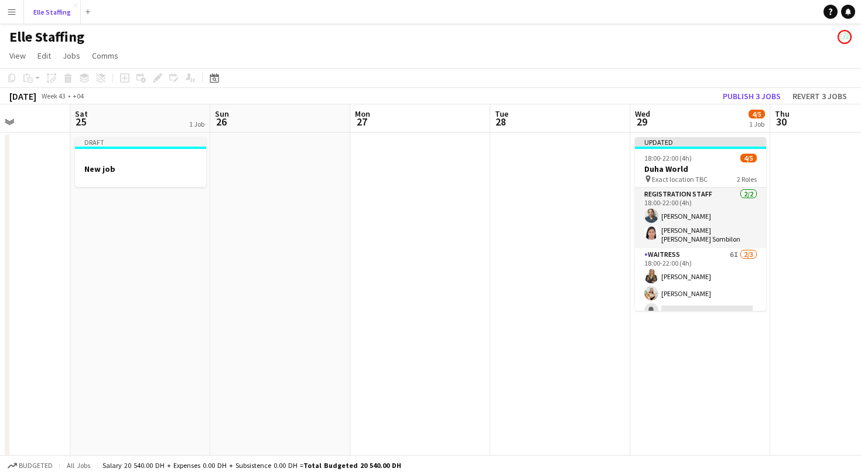
scroll to position [0, 285]
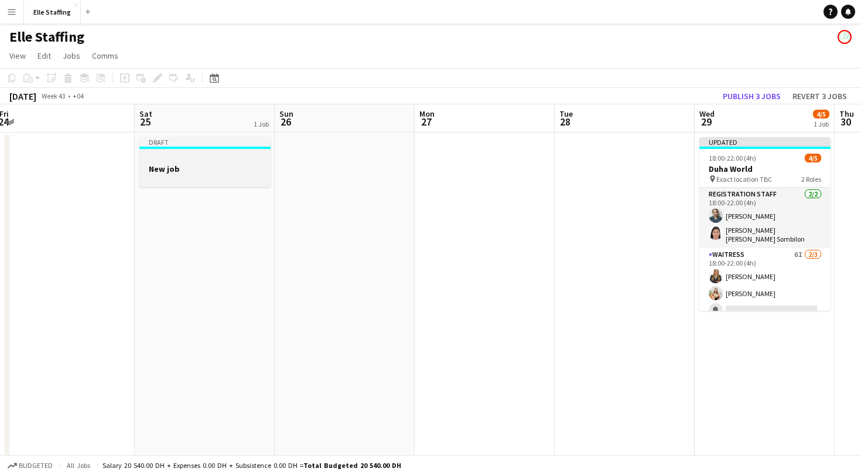
click at [180, 144] on div "Draft" at bounding box center [204, 141] width 131 height 9
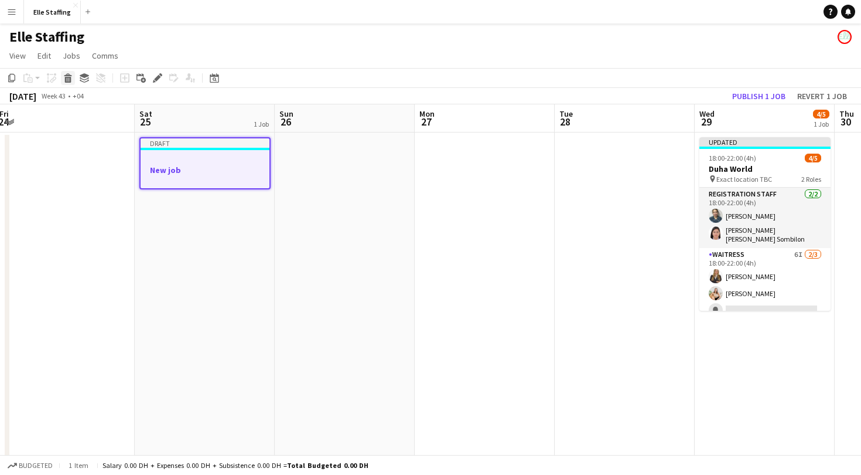
click at [66, 74] on icon at bounding box center [68, 74] width 8 height 3
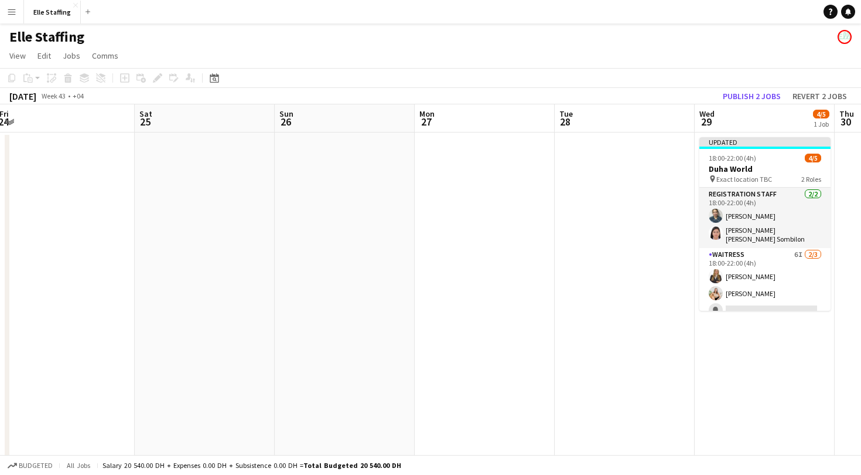
click at [186, 122] on app-board-header-date "Sat 25" at bounding box center [205, 118] width 140 height 28
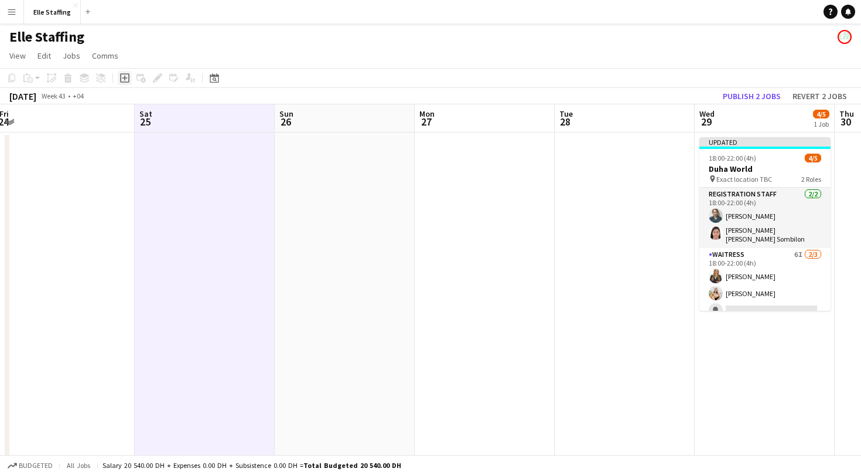
click at [128, 81] on icon "Add job" at bounding box center [124, 77] width 9 height 9
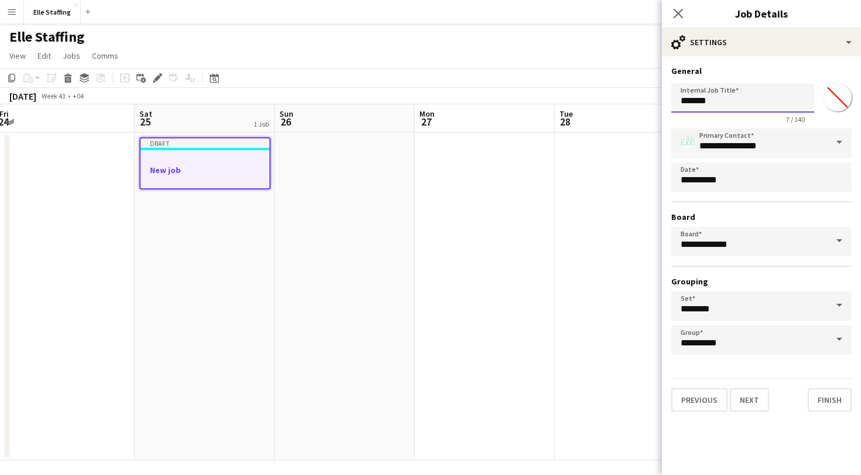
click at [749, 98] on input "*******" at bounding box center [743, 97] width 143 height 29
type input "*"
type input "**********"
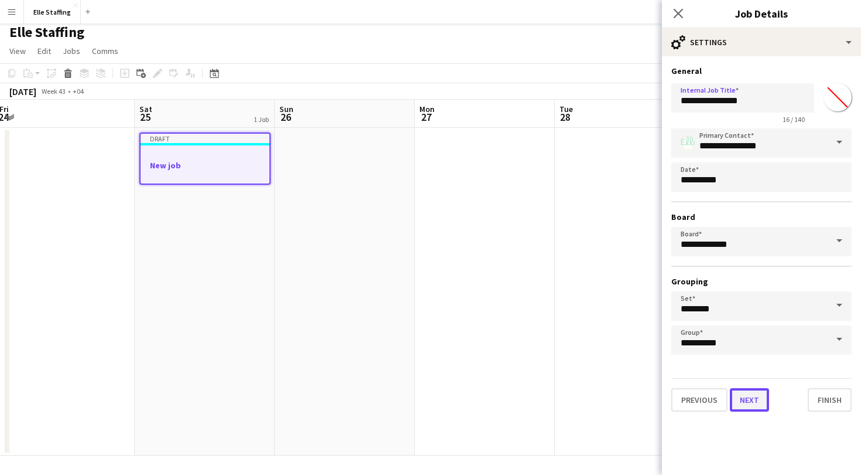
click at [751, 403] on button "Next" at bounding box center [749, 399] width 39 height 23
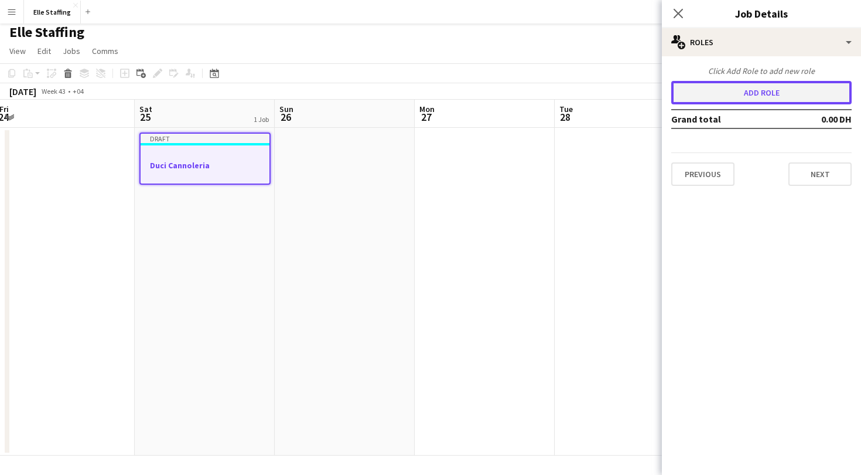
click at [778, 91] on button "Add role" at bounding box center [762, 92] width 180 height 23
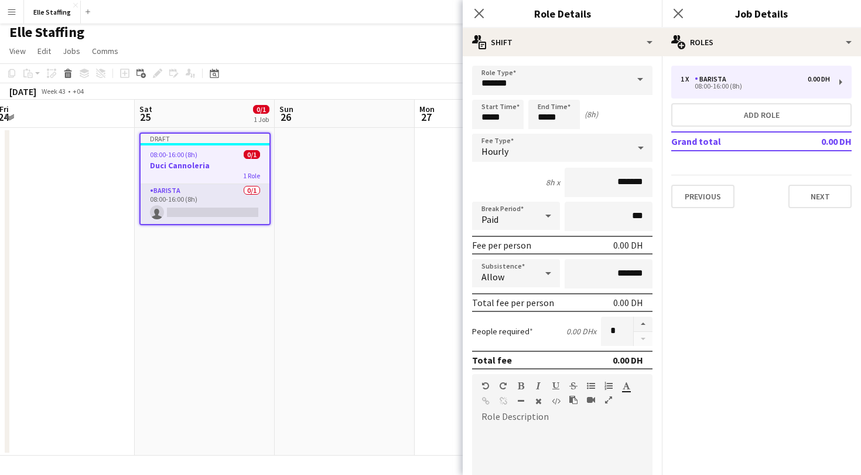
click at [645, 76] on span at bounding box center [640, 80] width 25 height 28
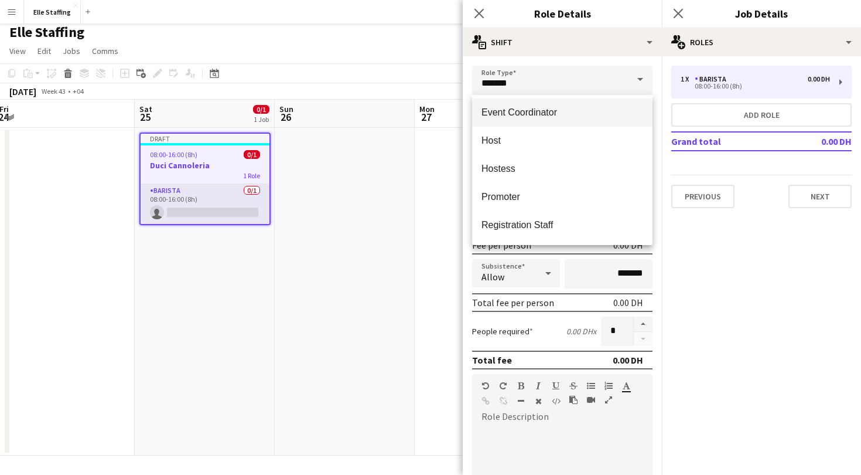
scroll to position [87, 0]
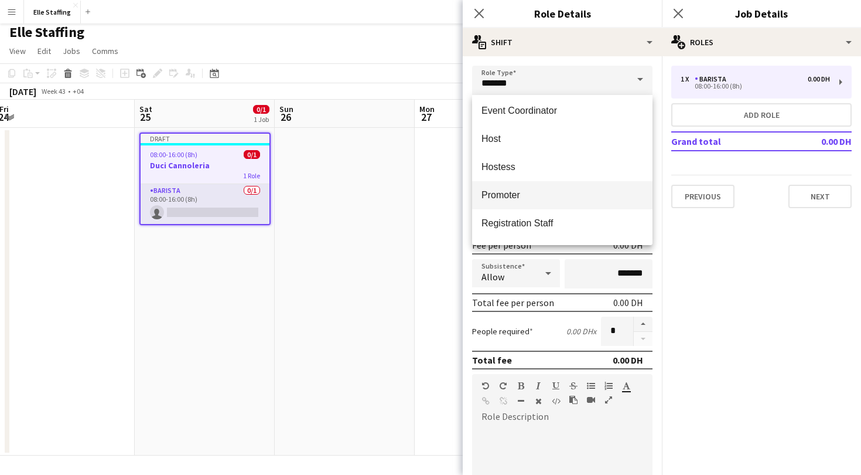
click at [572, 196] on span "Promoter" at bounding box center [563, 194] width 162 height 11
type input "********"
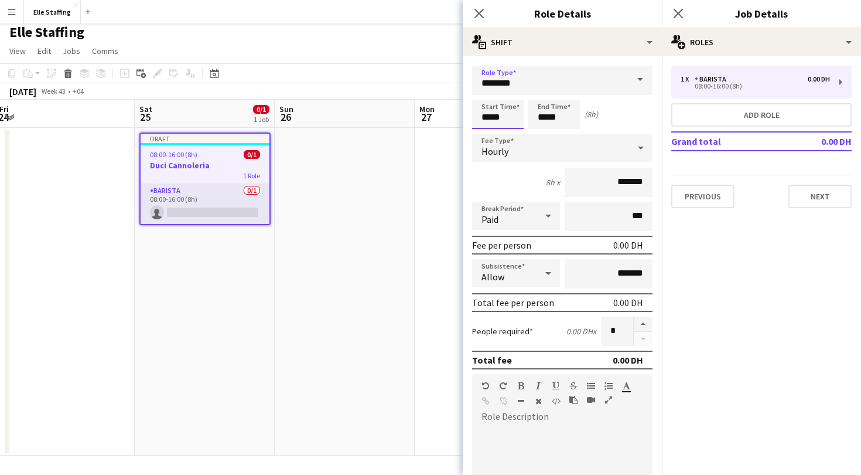
click at [507, 115] on input "*****" at bounding box center [498, 114] width 52 height 29
click at [546, 118] on input "*****" at bounding box center [555, 114] width 52 height 29
click at [490, 118] on input "*****" at bounding box center [498, 114] width 52 height 29
type input "*****"
click at [546, 118] on input "*****" at bounding box center [555, 114] width 52 height 29
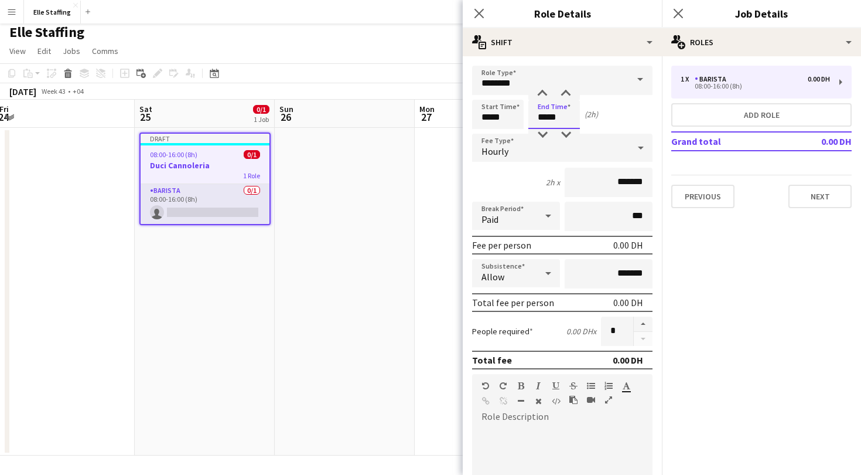
type input "*****"
click at [616, 183] on input "*******" at bounding box center [609, 182] width 88 height 29
type input "****"
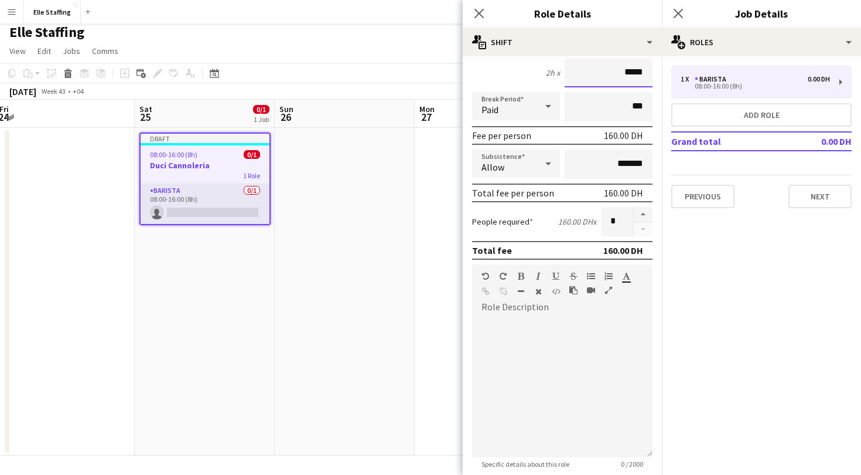
scroll to position [114, 0]
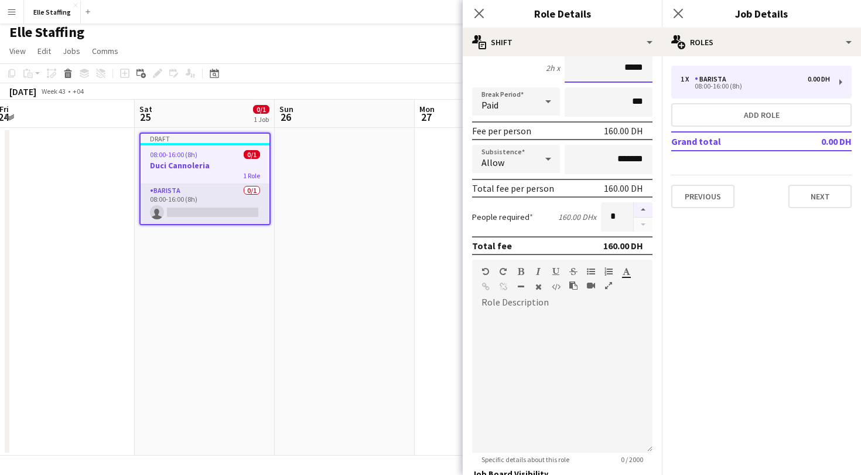
type input "*****"
click at [646, 210] on button "button" at bounding box center [643, 209] width 19 height 15
type input "*"
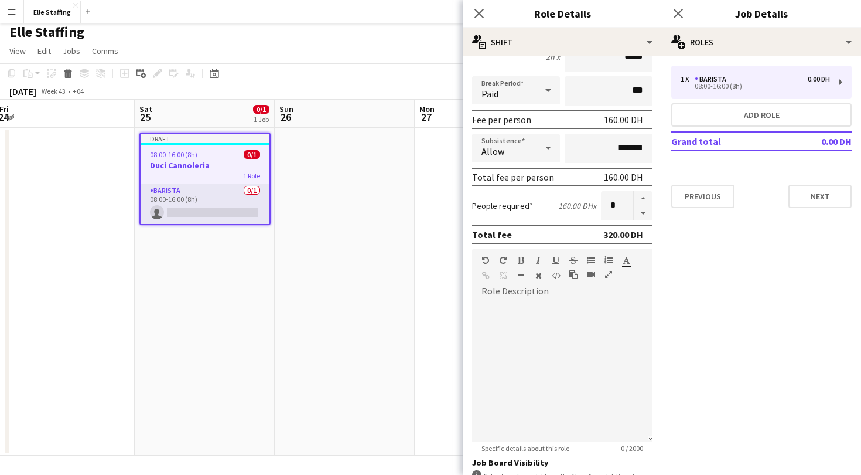
scroll to position [143, 0]
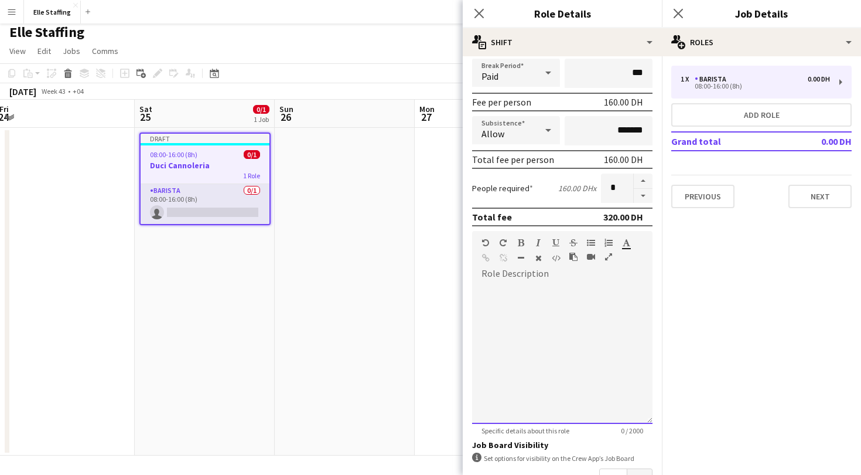
click at [514, 286] on div at bounding box center [562, 353] width 180 height 141
paste div
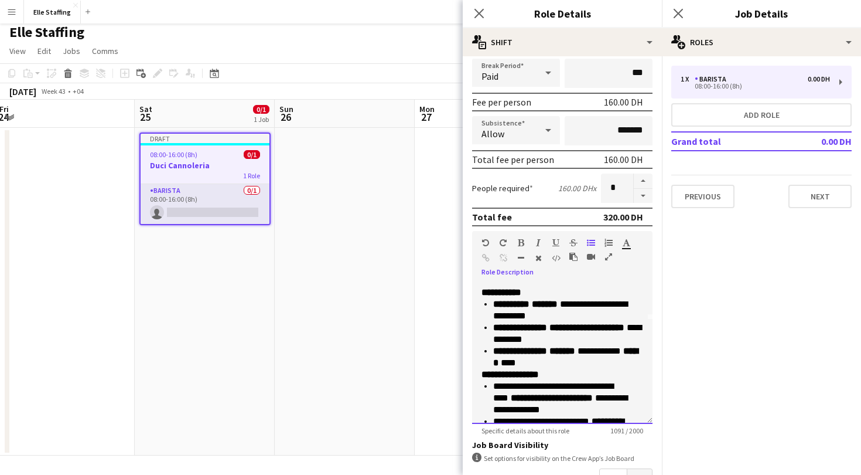
scroll to position [0, 0]
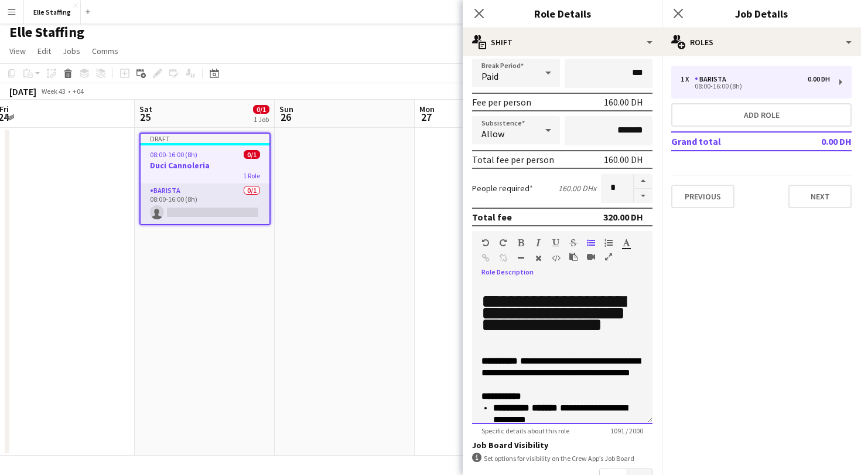
click at [546, 314] on h1 "**********" at bounding box center [563, 318] width 162 height 47
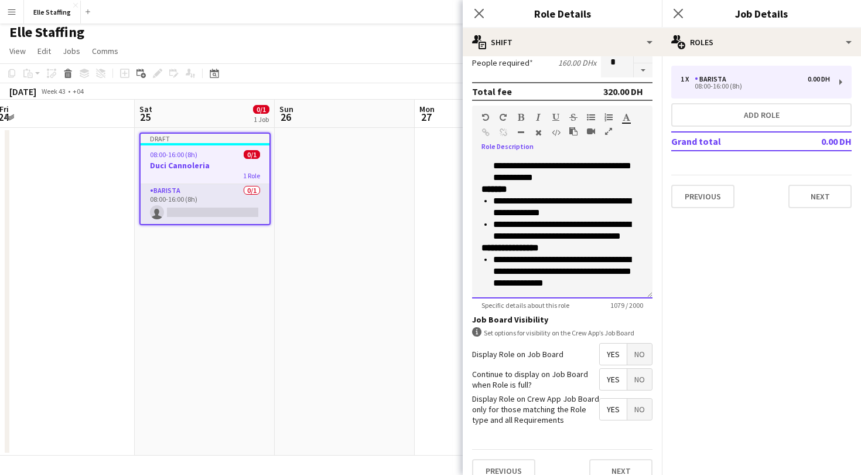
scroll to position [285, 0]
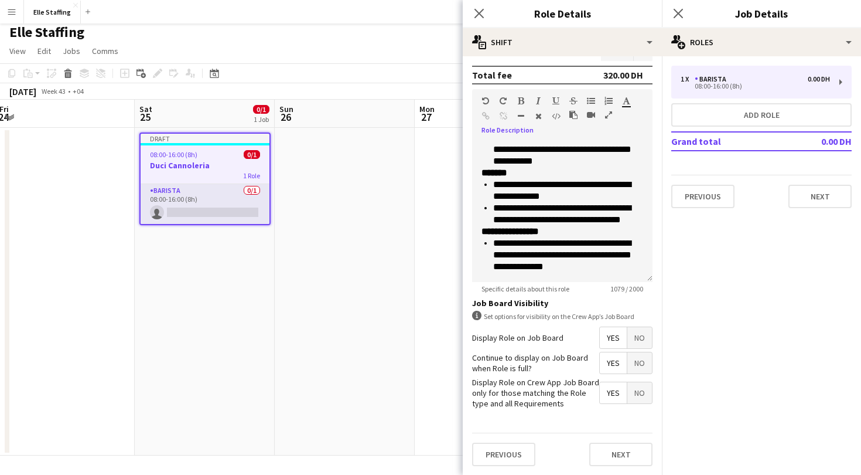
click at [613, 339] on span "Yes" at bounding box center [613, 337] width 27 height 21
click at [616, 338] on span "Yes" at bounding box center [613, 337] width 27 height 21
click at [614, 336] on span "Yes" at bounding box center [613, 337] width 27 height 21
click at [604, 361] on span "Yes" at bounding box center [613, 362] width 27 height 21
click at [637, 363] on span "No" at bounding box center [640, 362] width 25 height 21
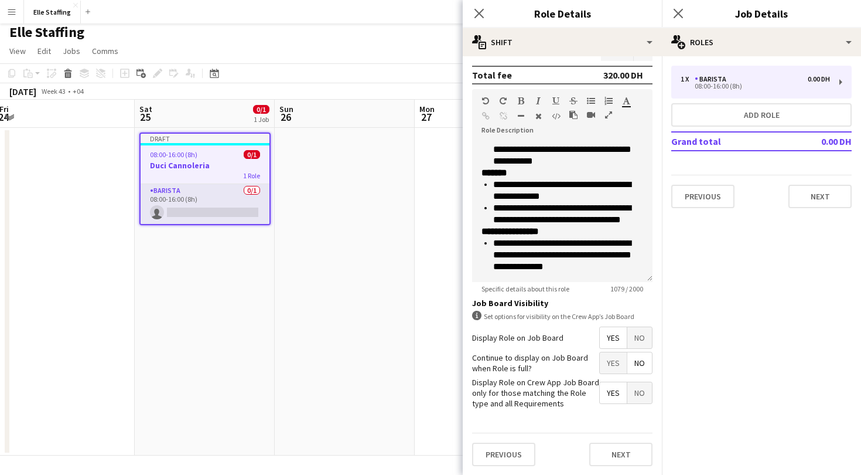
click at [606, 367] on span "Yes" at bounding box center [613, 362] width 27 height 21
click at [607, 391] on span "Yes" at bounding box center [613, 392] width 27 height 21
click at [643, 396] on span "No" at bounding box center [640, 392] width 25 height 21
click at [614, 450] on button "Next" at bounding box center [620, 453] width 63 height 23
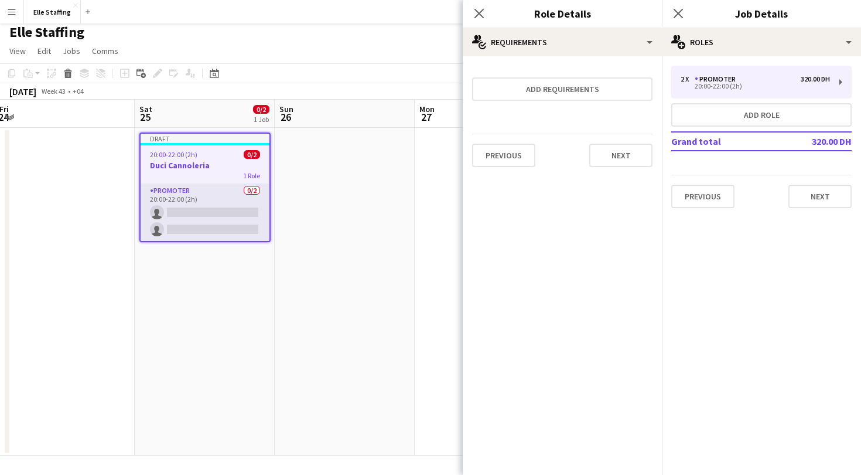
scroll to position [0, 0]
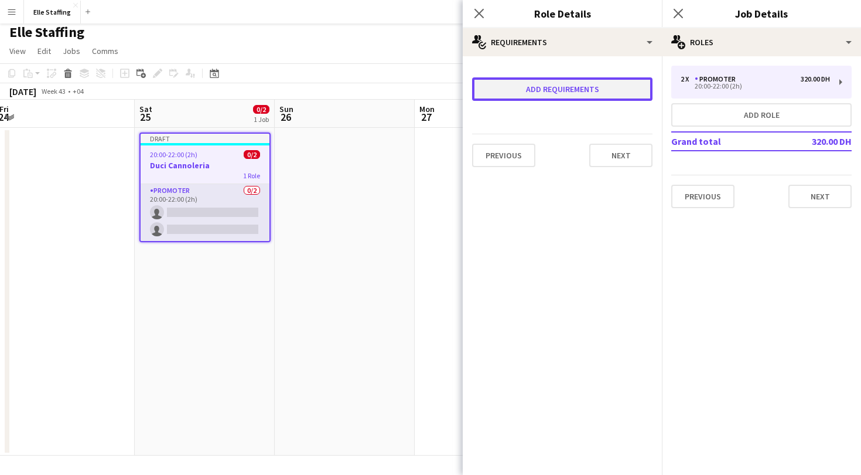
click at [561, 97] on button "Add requirements" at bounding box center [562, 88] width 180 height 23
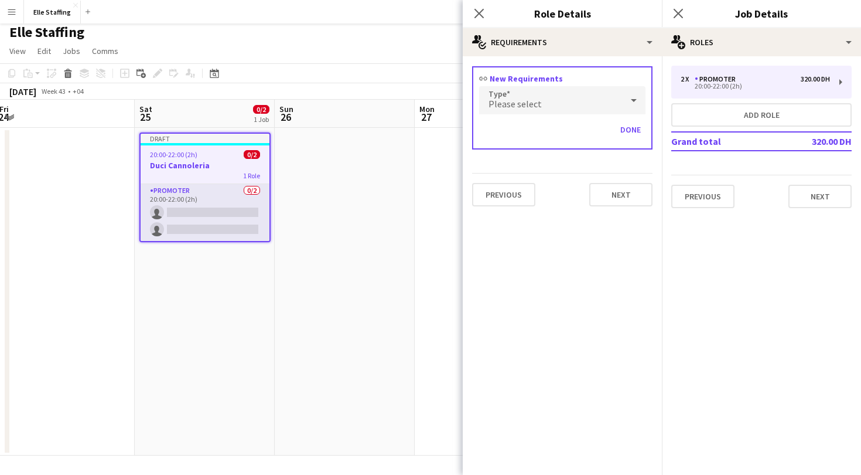
click at [572, 99] on div "Please select" at bounding box center [550, 100] width 143 height 28
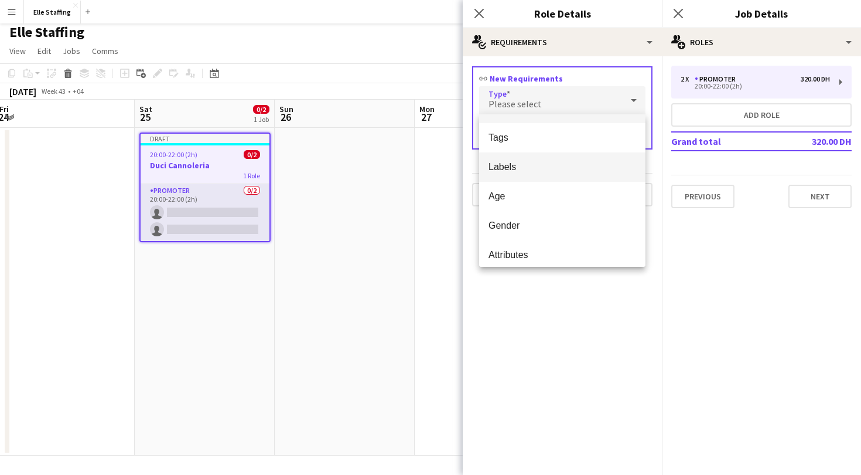
scroll to position [33, 0]
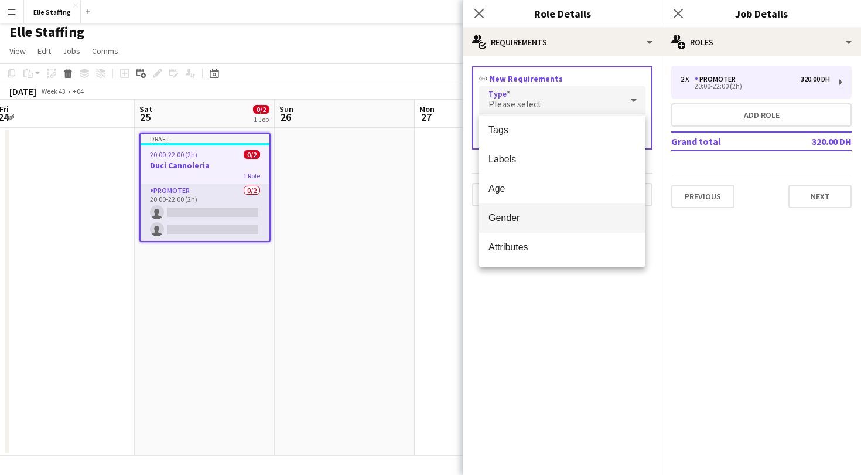
click at [529, 219] on span "Gender" at bounding box center [563, 217] width 148 height 11
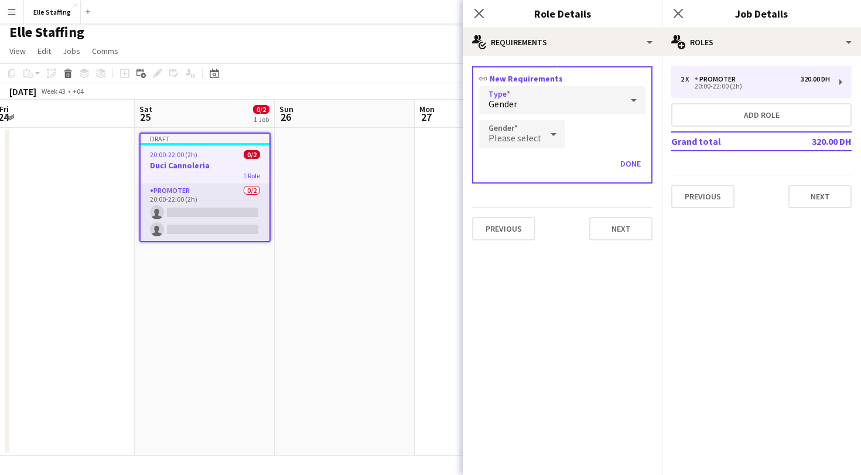
click at [551, 136] on icon at bounding box center [554, 133] width 14 height 23
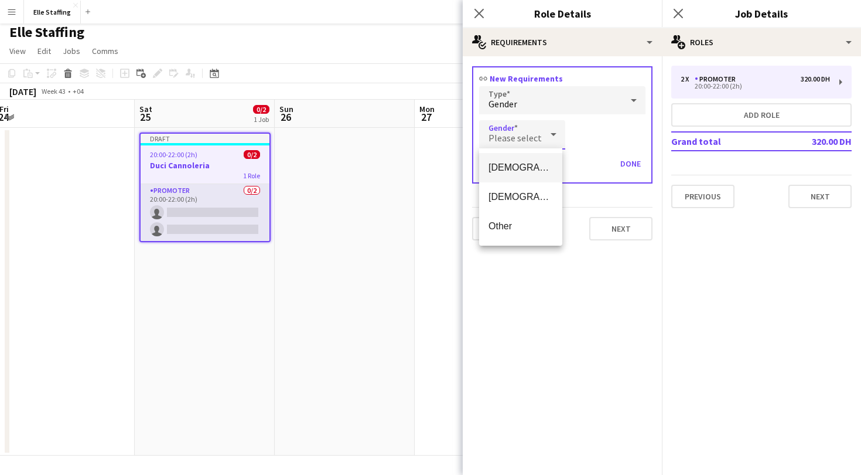
click at [531, 164] on span "[DEMOGRAPHIC_DATA]" at bounding box center [521, 167] width 64 height 11
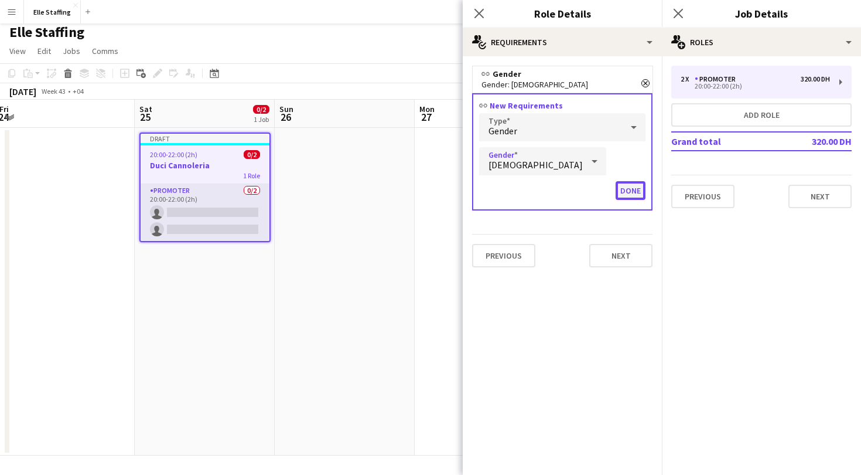
click at [627, 190] on button "Done" at bounding box center [631, 190] width 30 height 19
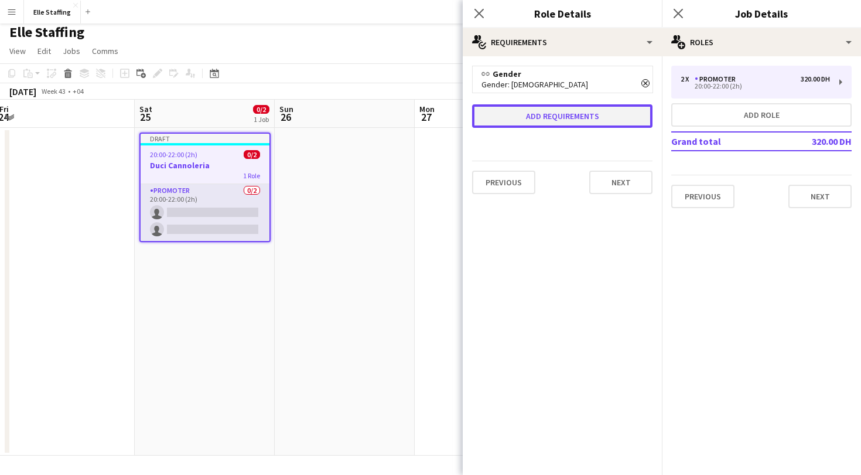
click at [572, 118] on button "Add requirements" at bounding box center [562, 115] width 180 height 23
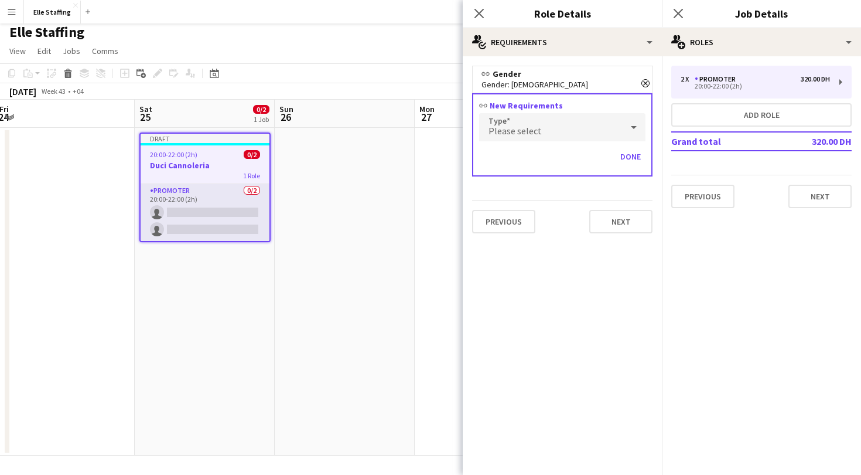
click at [594, 130] on div "Please select" at bounding box center [550, 127] width 143 height 28
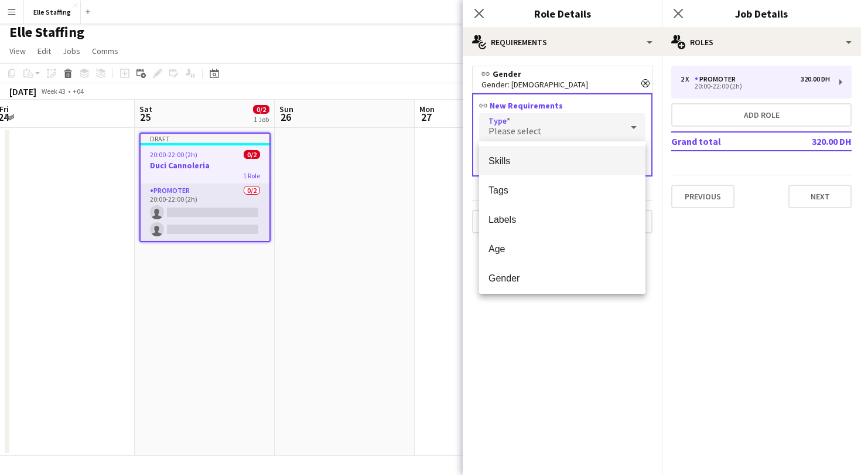
click at [574, 150] on mat-option "Skills" at bounding box center [562, 160] width 166 height 29
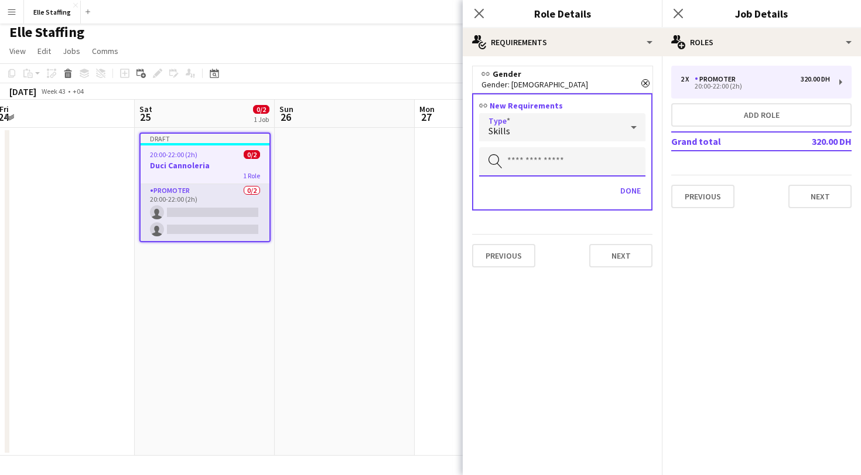
click at [566, 161] on input "text" at bounding box center [562, 161] width 166 height 29
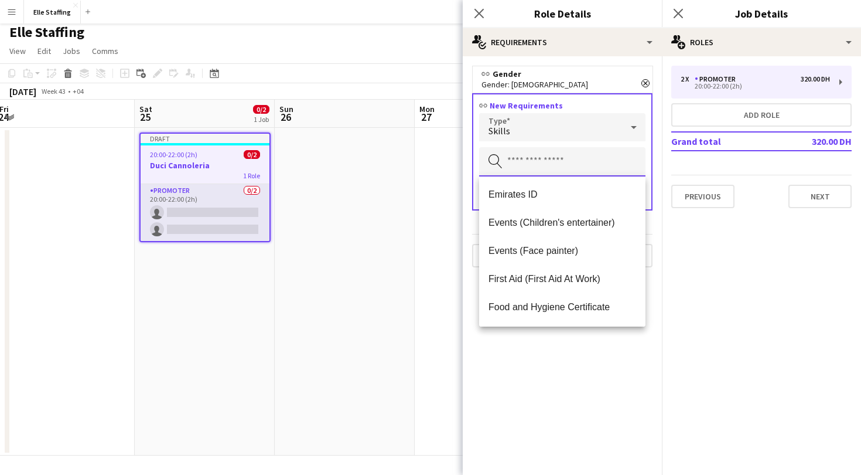
scroll to position [169, 0]
click at [550, 189] on span "Emirates ID" at bounding box center [563, 194] width 148 height 11
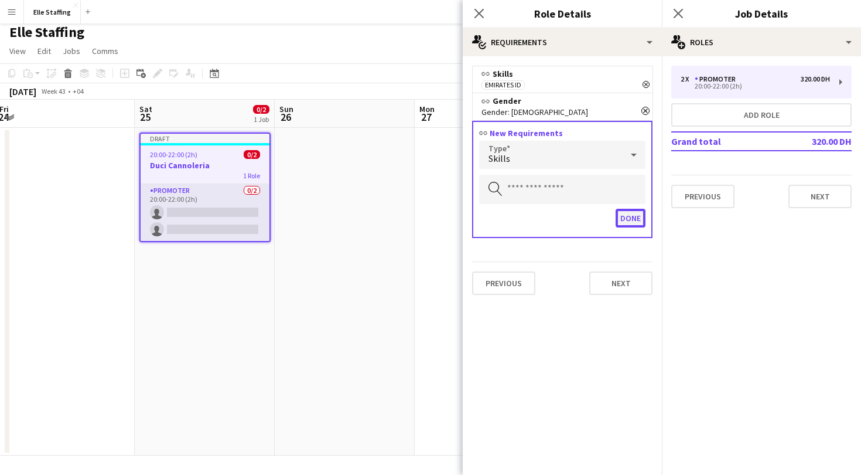
click at [629, 220] on button "Done" at bounding box center [631, 218] width 30 height 19
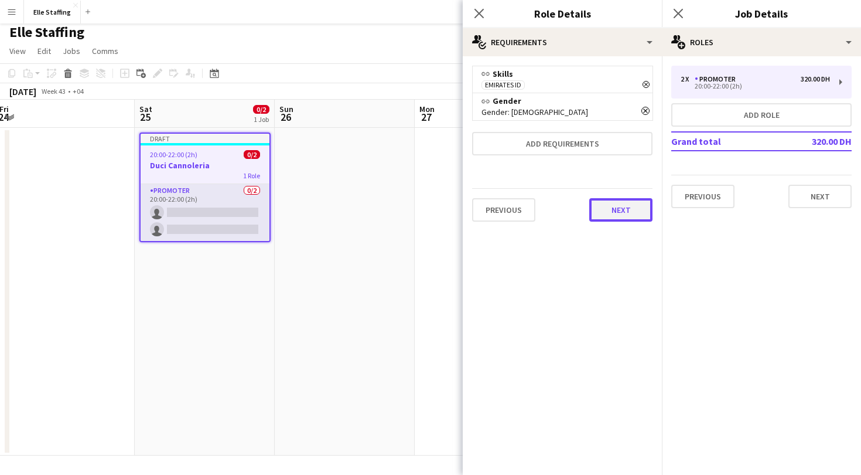
click at [623, 213] on button "Next" at bounding box center [620, 209] width 63 height 23
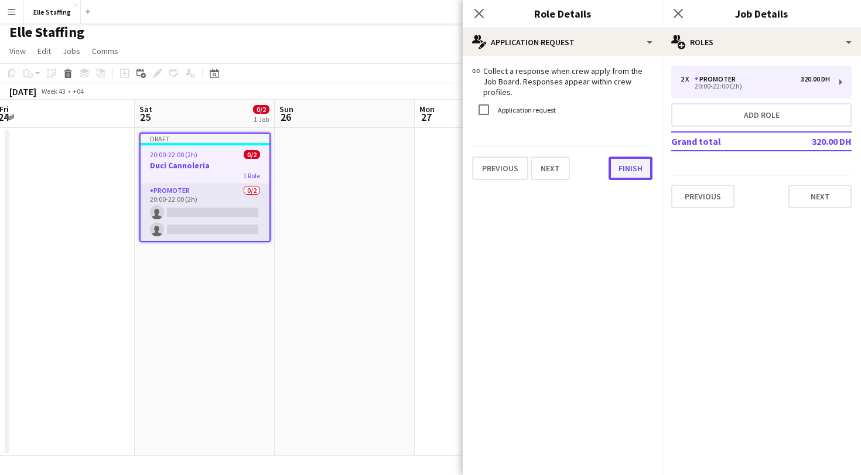
click at [637, 156] on button "Finish" at bounding box center [631, 167] width 44 height 23
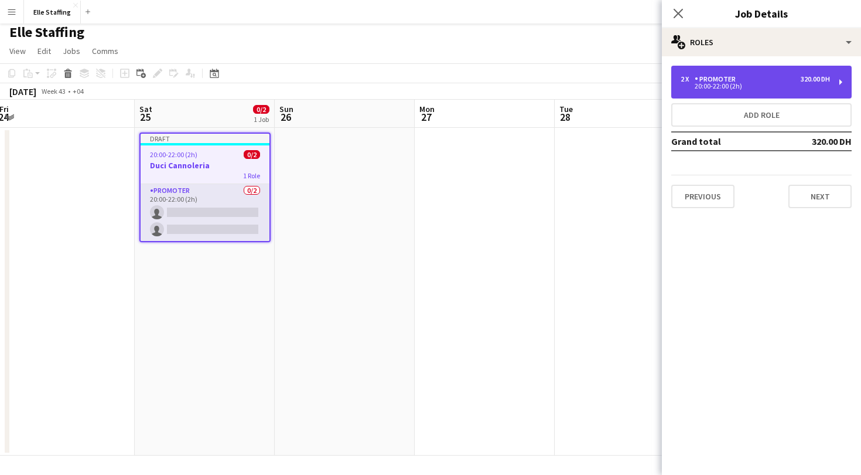
click at [736, 78] on div "Promoter" at bounding box center [718, 79] width 46 height 8
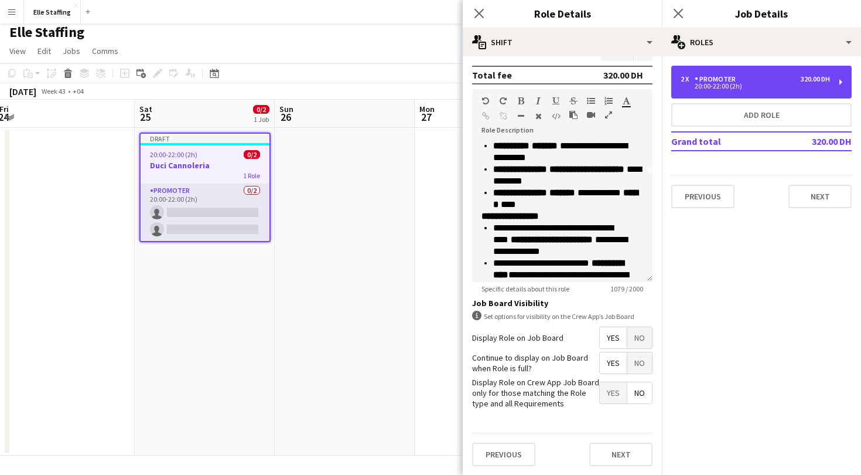
scroll to position [104, 0]
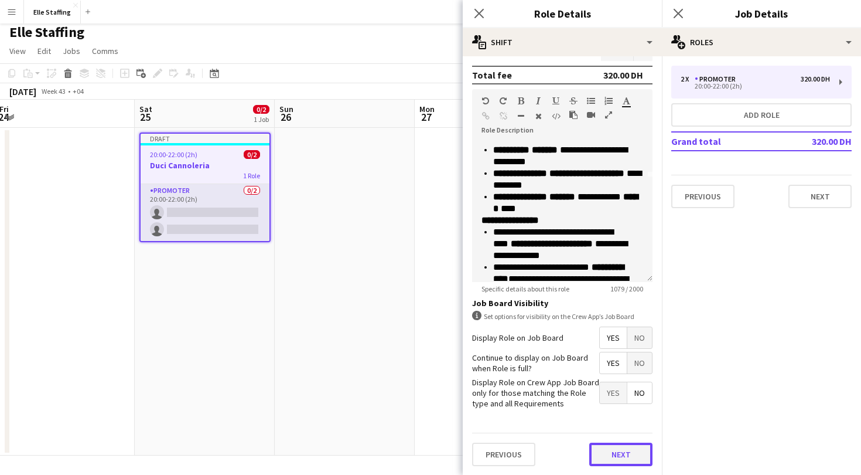
click at [627, 444] on button "Next" at bounding box center [620, 453] width 63 height 23
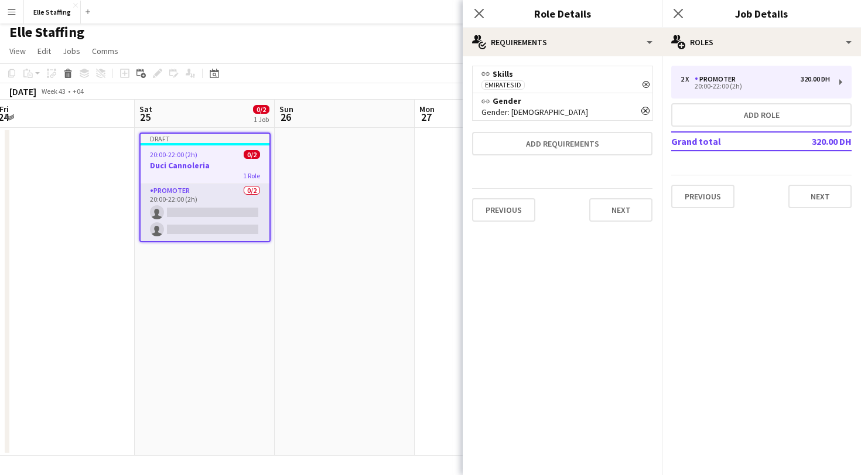
scroll to position [0, 0]
click at [617, 207] on button "Next" at bounding box center [620, 209] width 63 height 23
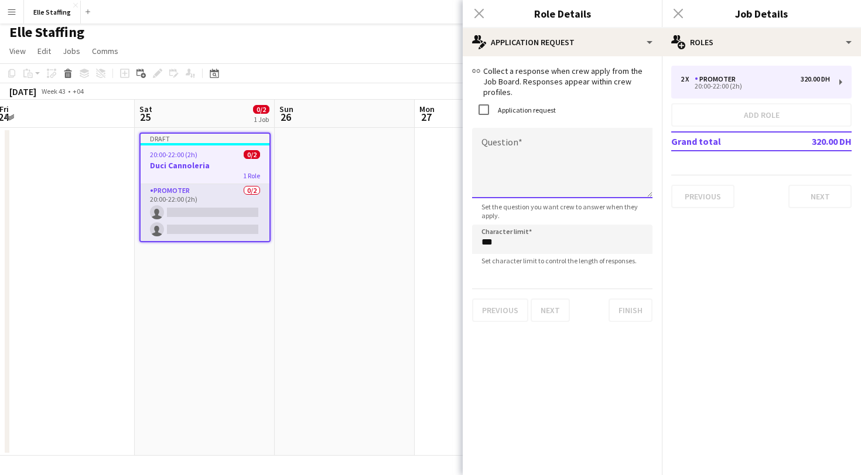
click at [513, 149] on textarea "Question" at bounding box center [562, 163] width 180 height 70
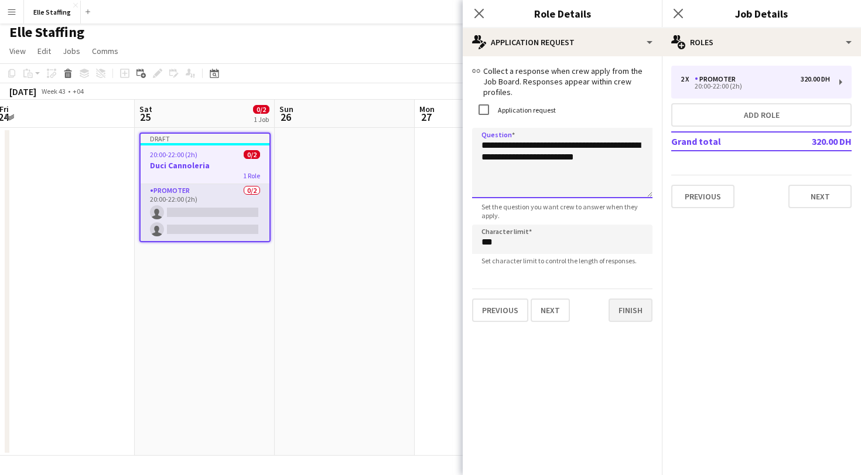
type textarea "**********"
click at [622, 298] on button "Finish" at bounding box center [631, 309] width 44 height 23
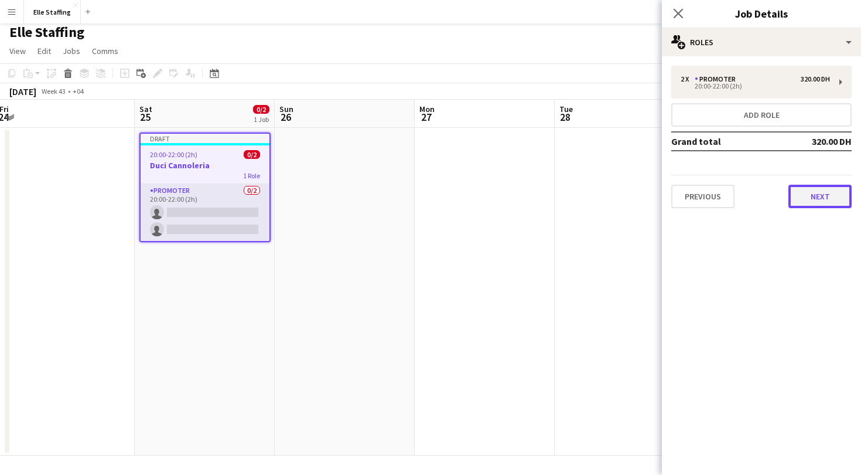
click at [802, 193] on button "Next" at bounding box center [820, 196] width 63 height 23
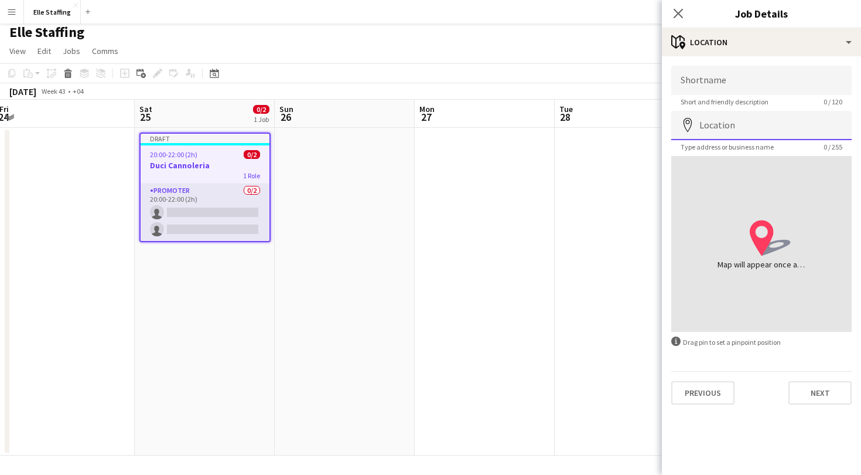
click at [710, 119] on input "Location" at bounding box center [762, 125] width 180 height 29
type input "**********"
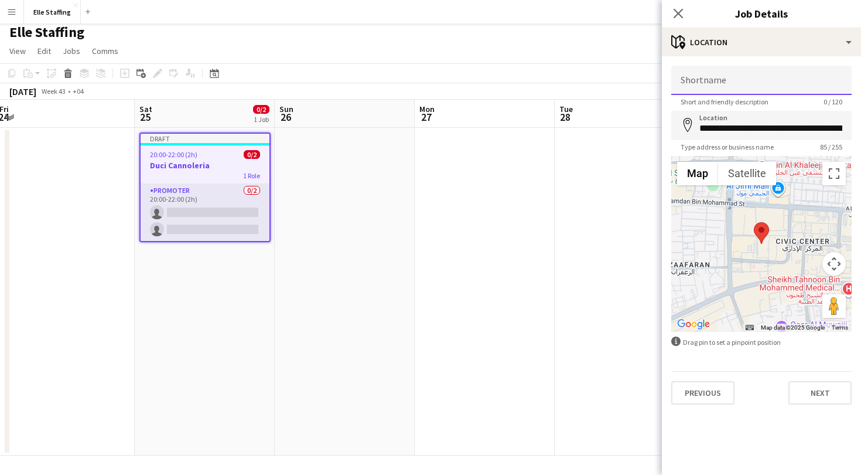
click at [719, 76] on input "Shortname" at bounding box center [762, 80] width 180 height 29
type input "*"
click at [745, 79] on input "**********" at bounding box center [762, 80] width 180 height 29
type input "**********"
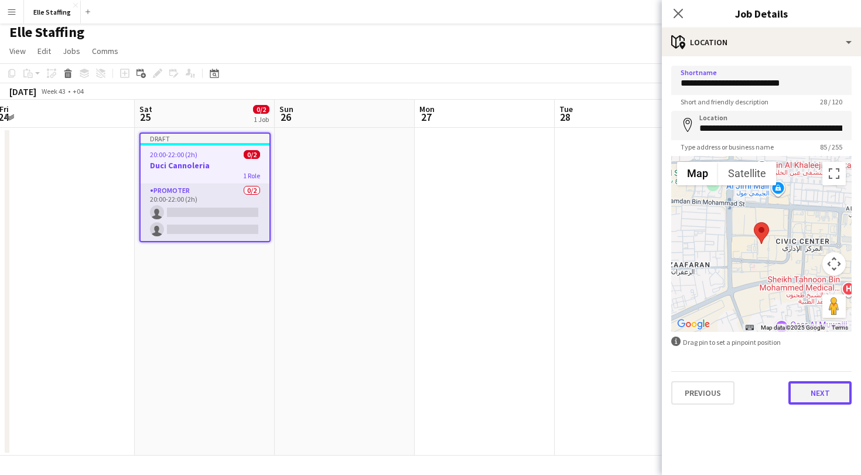
click at [817, 396] on button "Next" at bounding box center [820, 392] width 63 height 23
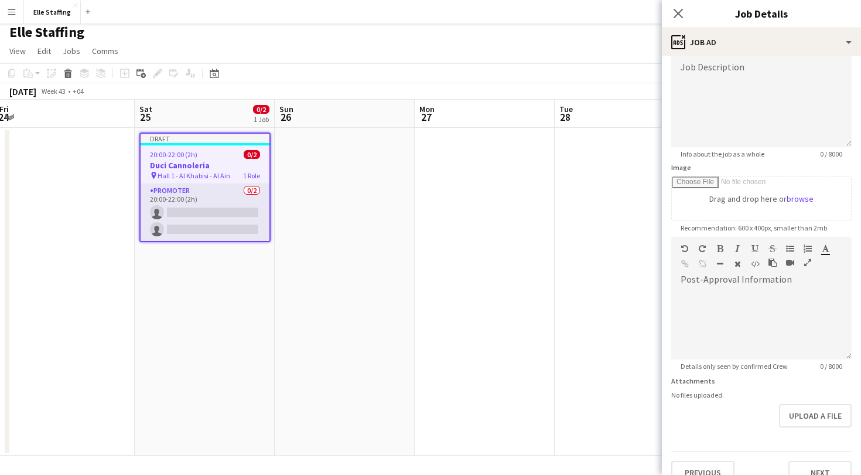
scroll to position [87, 0]
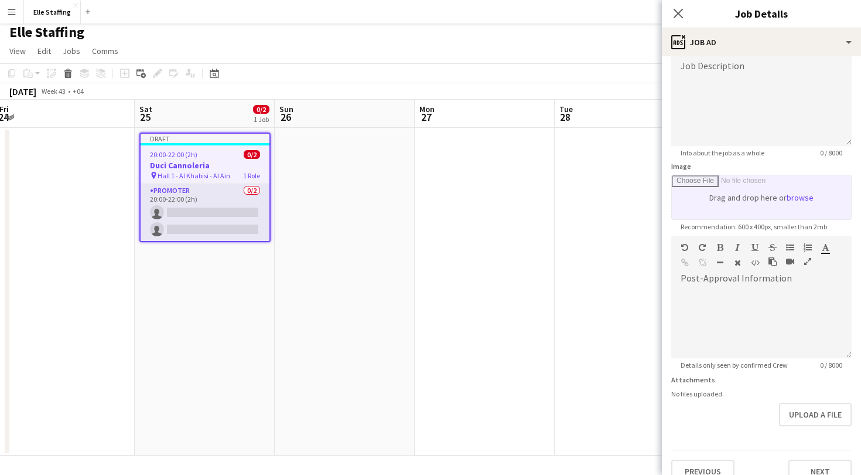
click at [801, 204] on input "Image" at bounding box center [761, 197] width 179 height 44
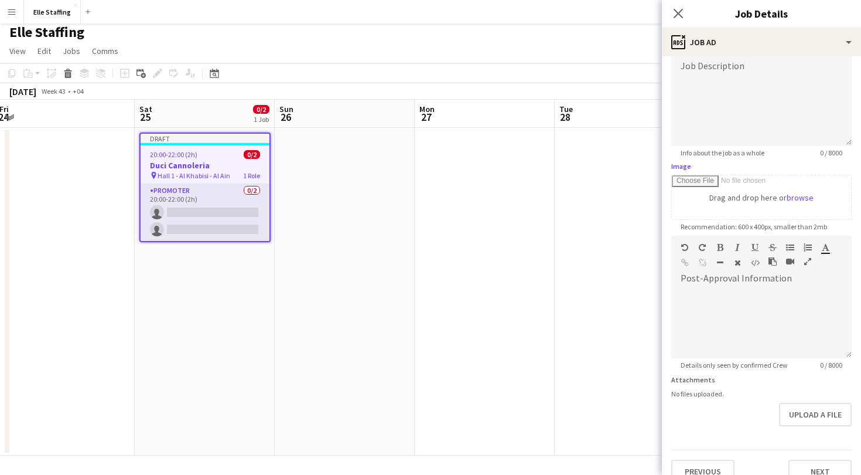
type input "**********"
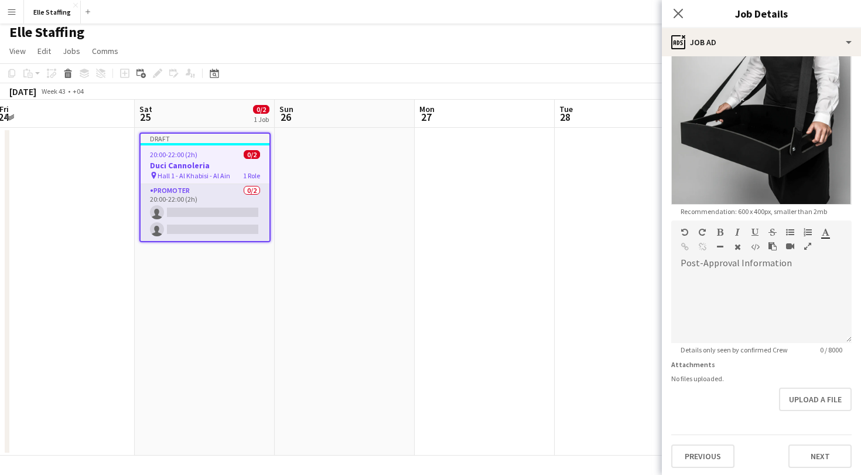
scroll to position [329, 0]
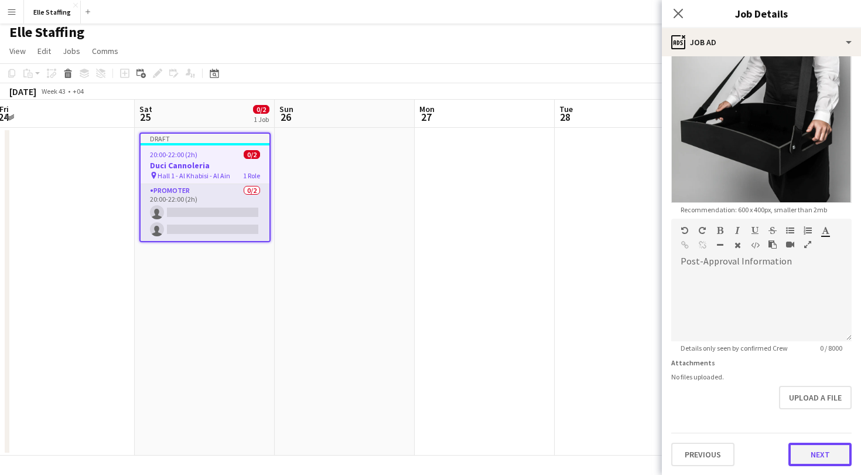
click at [825, 462] on button "Next" at bounding box center [820, 453] width 63 height 23
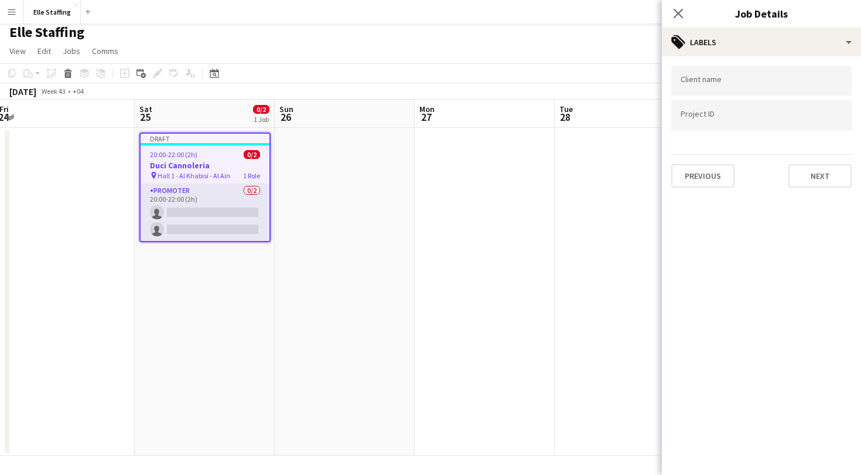
click at [693, 111] on div at bounding box center [762, 115] width 180 height 30
type input "**********"
click at [715, 84] on input "Type to search client labels..." at bounding box center [762, 81] width 162 height 11
type input "**********"
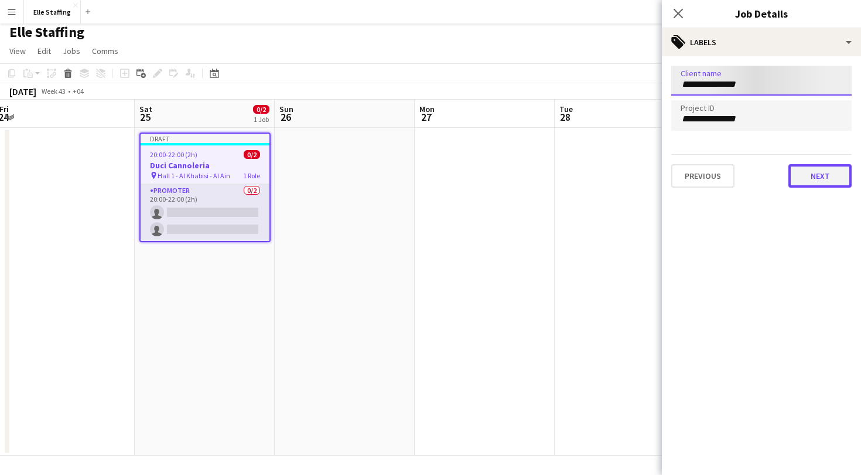
click at [831, 178] on button "Next" at bounding box center [820, 175] width 63 height 23
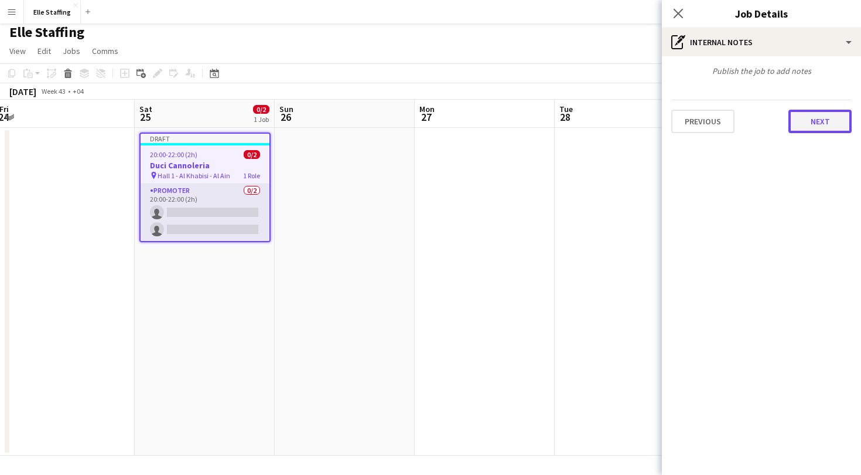
click at [812, 127] on button "Next" at bounding box center [820, 121] width 63 height 23
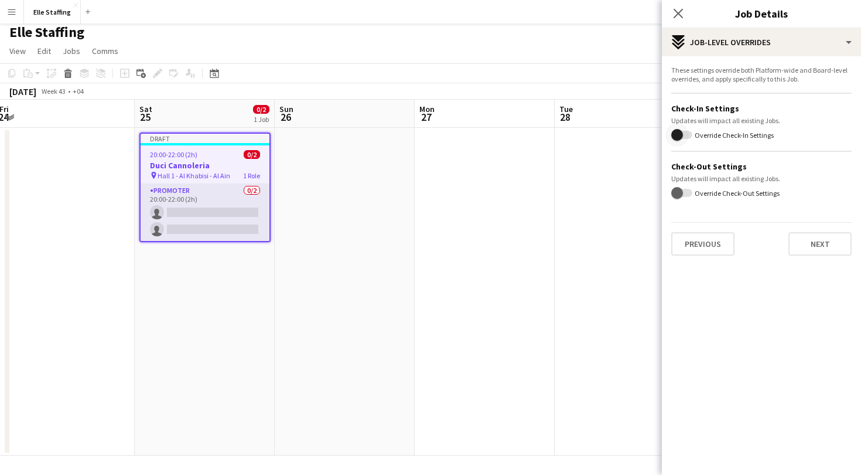
click at [685, 140] on span "button" at bounding box center [677, 134] width 23 height 23
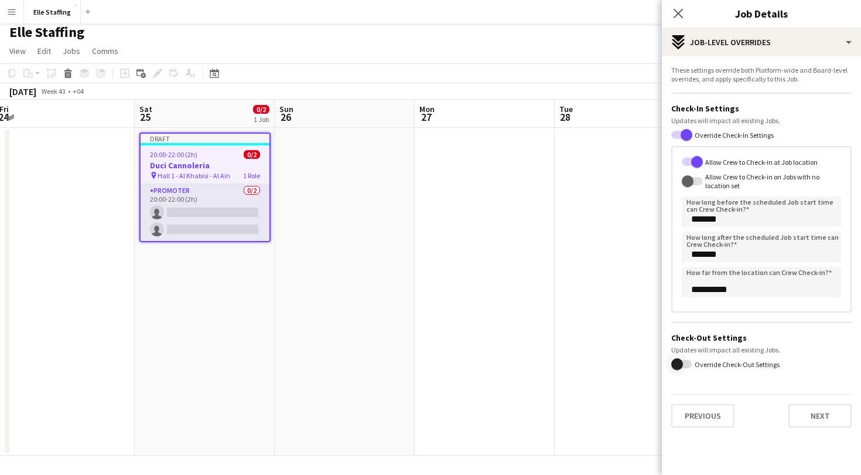
click at [690, 363] on span "button" at bounding box center [682, 364] width 21 height 8
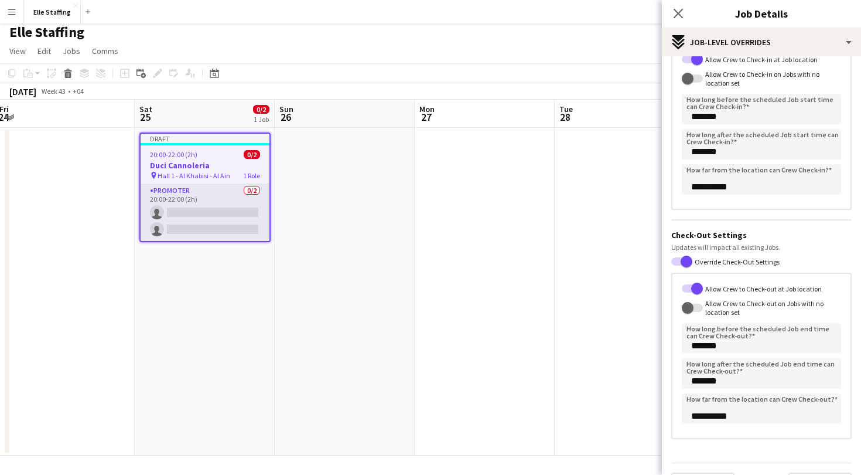
scroll to position [120, 0]
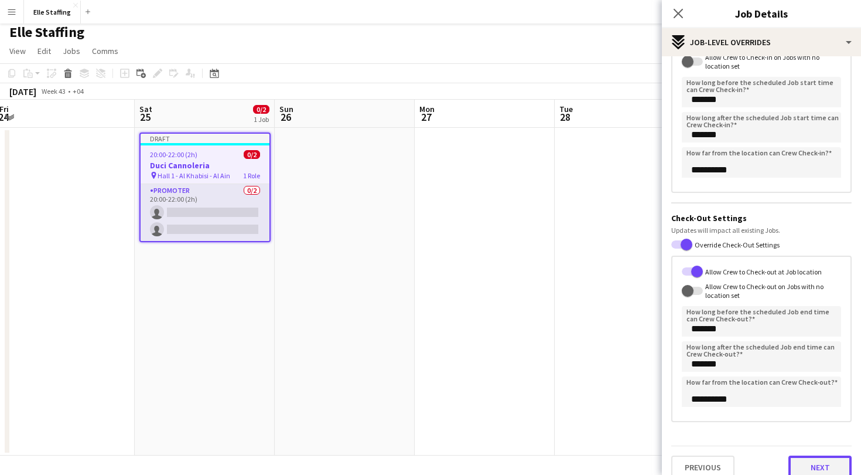
click at [819, 461] on button "Next" at bounding box center [820, 466] width 63 height 23
type input "*******"
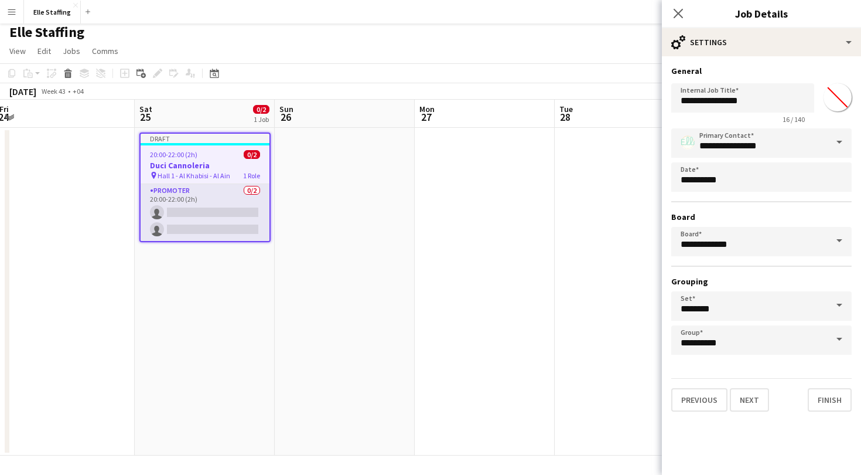
scroll to position [0, 0]
click at [836, 397] on button "Finish" at bounding box center [830, 399] width 44 height 23
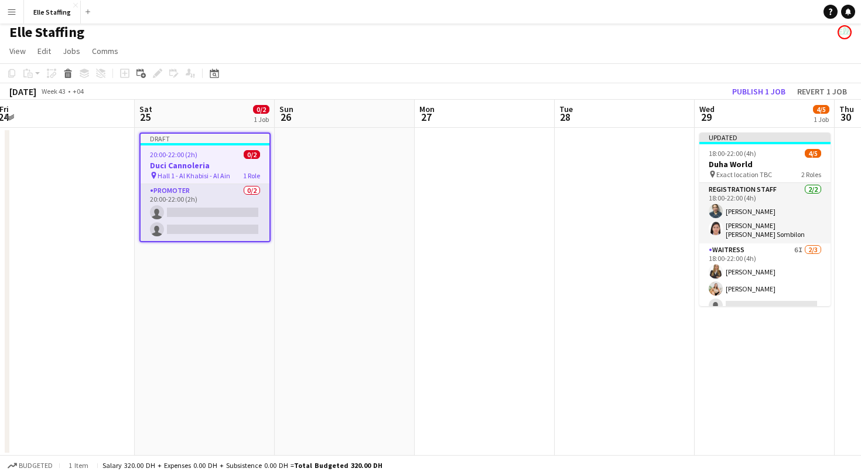
click at [189, 150] on span "20:00-22:00 (2h)" at bounding box center [173, 154] width 47 height 9
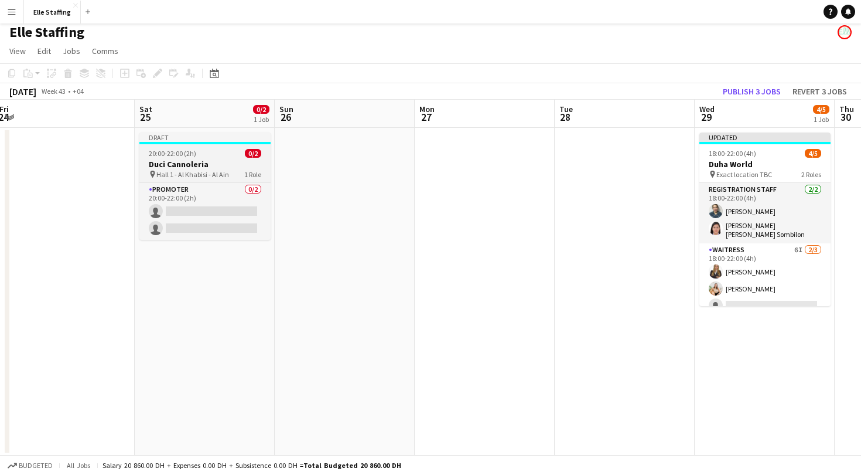
click at [189, 149] on span "20:00-22:00 (2h)" at bounding box center [172, 153] width 47 height 9
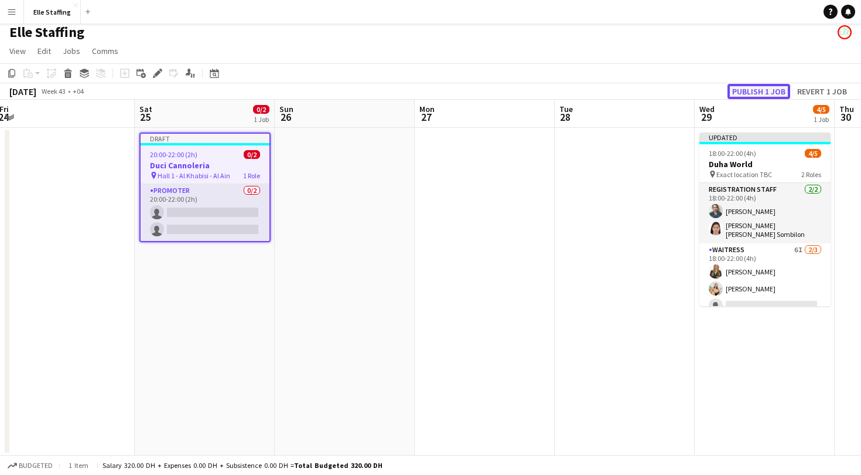
click at [756, 88] on button "Publish 1 job" at bounding box center [759, 91] width 63 height 15
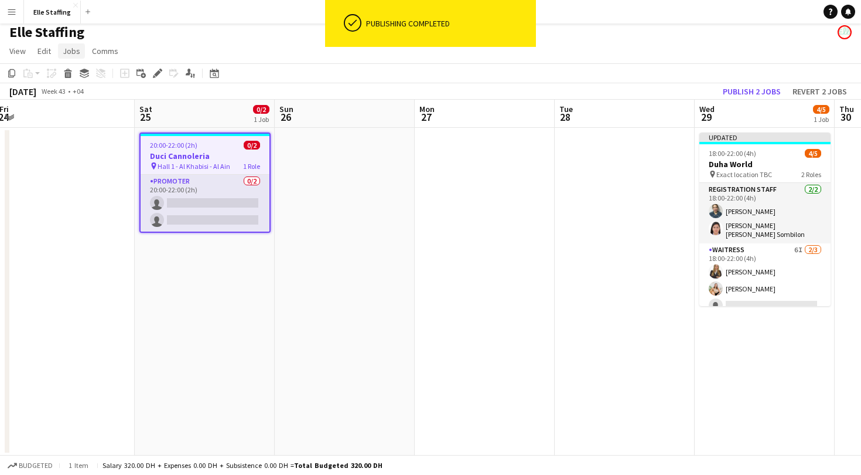
click at [72, 54] on span "Jobs" at bounding box center [72, 51] width 18 height 11
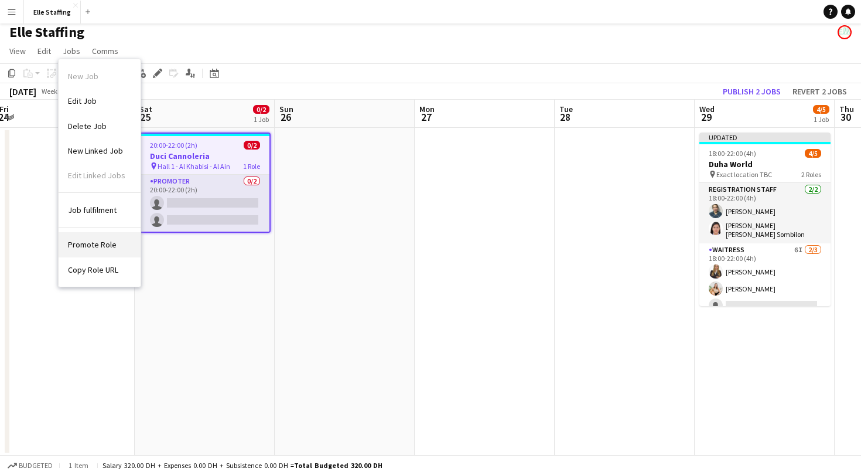
click at [88, 239] on span "Promote Role" at bounding box center [92, 244] width 49 height 11
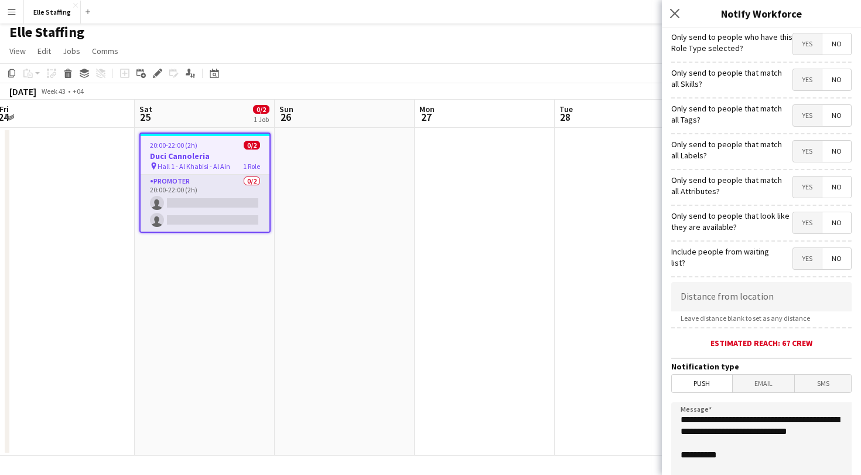
click at [357, 45] on app-page-menu "View Day view expanded Day view collapsed Month view Date picker Jump to [DATE]…" at bounding box center [430, 52] width 861 height 22
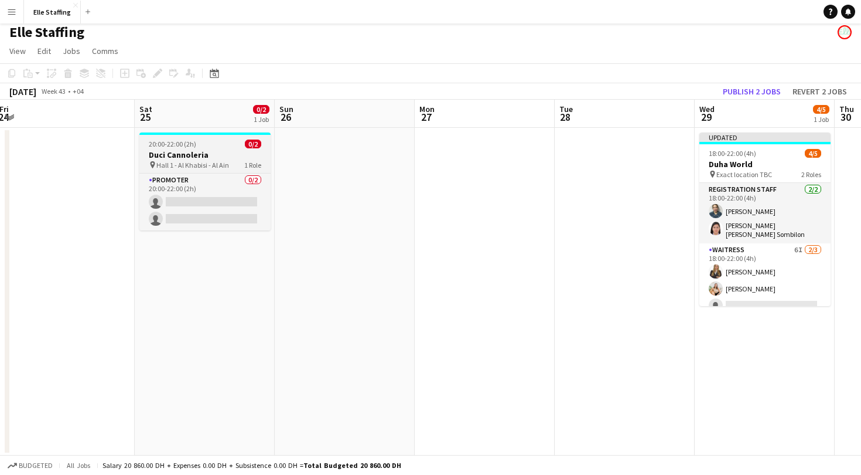
click at [199, 173] on div "Promoter 0/2 20:00-22:00 (2h) single-neutral-actions single-neutral-actions" at bounding box center [204, 201] width 131 height 57
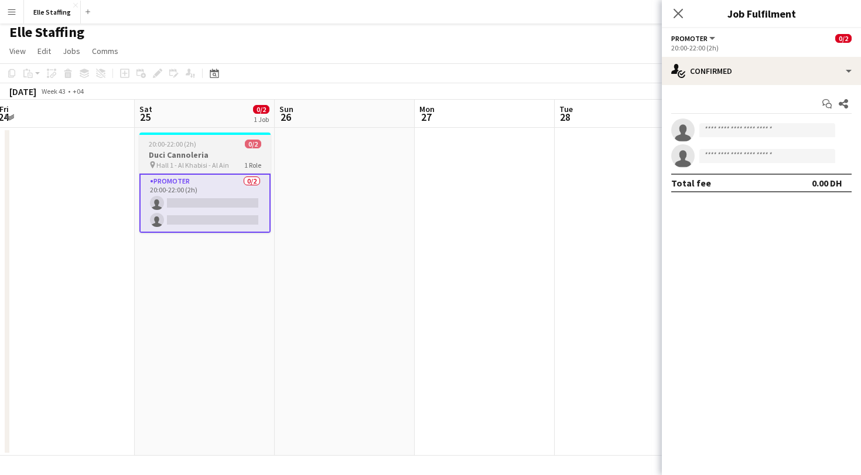
click at [170, 142] on span "20:00-22:00 (2h)" at bounding box center [172, 143] width 47 height 9
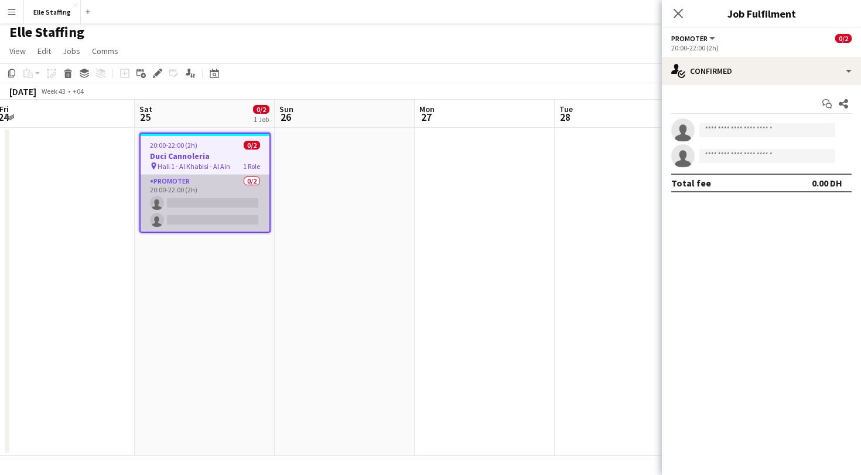
click at [179, 181] on app-card-role "Promoter 0/2 20:00-22:00 (2h) single-neutral-actions single-neutral-actions" at bounding box center [205, 203] width 129 height 57
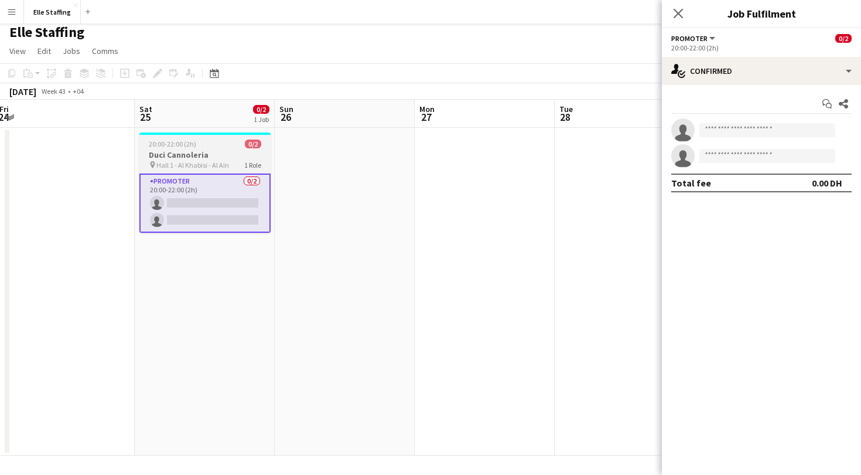
click at [180, 135] on app-job-card "20:00-22:00 (2h) 0/2 Duci Cannoleria pin Hall 1 - Al Khabisi - Al Ain 1 Role Pr…" at bounding box center [204, 182] width 131 height 100
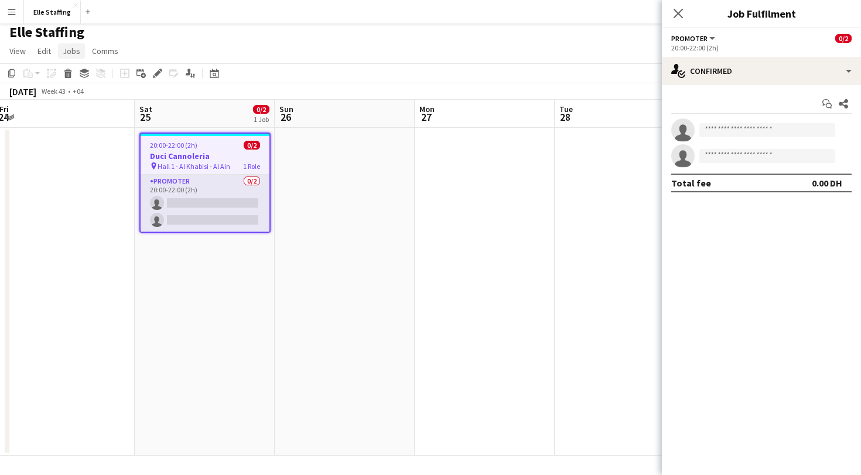
click at [74, 57] on link "Jobs" at bounding box center [71, 50] width 27 height 15
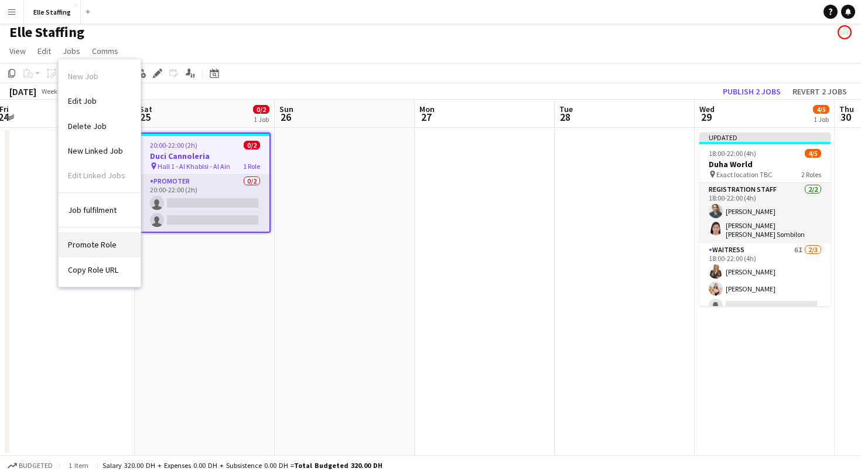
click at [120, 250] on link "Promote Role" at bounding box center [100, 244] width 82 height 25
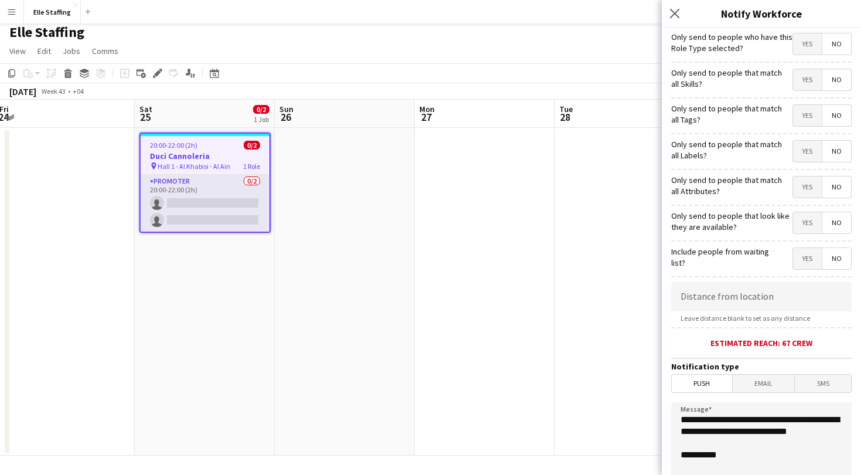
scroll to position [173, 0]
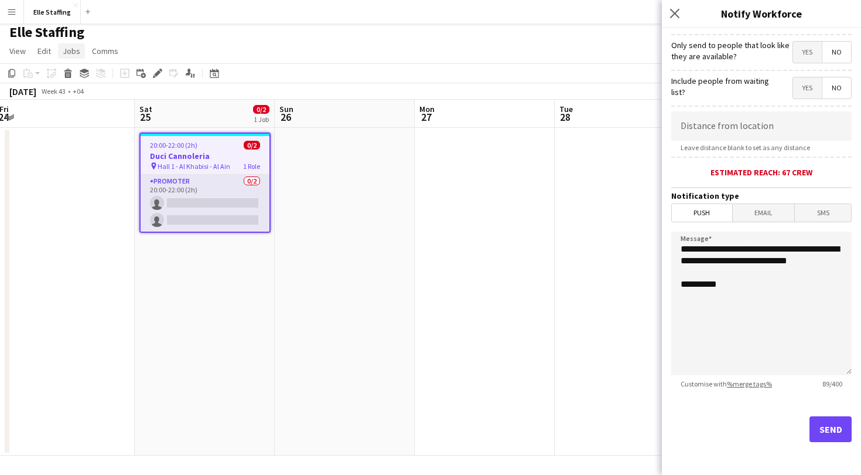
click at [79, 50] on link "Jobs" at bounding box center [71, 50] width 27 height 15
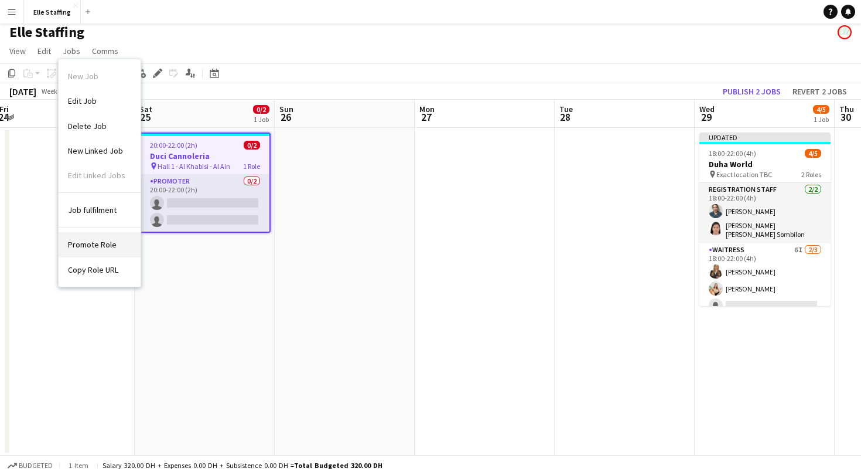
click at [109, 234] on link "Promote Role" at bounding box center [100, 244] width 82 height 25
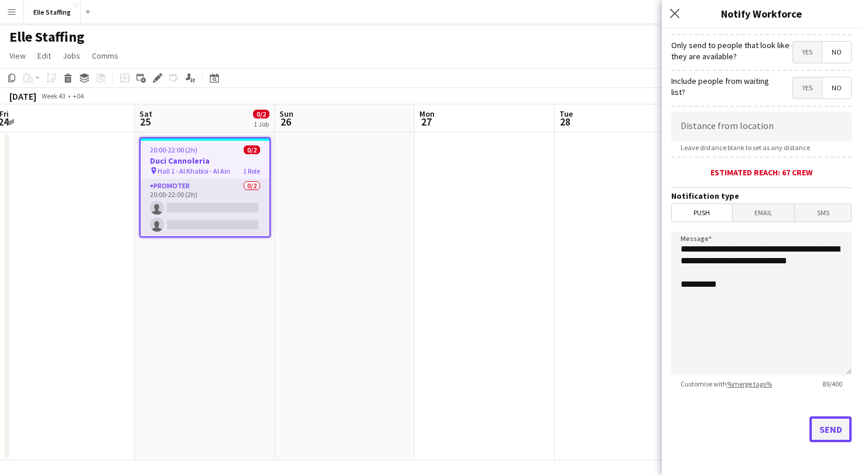
click at [831, 427] on button "Send" at bounding box center [831, 429] width 42 height 26
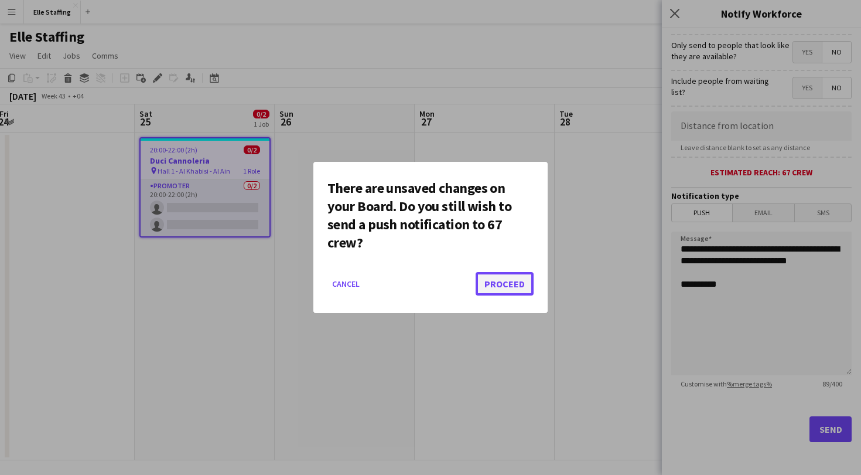
click at [496, 283] on button "Proceed" at bounding box center [505, 283] width 58 height 23
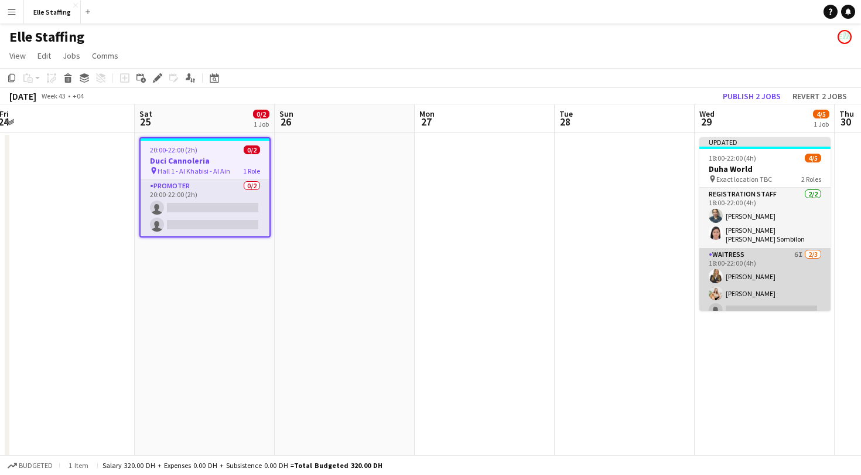
click at [757, 248] on app-card-role "Waitress 6I [DATE] 18:00-22:00 (4h) [PERSON_NAME] [PERSON_NAME] single-neutral-…" at bounding box center [765, 285] width 131 height 74
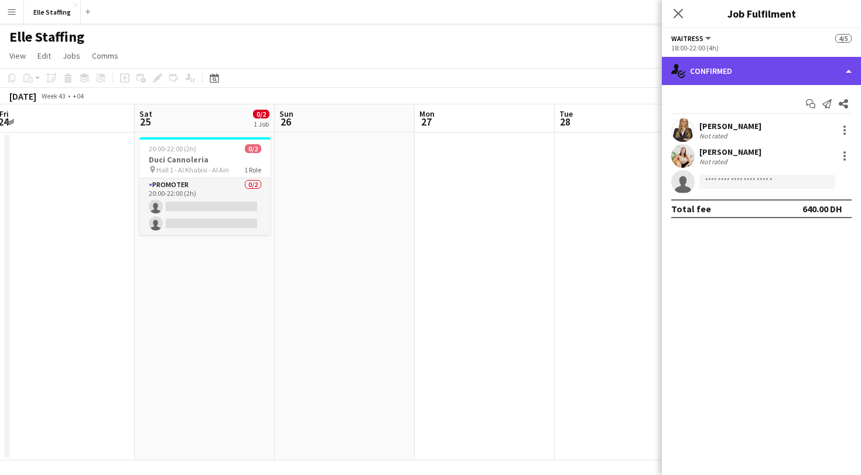
click at [723, 62] on div "single-neutral-actions-check-2 Confirmed" at bounding box center [761, 71] width 199 height 28
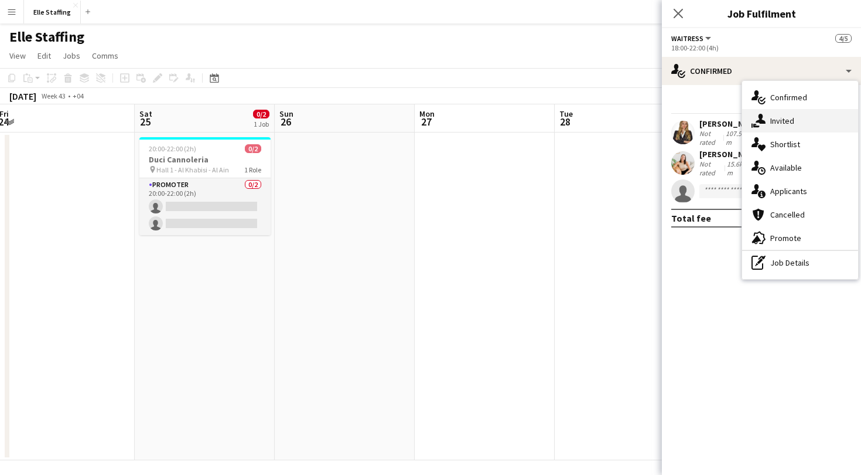
click at [777, 121] on span "Invited" at bounding box center [783, 120] width 24 height 11
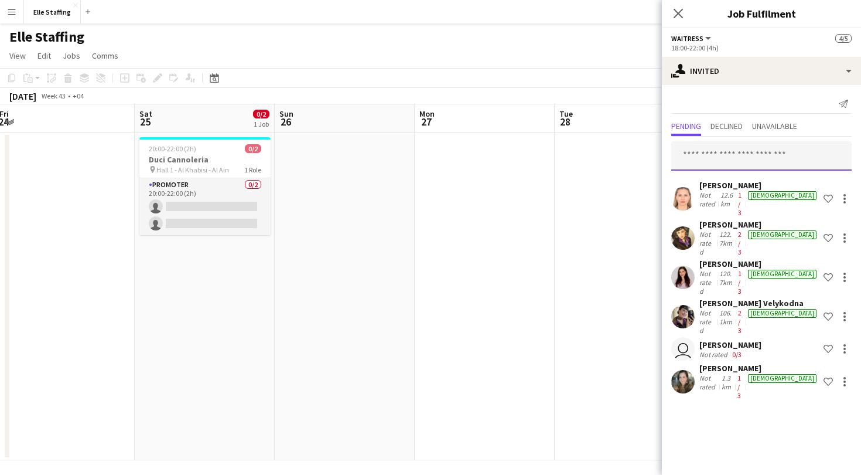
click at [709, 146] on input "text" at bounding box center [762, 155] width 180 height 29
click at [733, 130] on span "Declined" at bounding box center [727, 126] width 32 height 8
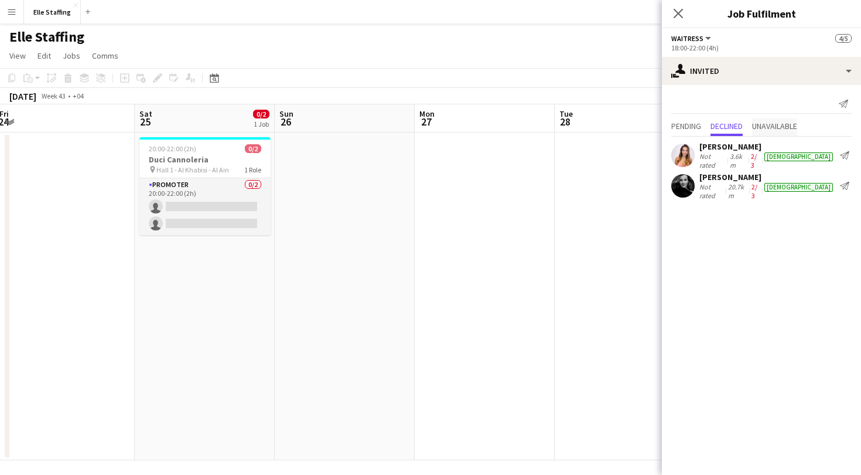
click at [774, 124] on span "Unavailable" at bounding box center [774, 126] width 45 height 8
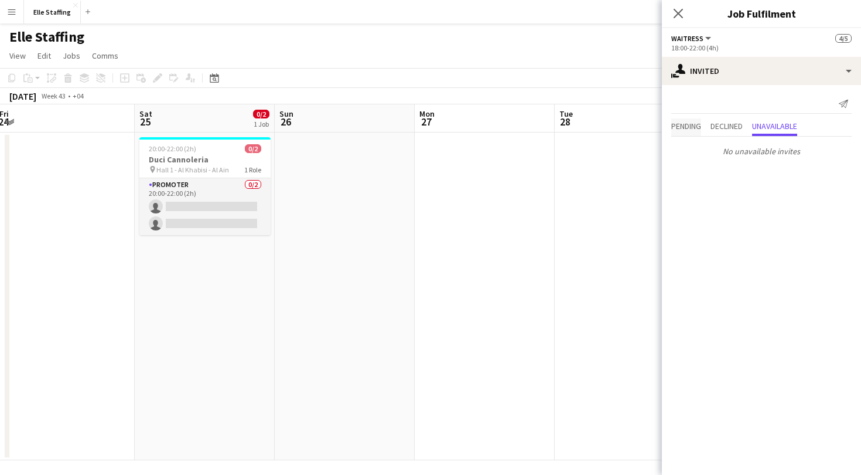
click at [693, 120] on span "Pending" at bounding box center [687, 127] width 30 height 18
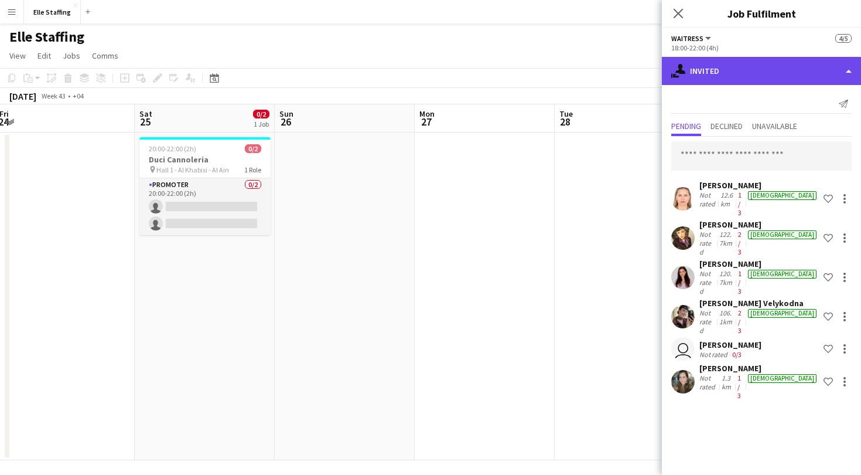
click at [727, 68] on div "single-neutral-actions-share-1 Invited" at bounding box center [761, 71] width 199 height 28
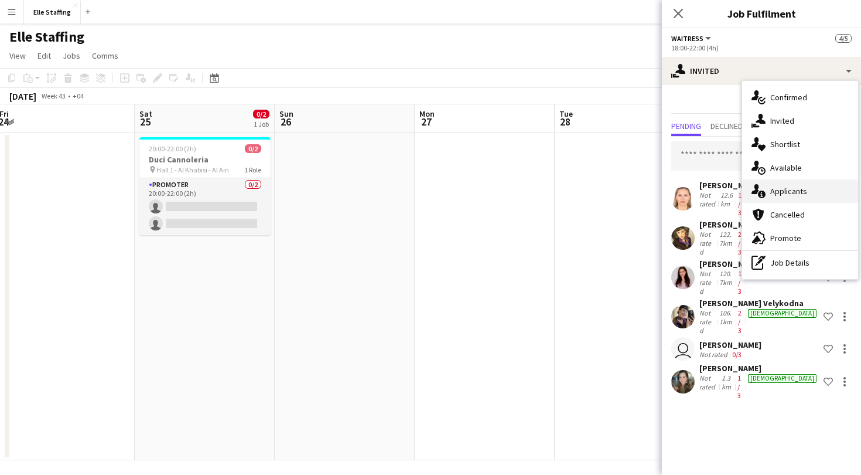
click at [800, 195] on span "Applicants" at bounding box center [789, 191] width 37 height 11
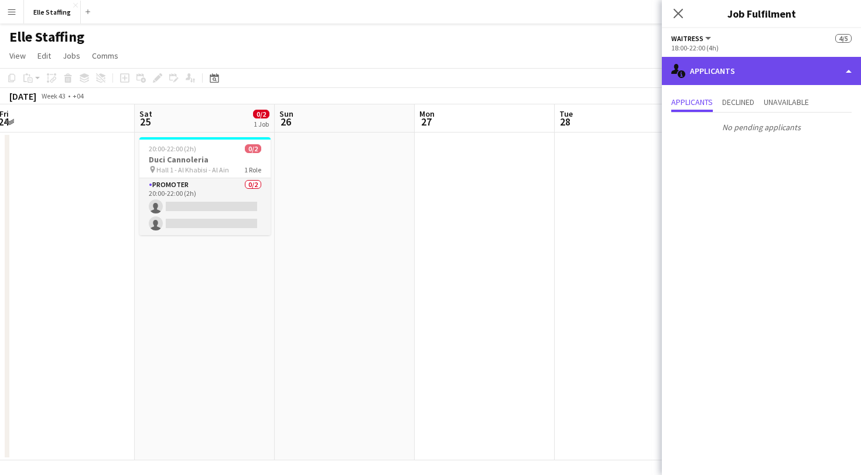
click at [743, 70] on div "single-neutral-actions-information Applicants" at bounding box center [761, 71] width 199 height 28
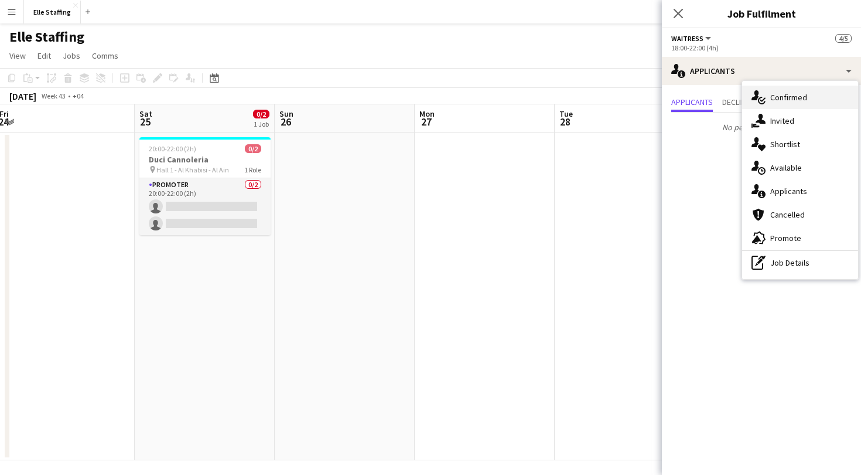
click at [766, 92] on div "single-neutral-actions-check-2 Confirmed" at bounding box center [800, 97] width 116 height 23
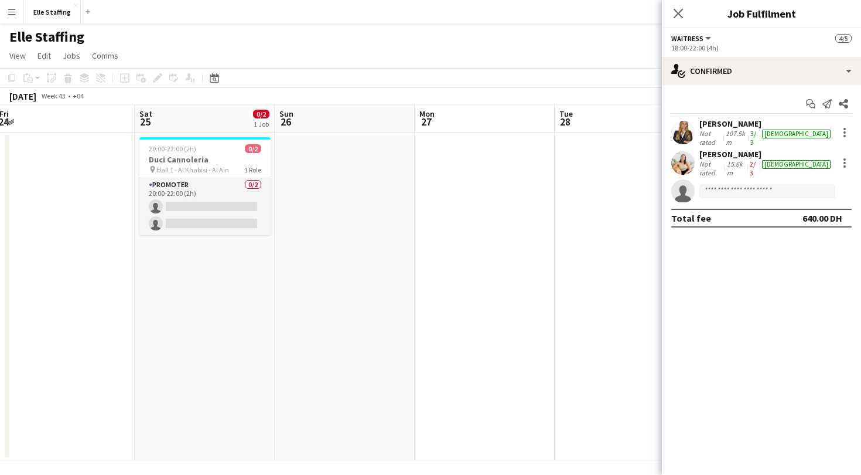
click at [752, 167] on div "[PERSON_NAME] Not rated 15.6km 2/3 [DEMOGRAPHIC_DATA]" at bounding box center [761, 163] width 199 height 28
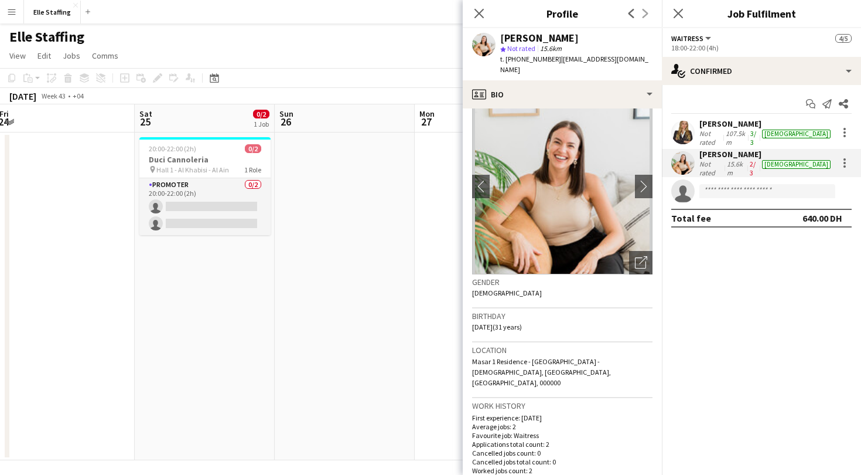
scroll to position [0, 0]
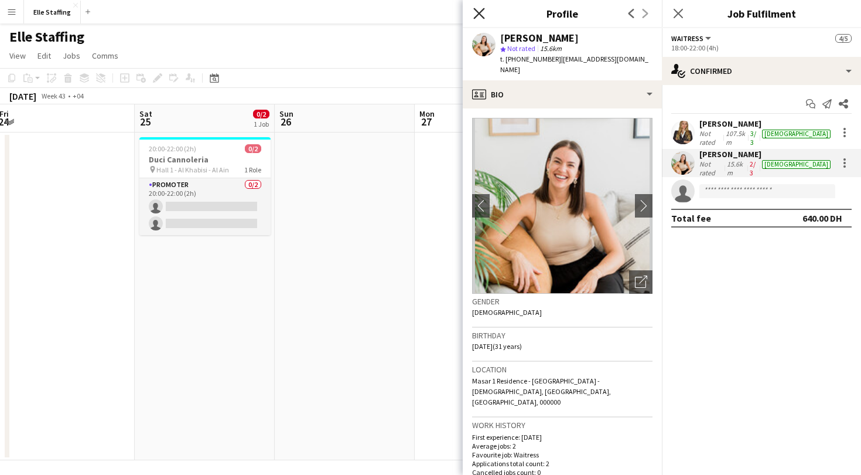
click at [478, 11] on icon at bounding box center [478, 13] width 11 height 11
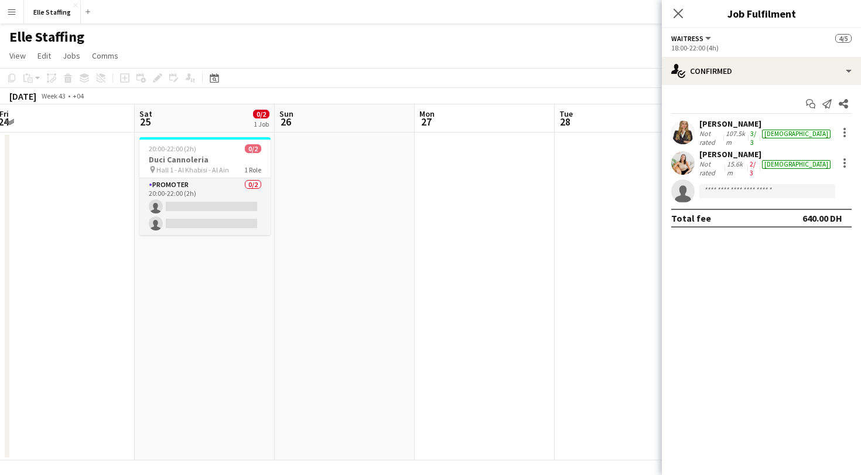
click at [596, 268] on app-date-cell at bounding box center [625, 296] width 140 height 328
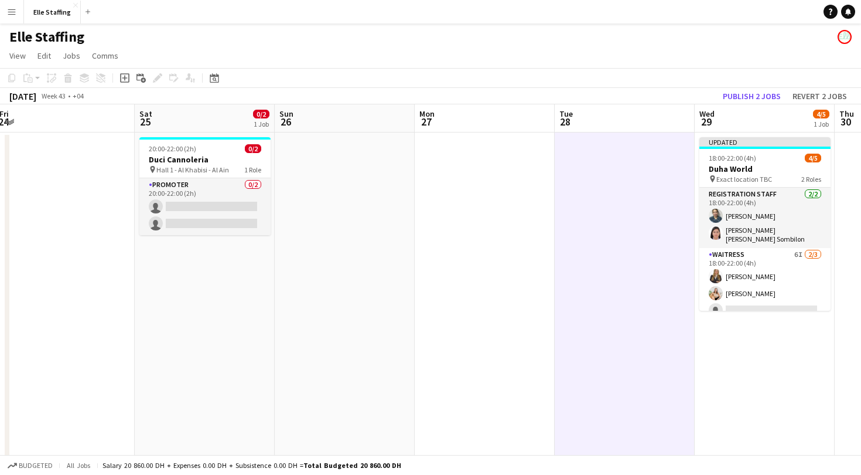
click at [190, 131] on app-board-header-date "Sat 25 0/2 1 Job" at bounding box center [205, 118] width 140 height 28
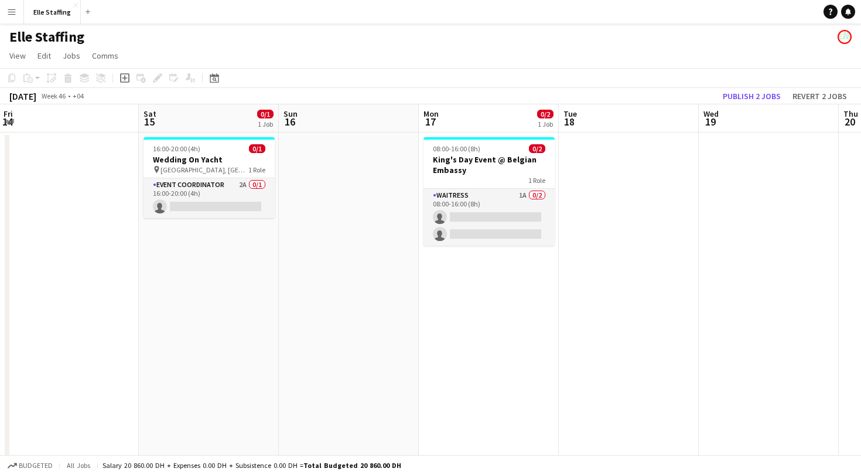
scroll to position [0, 278]
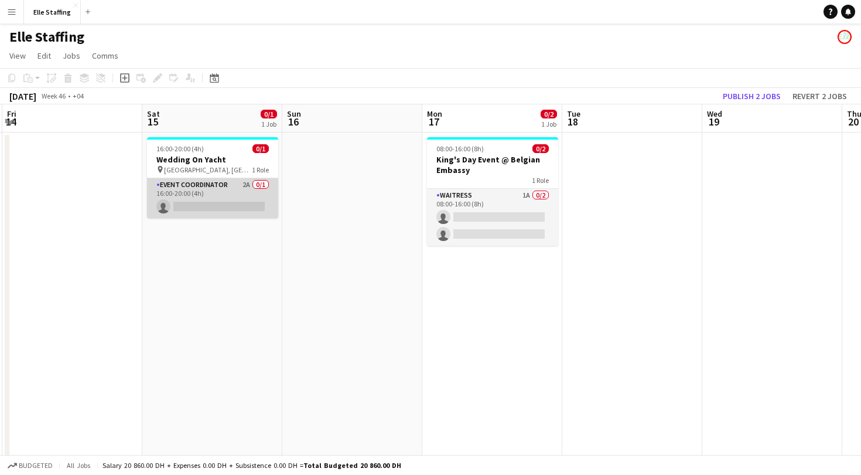
click at [188, 184] on app-card-role "Event Coordinator 2A 0/1 16:00-20:00 (4h) single-neutral-actions" at bounding box center [212, 198] width 131 height 40
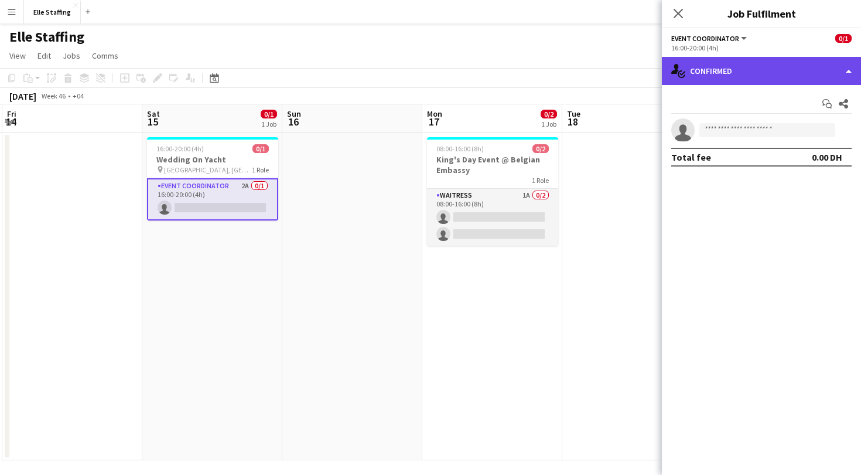
click at [730, 69] on div "single-neutral-actions-check-2 Confirmed" at bounding box center [761, 71] width 199 height 28
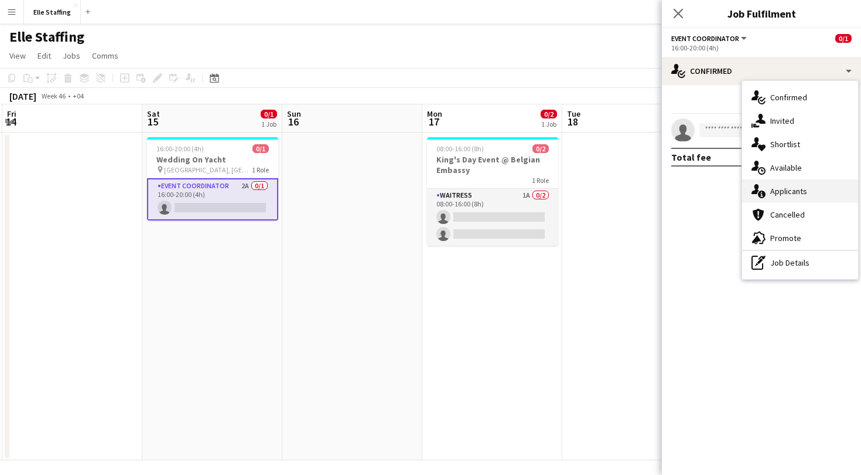
click at [772, 194] on span "Applicants" at bounding box center [789, 191] width 37 height 11
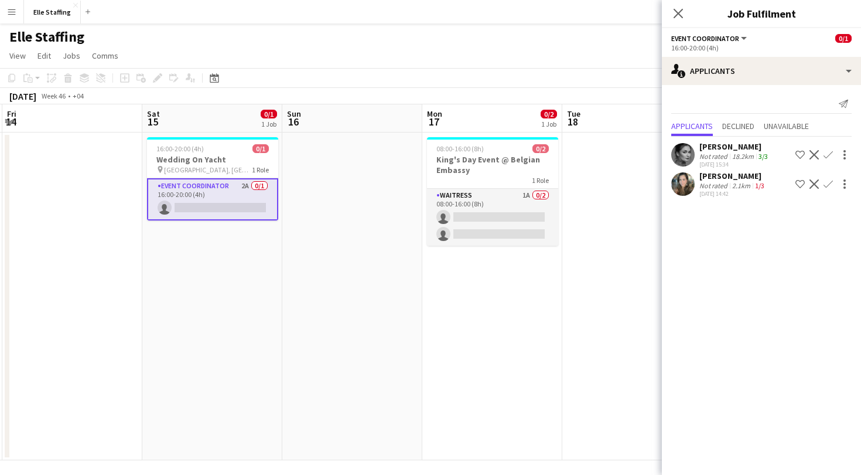
click at [814, 184] on app-icon "Decline" at bounding box center [814, 183] width 9 height 9
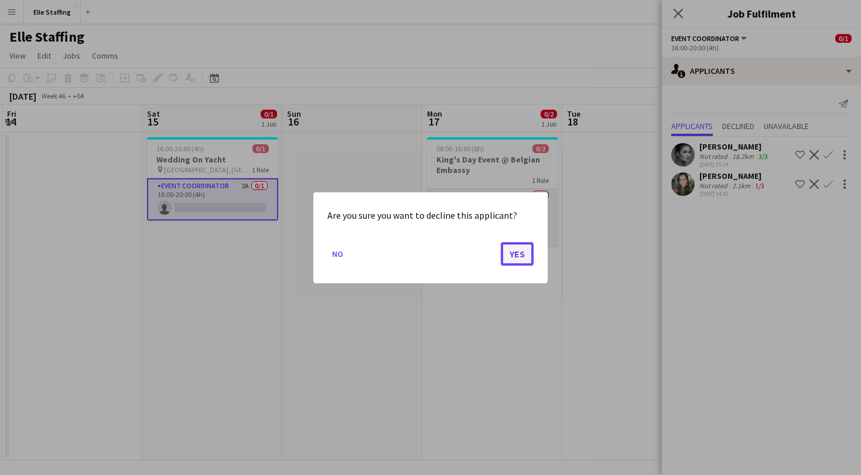
click at [524, 258] on button "Yes" at bounding box center [517, 252] width 33 height 23
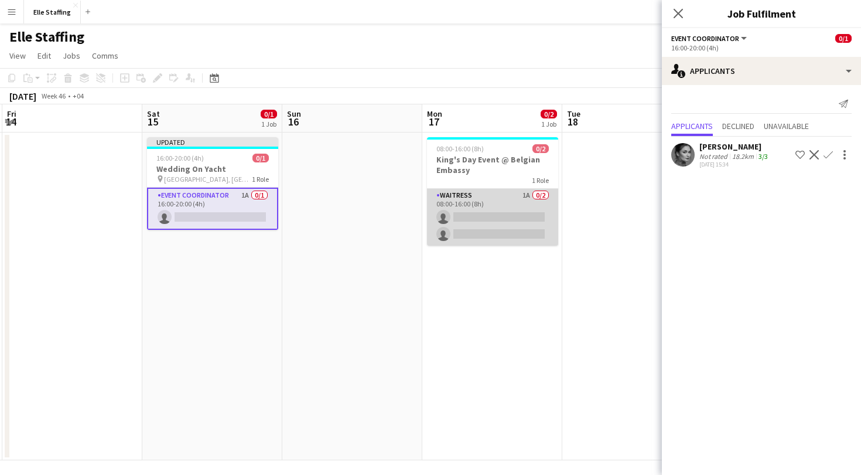
click at [510, 202] on app-card-role "Waitress 1A 0/2 08:00-16:00 (8h) single-neutral-actions single-neutral-actions" at bounding box center [492, 217] width 131 height 57
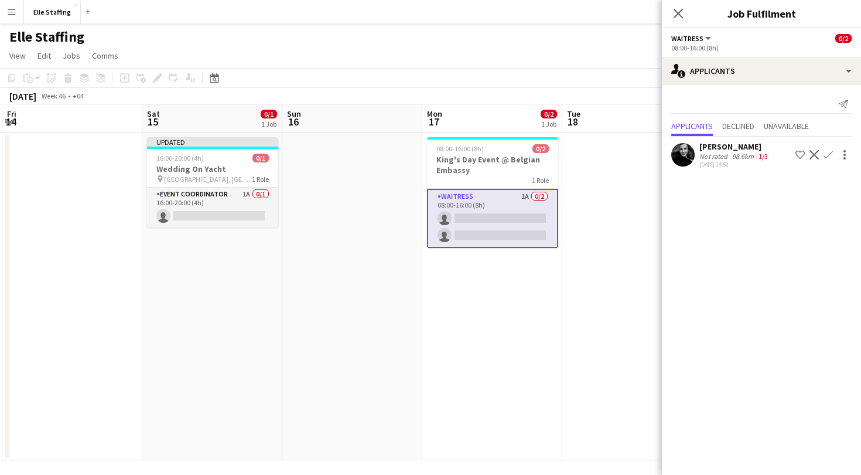
click at [763, 158] on app-skills-label "1/3" at bounding box center [763, 156] width 9 height 9
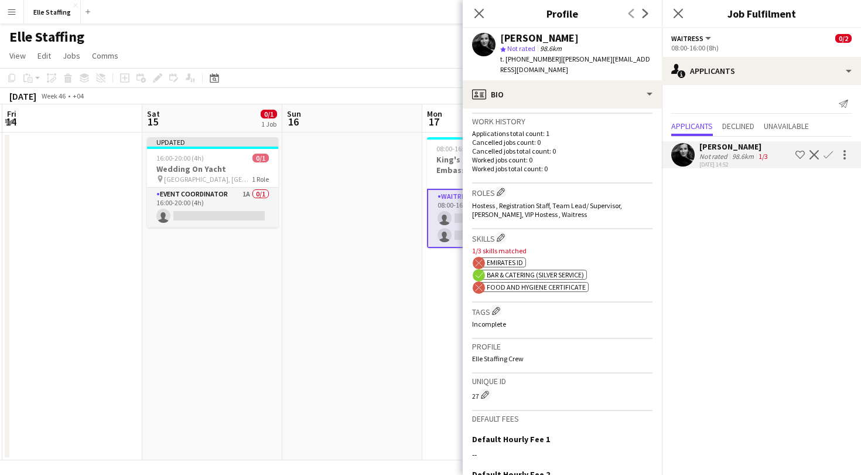
scroll to position [316, 0]
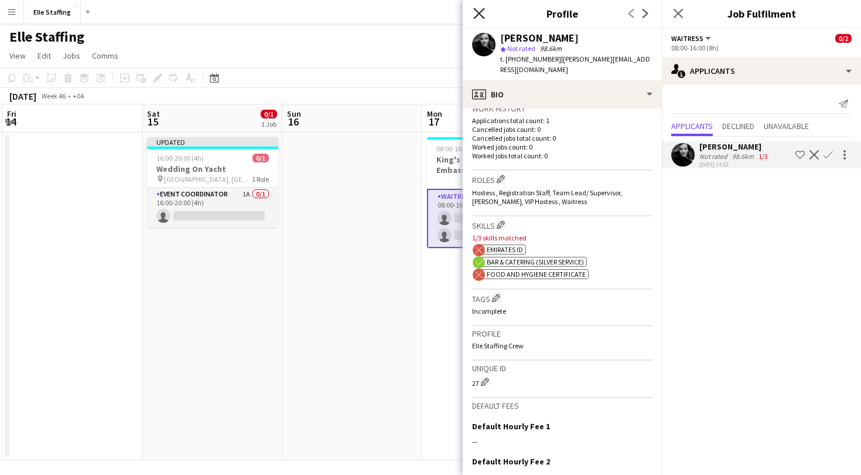
click at [481, 9] on icon "Close pop-in" at bounding box center [478, 13] width 11 height 11
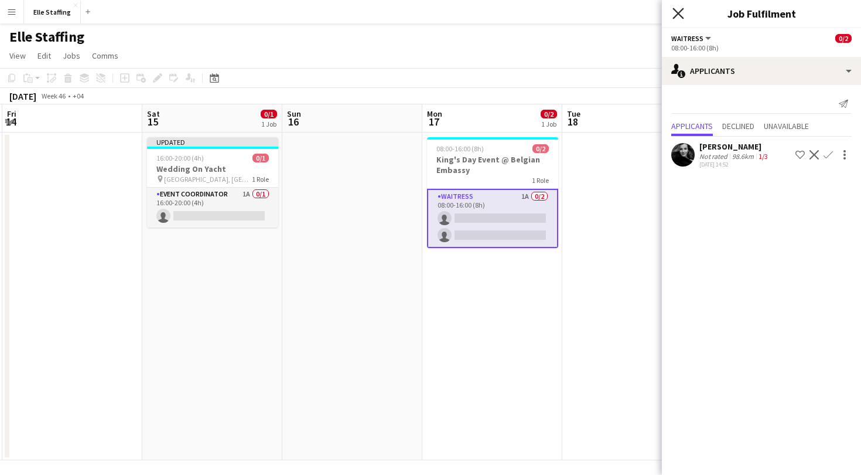
click at [679, 11] on icon "Close pop-in" at bounding box center [678, 13] width 11 height 11
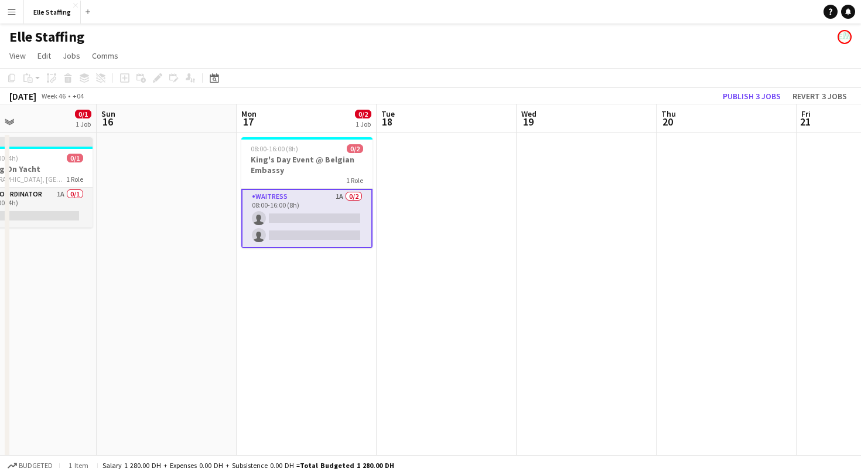
scroll to position [0, 322]
click at [357, 199] on app-card-role "Waitress 1A 0/2 08:00-16:00 (8h) single-neutral-actions single-neutral-actions" at bounding box center [308, 218] width 131 height 59
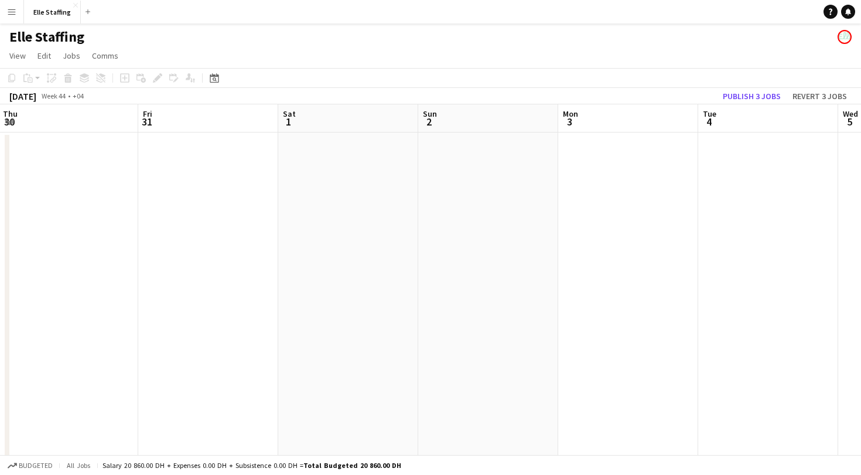
scroll to position [0, 281]
click at [2, 14] on button "Menu" at bounding box center [11, 11] width 23 height 23
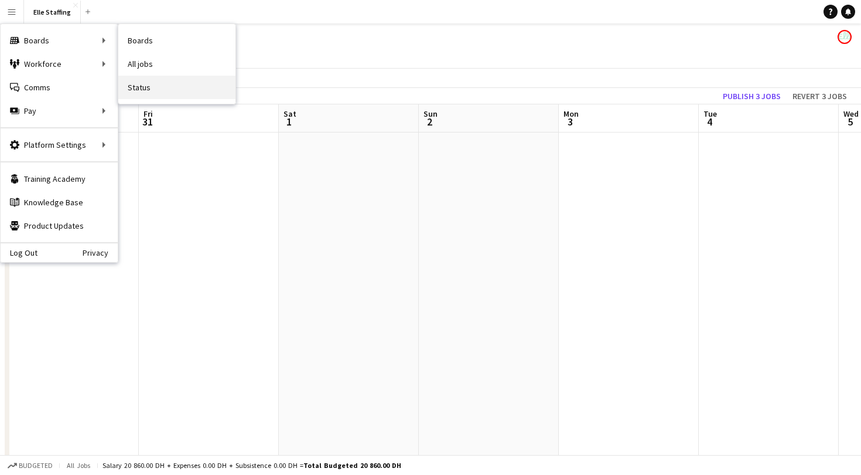
click at [159, 96] on link "Status" at bounding box center [176, 87] width 117 height 23
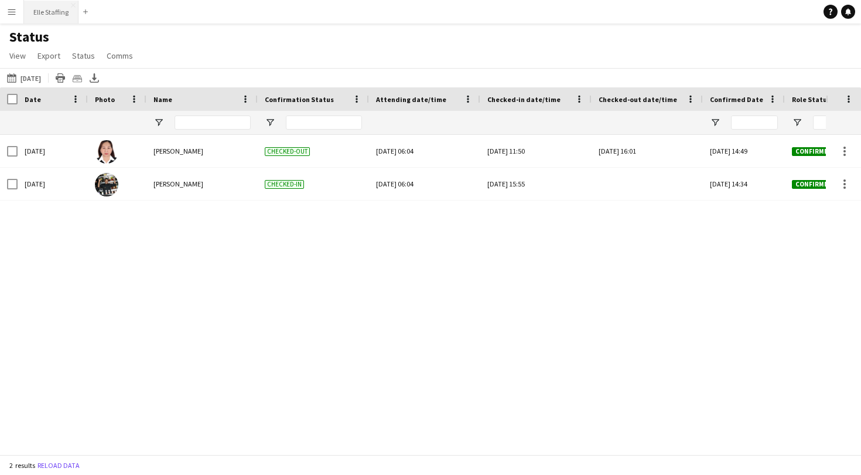
click at [48, 9] on button "Elle Staffing Close" at bounding box center [51, 12] width 54 height 23
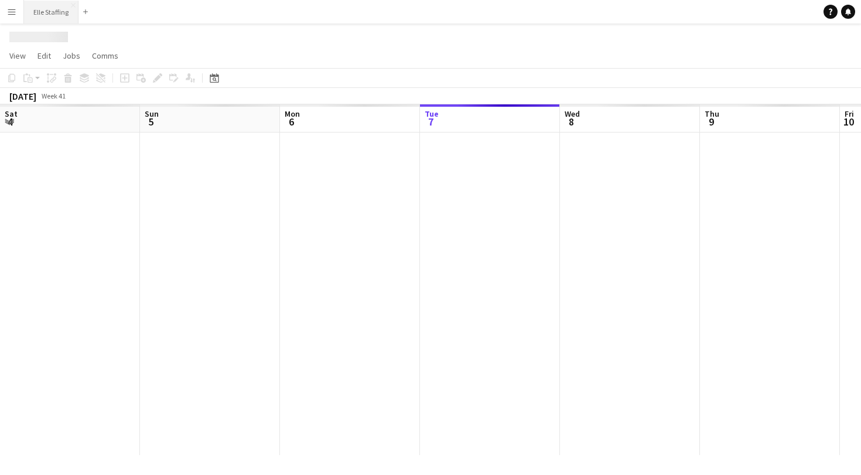
scroll to position [0, 280]
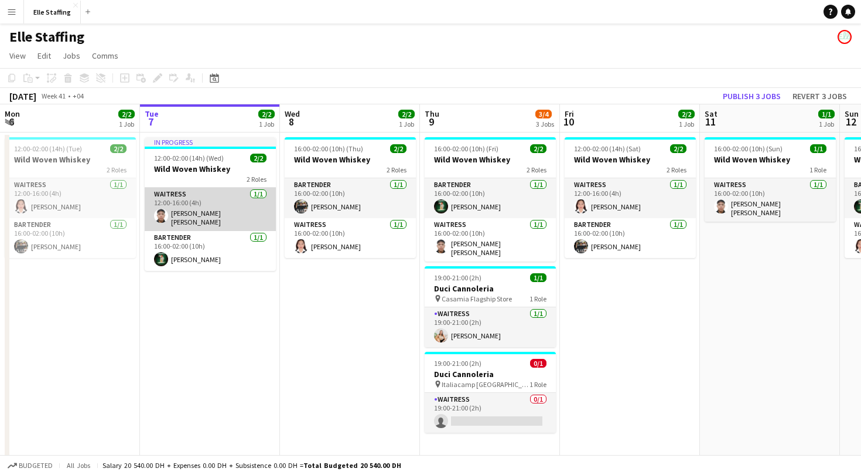
click at [234, 196] on app-card-role "Waitress [DATE] 12:00-16:00 (4h) [PERSON_NAME] [PERSON_NAME] Amor" at bounding box center [210, 209] width 131 height 43
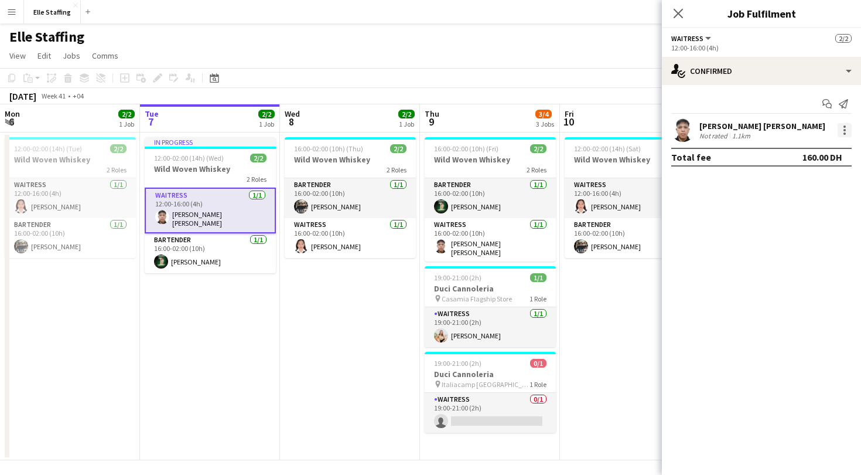
click at [845, 127] on div at bounding box center [845, 126] width 2 height 2
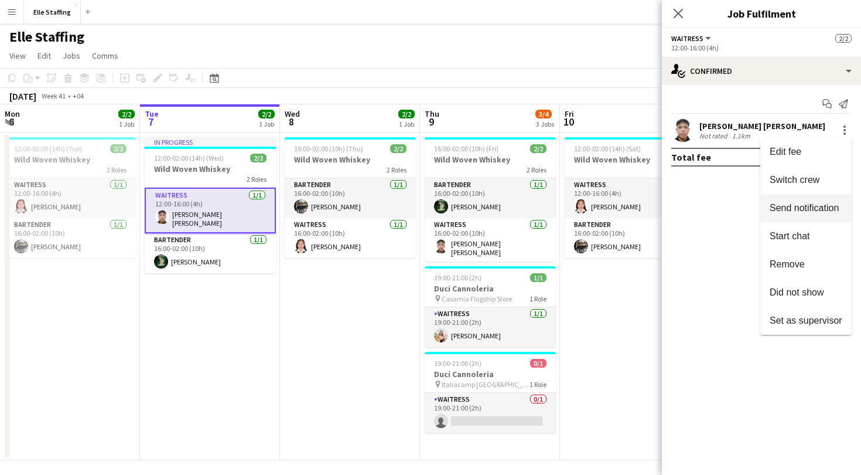
click at [815, 205] on span "Send notification" at bounding box center [804, 208] width 69 height 10
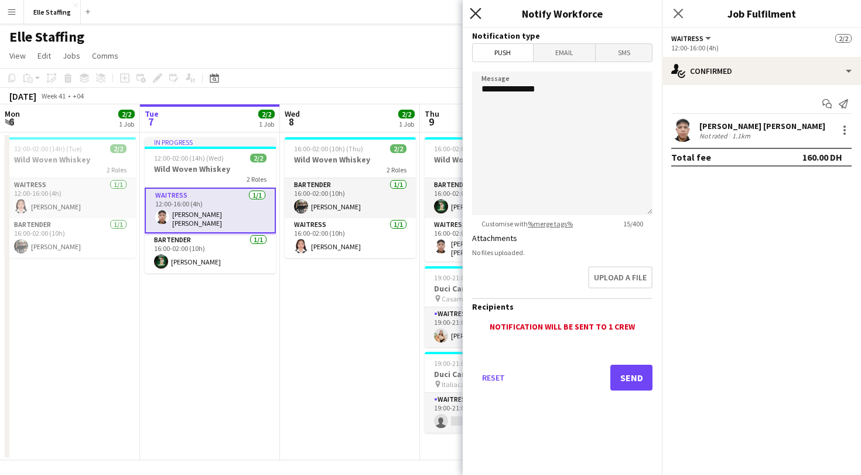
click at [476, 13] on icon at bounding box center [475, 13] width 11 height 11
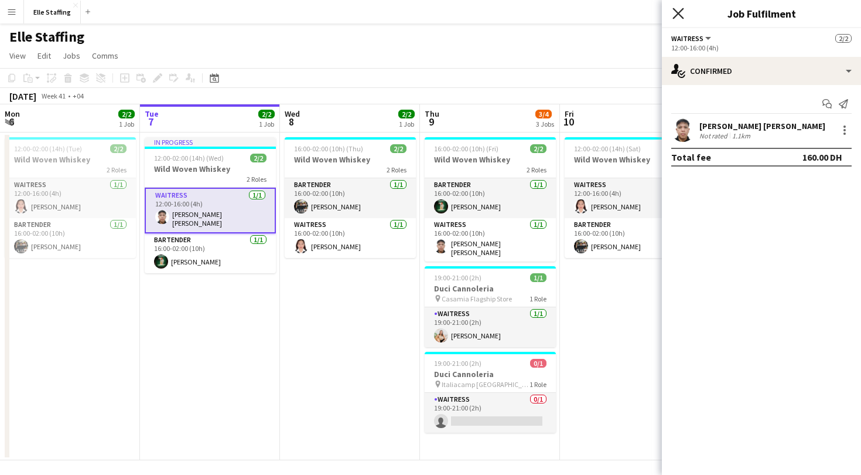
click at [680, 13] on icon "Close pop-in" at bounding box center [678, 13] width 11 height 11
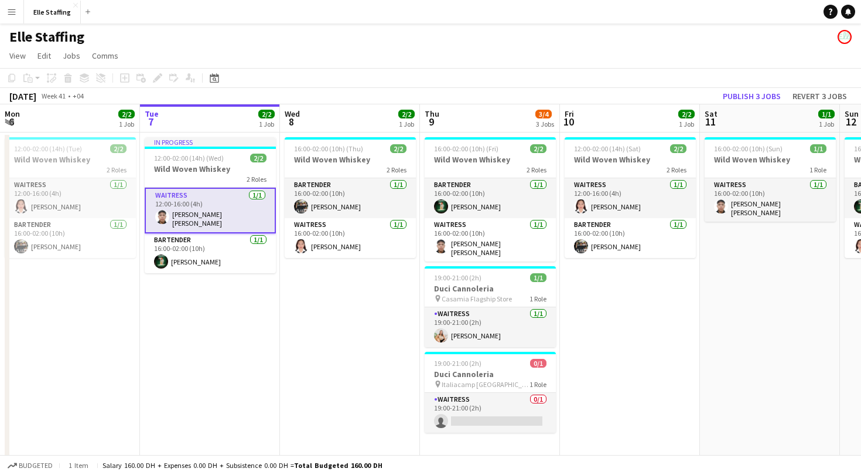
click at [7, 17] on button "Menu" at bounding box center [11, 11] width 23 height 23
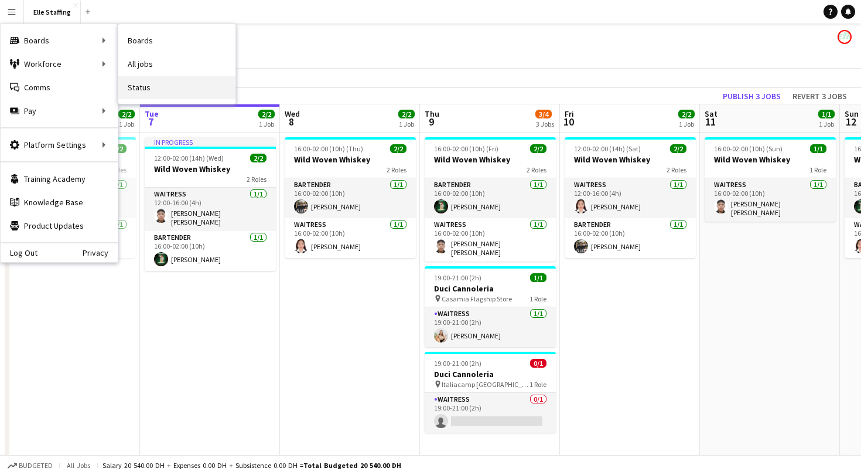
click at [144, 89] on link "Status" at bounding box center [176, 87] width 117 height 23
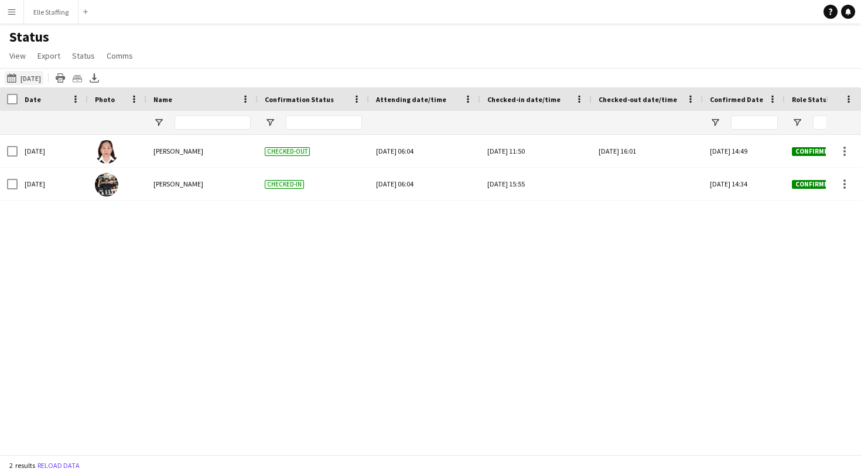
click at [35, 76] on button "[DATE] [DATE]" at bounding box center [24, 78] width 39 height 14
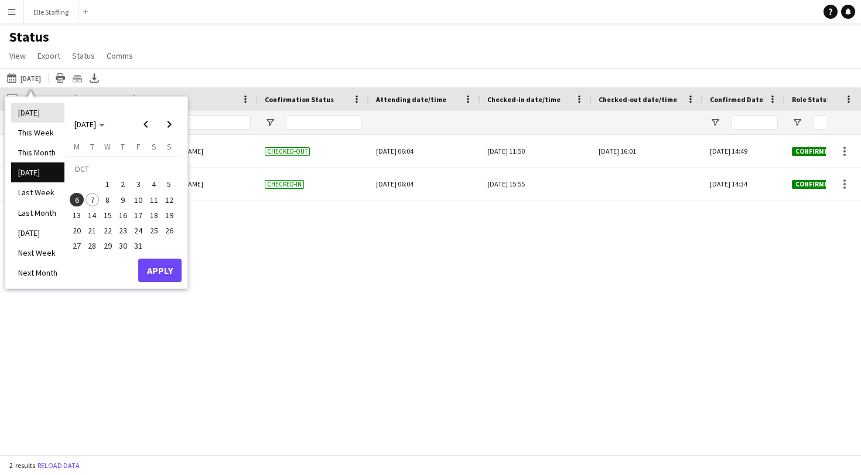
click at [35, 114] on li "[DATE]" at bounding box center [37, 113] width 53 height 20
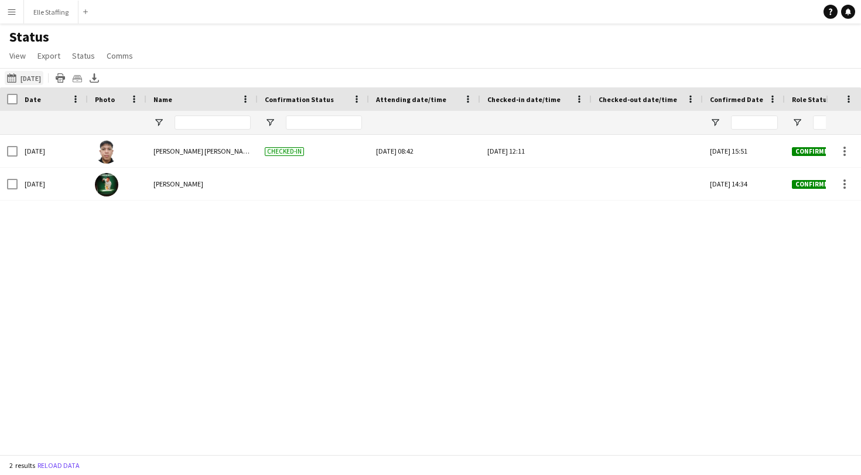
click at [24, 75] on button "[DATE] [DATE]" at bounding box center [24, 78] width 39 height 14
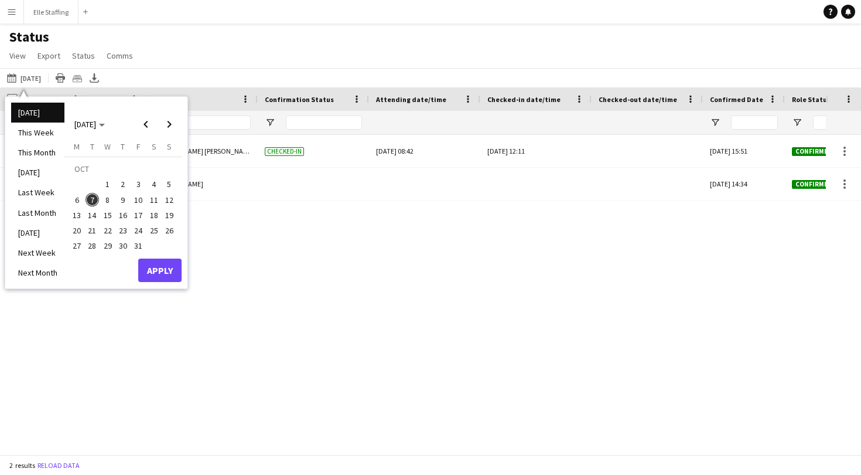
click at [75, 199] on span "6" at bounding box center [77, 200] width 14 height 14
click at [151, 271] on button "Apply" at bounding box center [159, 269] width 43 height 23
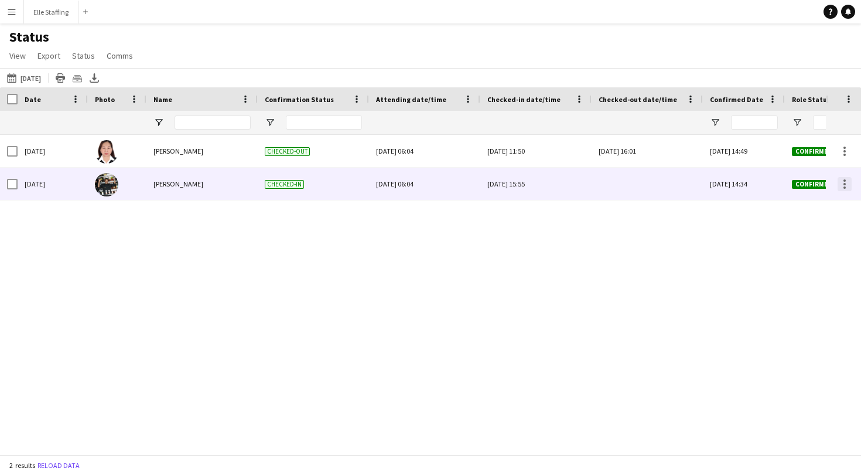
click at [846, 187] on div at bounding box center [845, 187] width 2 height 2
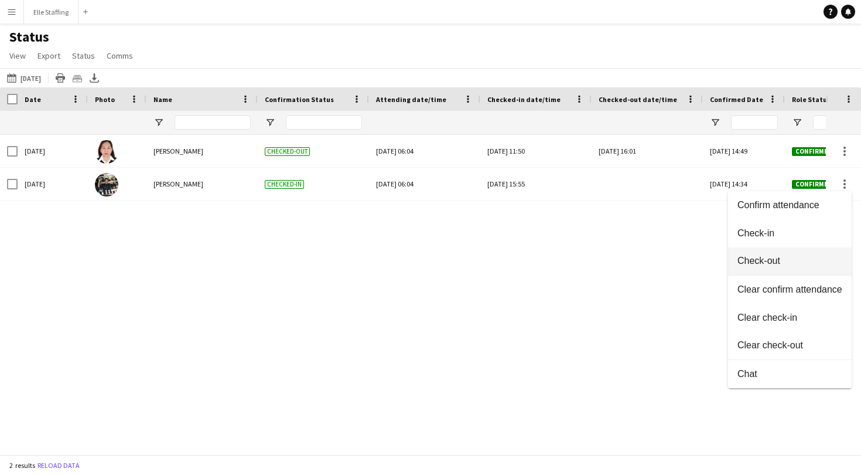
click at [782, 267] on button "Check-out" at bounding box center [790, 261] width 124 height 28
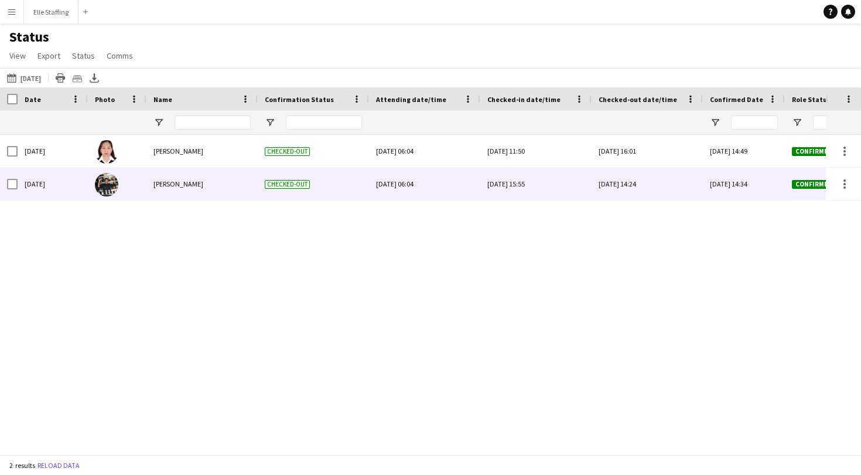
click at [654, 183] on div "[DATE] 14:24" at bounding box center [647, 184] width 97 height 32
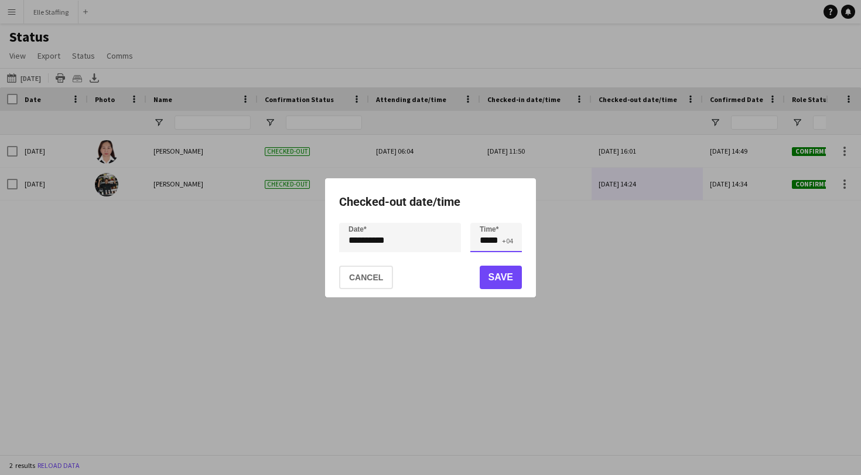
click at [500, 238] on input "*****" at bounding box center [497, 237] width 52 height 29
type input "*****"
click at [504, 273] on button "Save" at bounding box center [501, 276] width 42 height 23
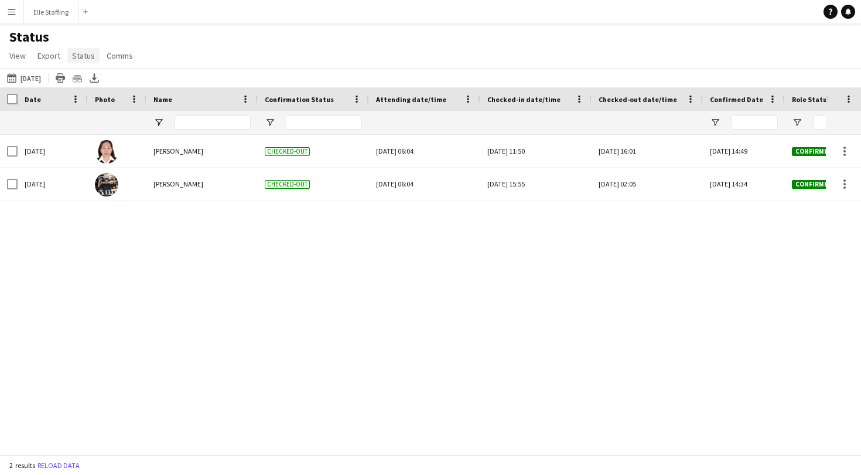
click at [79, 50] on link "Status" at bounding box center [83, 55] width 32 height 15
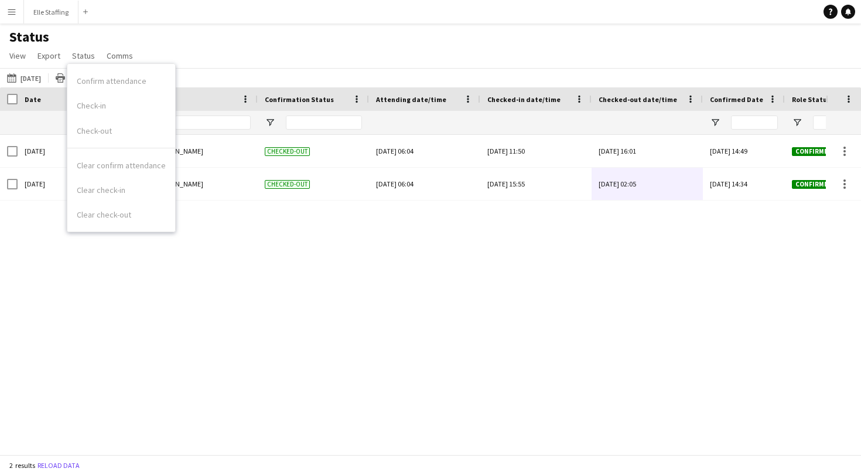
click at [138, 410] on div "[DATE] [PERSON_NAME] Checked-out [DATE] 06:04 [DATE] 11:50 [DATE] 16:01 [DATE] …" at bounding box center [413, 294] width 826 height 319
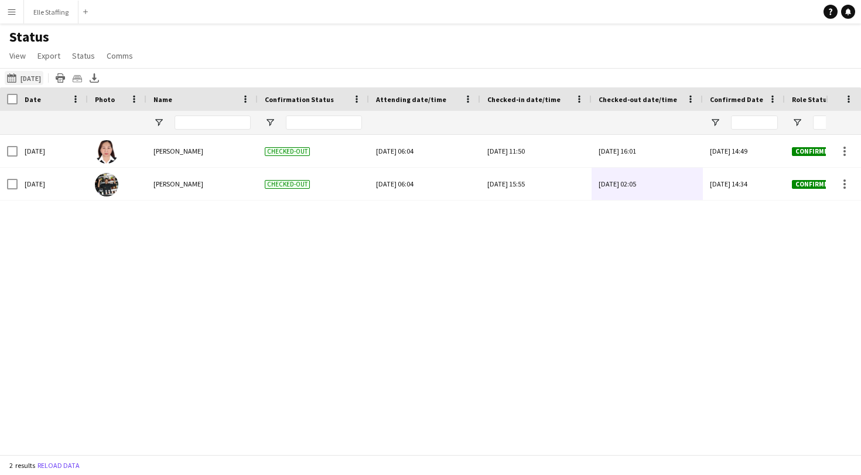
click at [38, 79] on button "[DATE] [DATE]" at bounding box center [24, 78] width 39 height 14
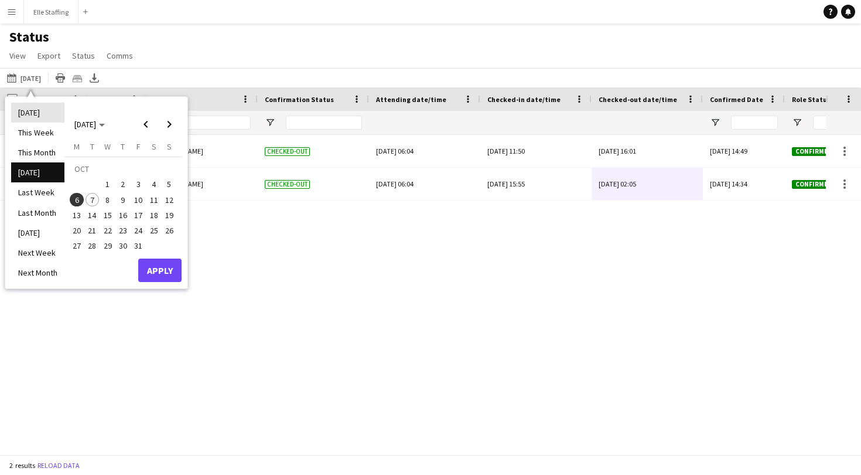
click at [33, 114] on li "[DATE]" at bounding box center [37, 113] width 53 height 20
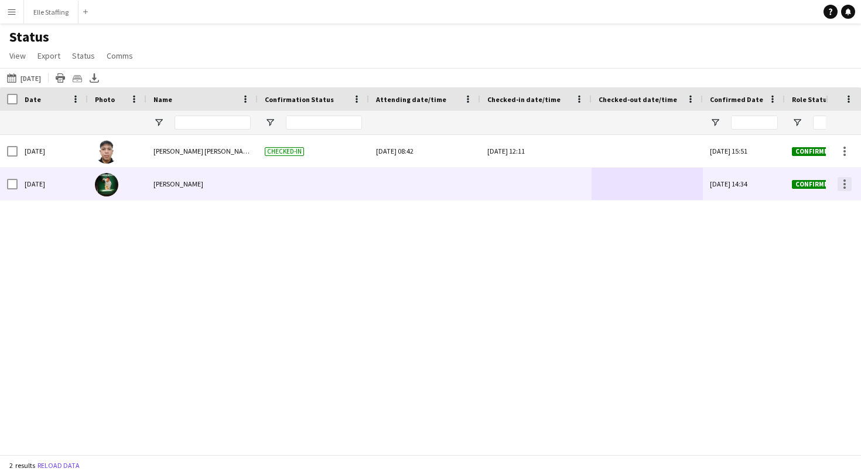
click at [846, 185] on div at bounding box center [845, 184] width 14 height 14
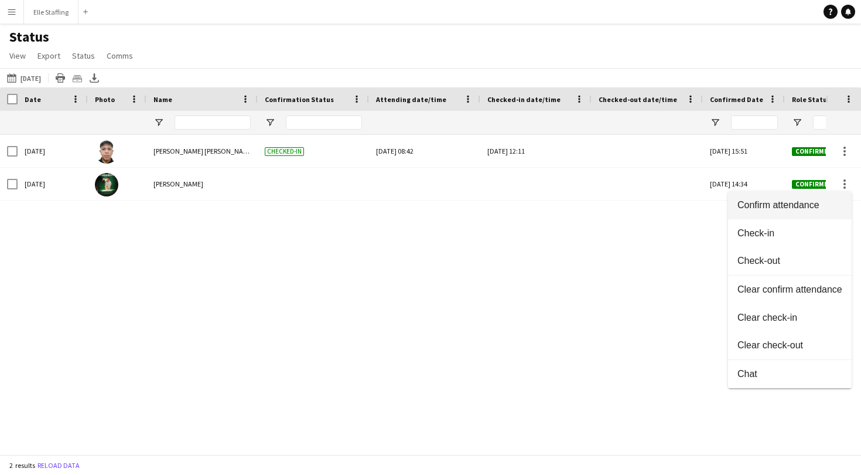
click at [800, 206] on span "Confirm attendance" at bounding box center [790, 205] width 105 height 11
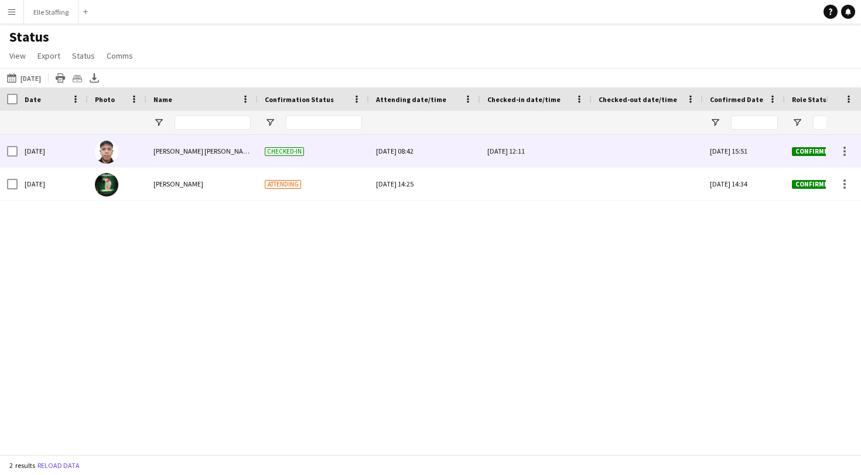
click at [536, 146] on div "[DATE] 12:11" at bounding box center [536, 151] width 97 height 32
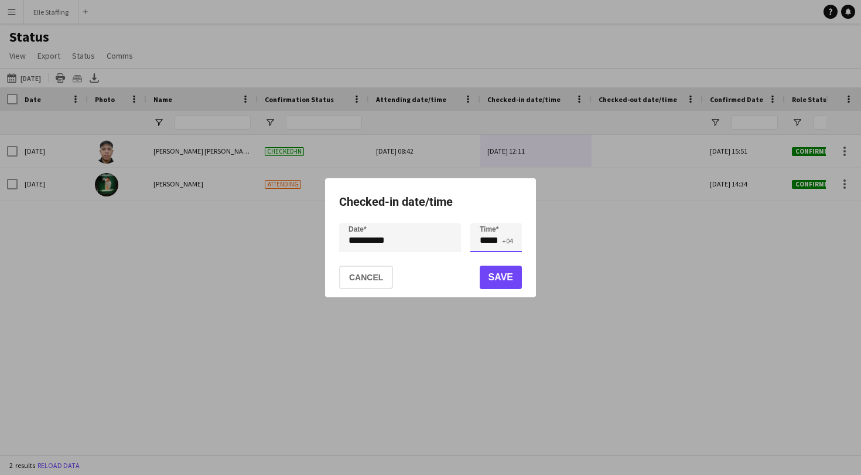
click at [499, 236] on input "*****" at bounding box center [497, 237] width 52 height 29
type input "*****"
click at [499, 280] on button "Save" at bounding box center [501, 276] width 42 height 23
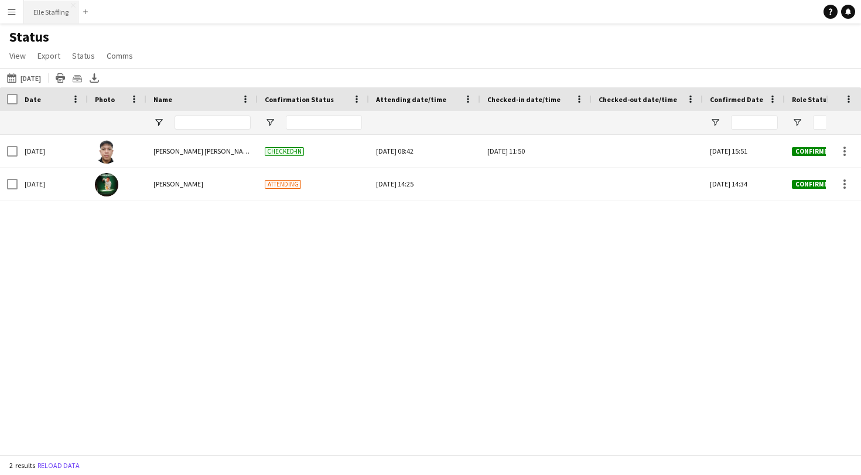
click at [41, 18] on button "Elle Staffing Close" at bounding box center [51, 12] width 54 height 23
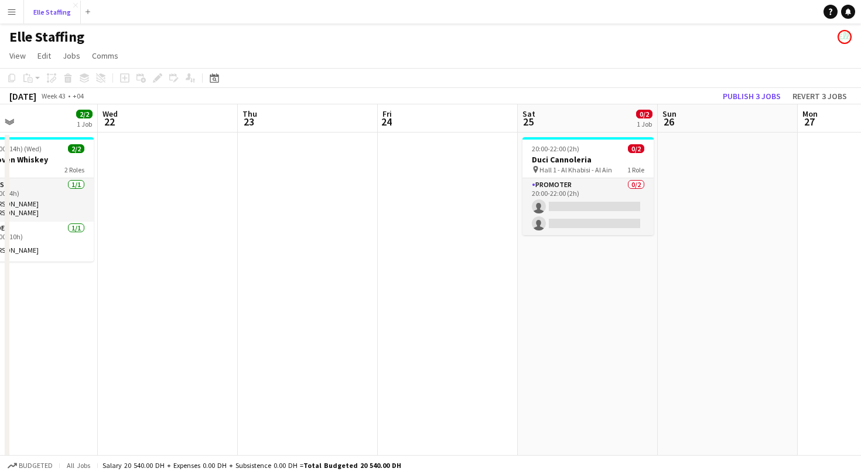
scroll to position [0, 540]
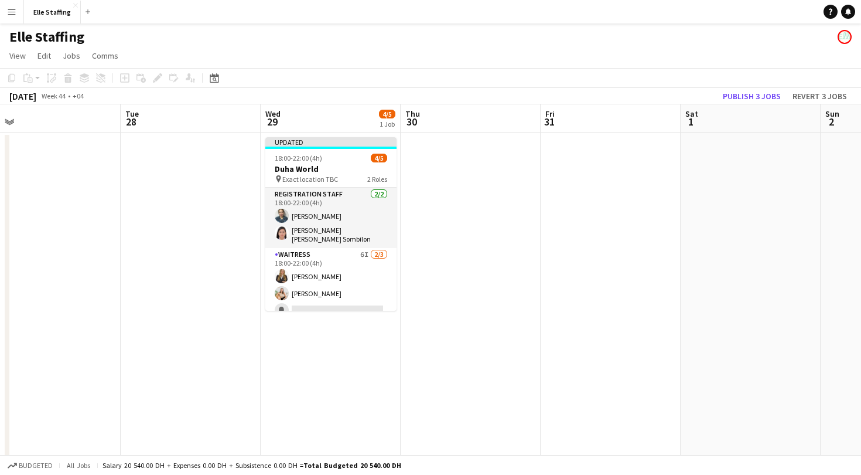
scroll to position [0, 435]
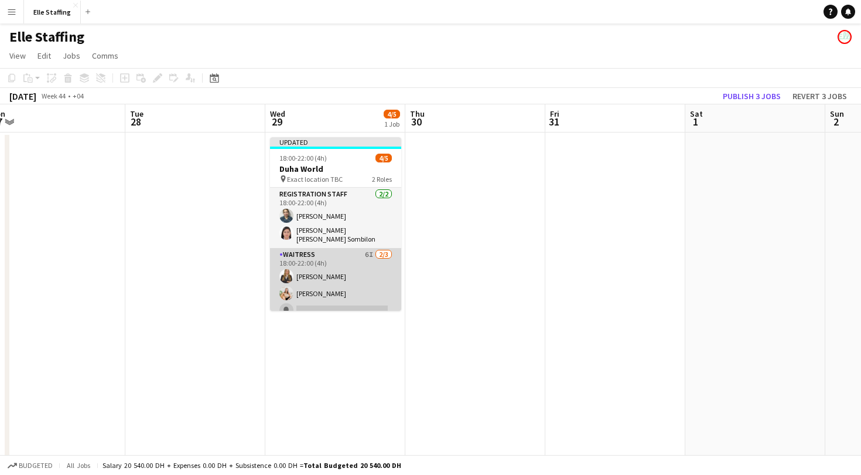
click at [315, 288] on app-card-role "Waitress 6I [DATE] 18:00-22:00 (4h) [PERSON_NAME] [PERSON_NAME] single-neutral-…" at bounding box center [335, 285] width 131 height 74
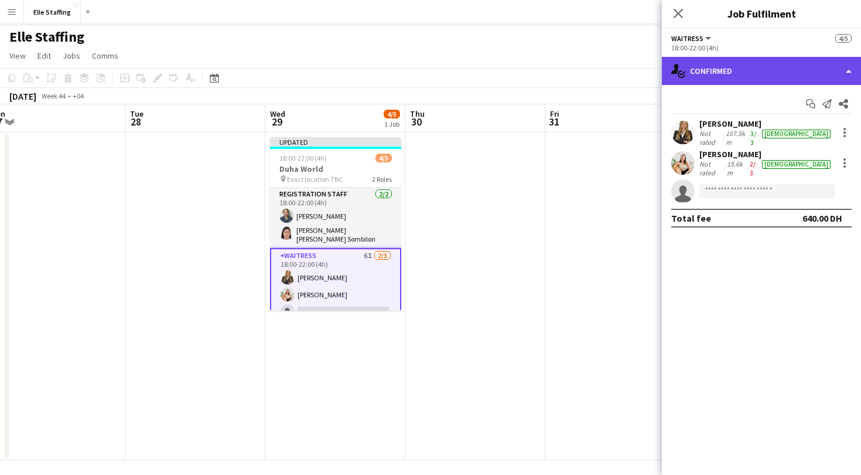
click at [718, 70] on div "single-neutral-actions-check-2 Confirmed" at bounding box center [761, 71] width 199 height 28
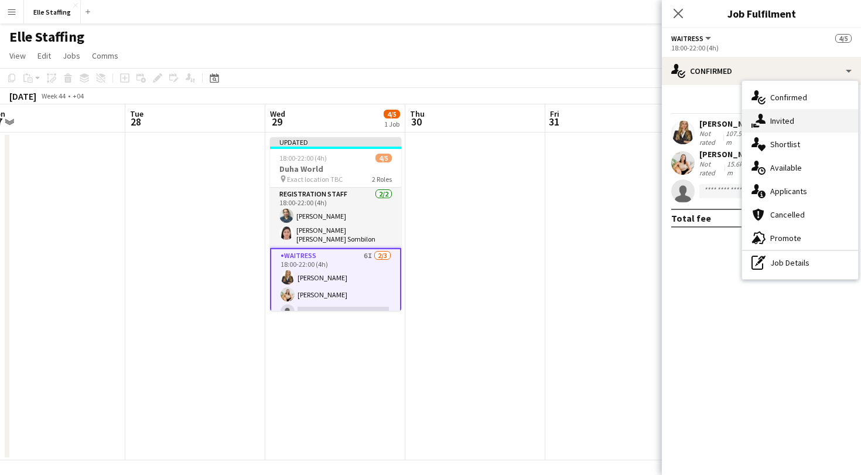
click at [789, 128] on div "single-neutral-actions-share-1 Invited" at bounding box center [800, 120] width 116 height 23
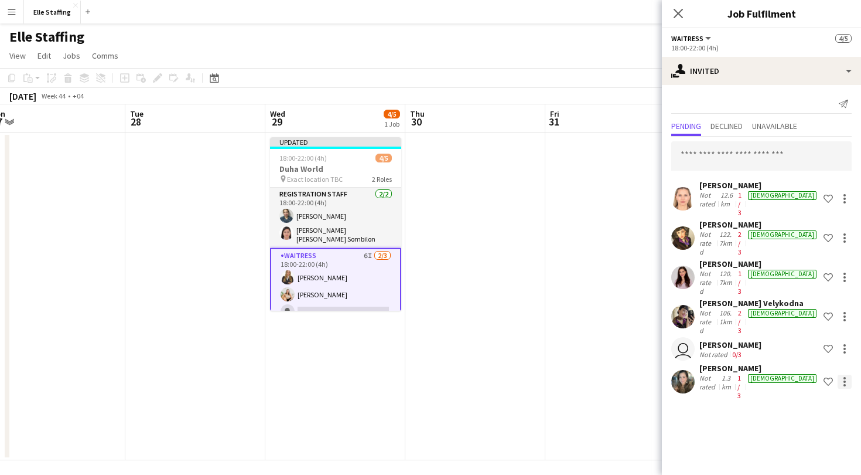
click at [848, 374] on div at bounding box center [845, 381] width 14 height 14
click at [817, 431] on span "Cancel invitation" at bounding box center [807, 426] width 69 height 10
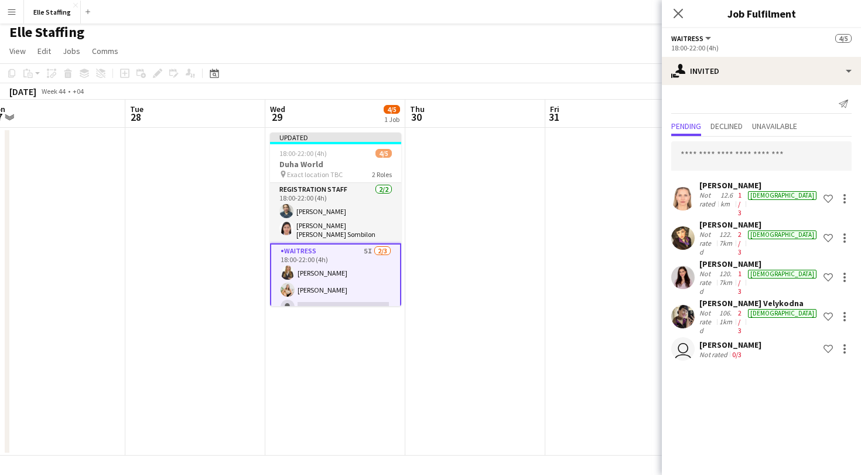
click at [685, 191] on app-user-avatar at bounding box center [683, 198] width 23 height 23
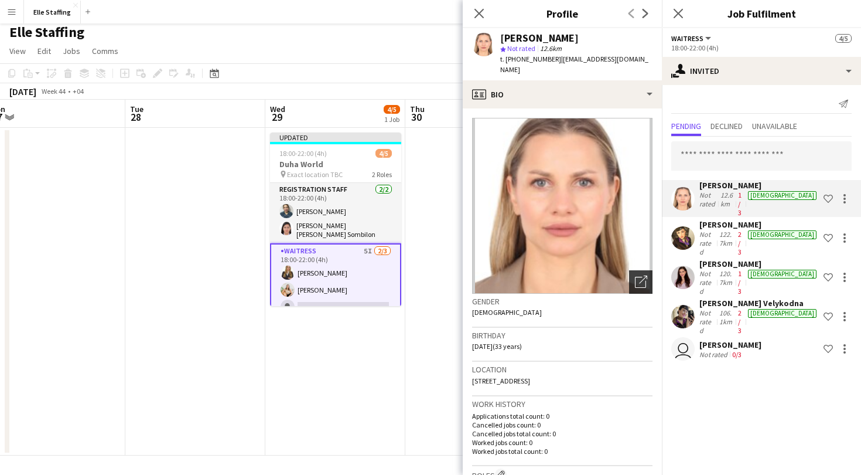
click at [640, 277] on icon at bounding box center [640, 282] width 11 height 11
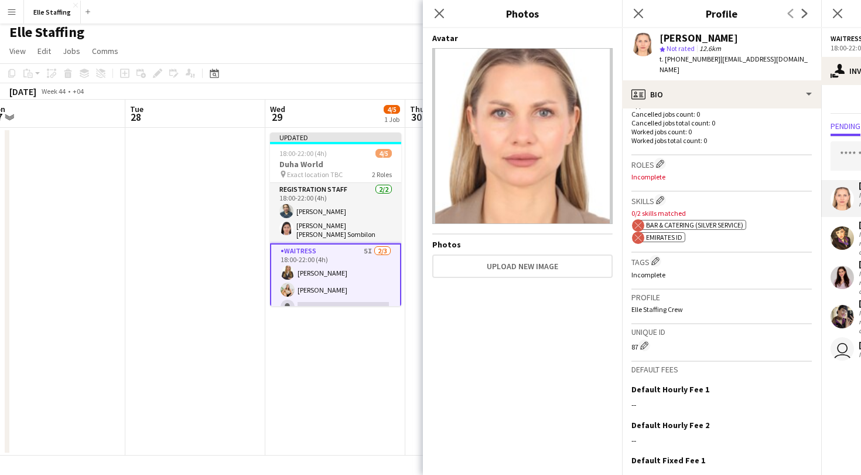
scroll to position [311, 0]
click at [444, 15] on icon "Close pop-in" at bounding box center [439, 13] width 11 height 11
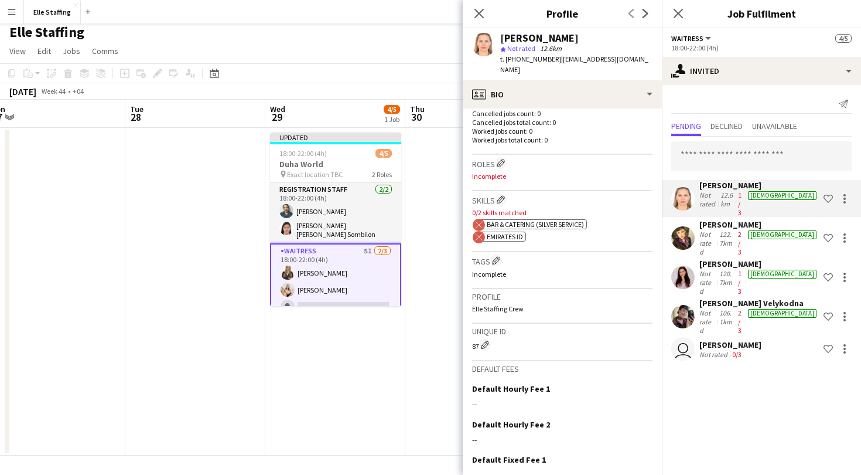
click at [686, 226] on app-user-avatar at bounding box center [683, 237] width 23 height 23
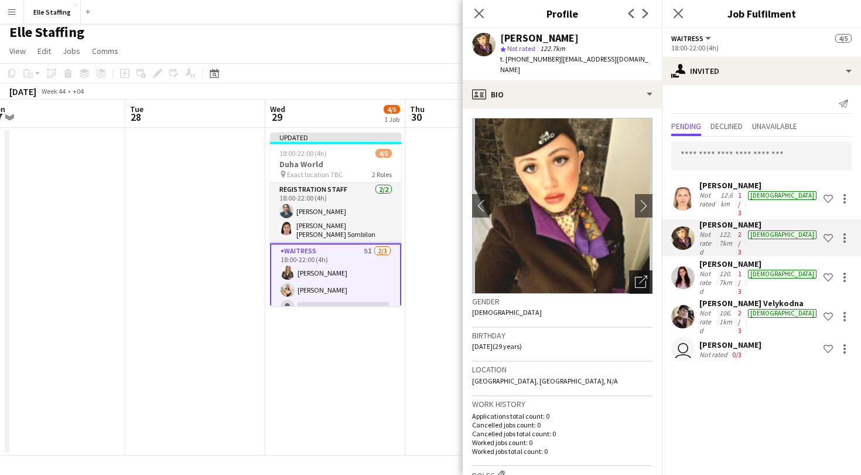
click at [633, 271] on div "Open photos pop-in" at bounding box center [640, 281] width 23 height 23
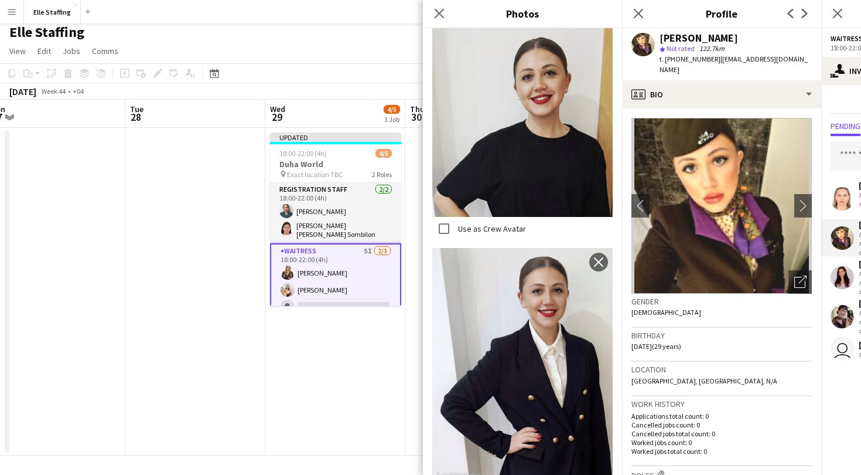
scroll to position [860, 0]
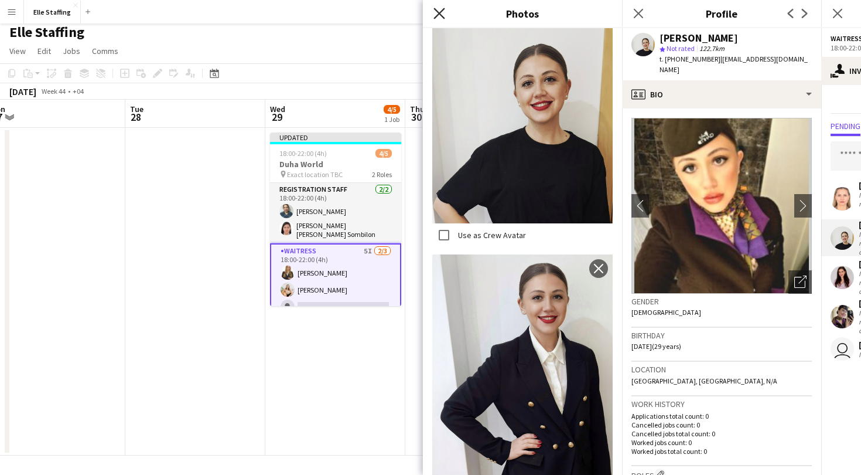
click at [437, 13] on icon "Close pop-in" at bounding box center [439, 13] width 11 height 11
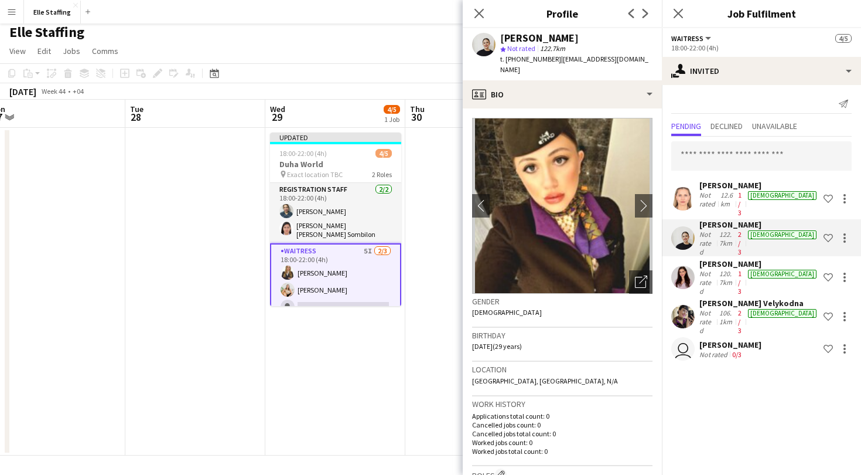
click at [684, 265] on app-user-avatar at bounding box center [683, 276] width 23 height 23
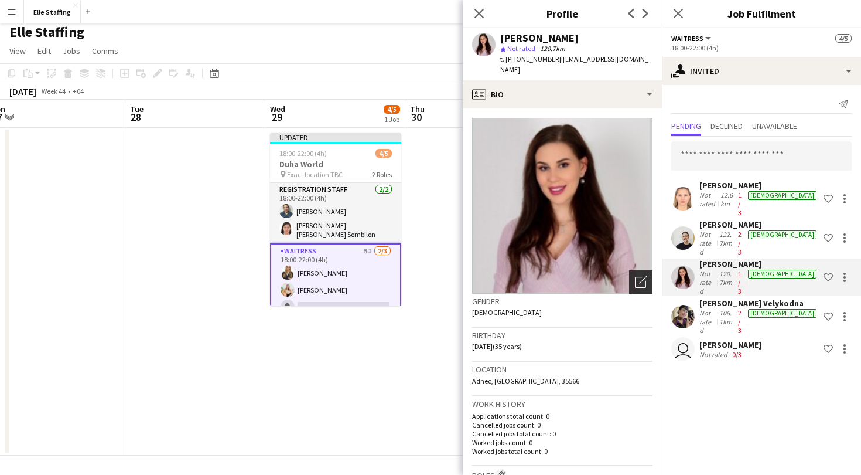
click at [639, 282] on icon "Open photos pop-in" at bounding box center [641, 281] width 12 height 12
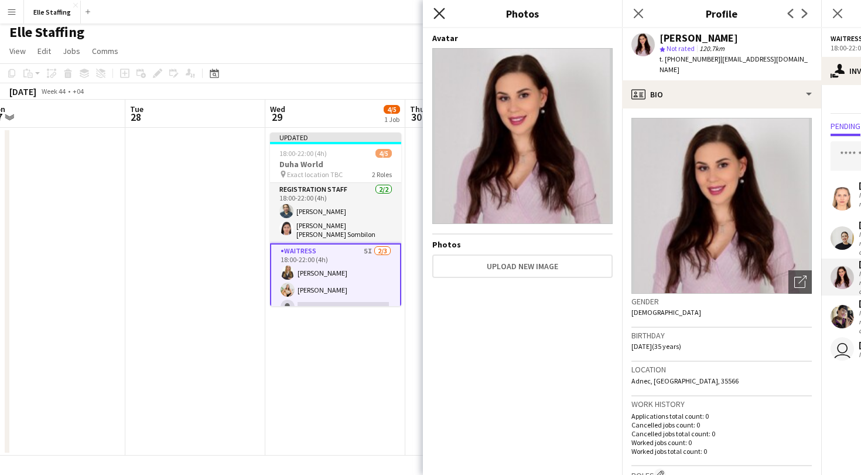
click at [437, 16] on icon at bounding box center [439, 13] width 11 height 11
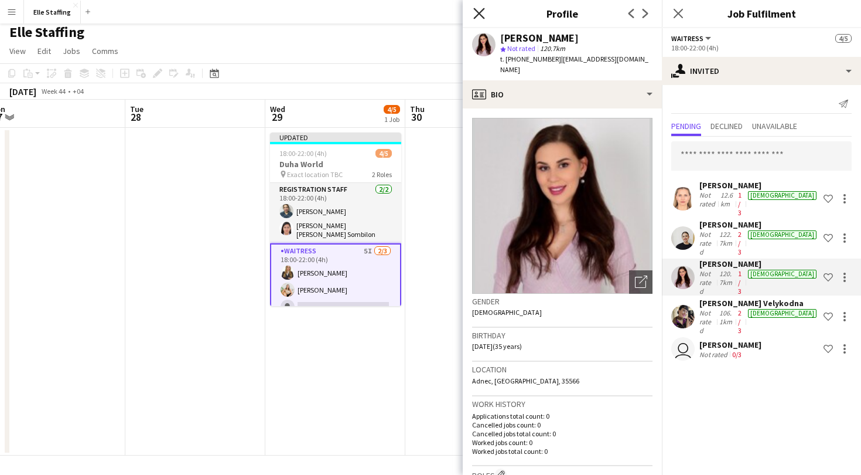
click at [483, 14] on icon "Close pop-in" at bounding box center [478, 13] width 11 height 11
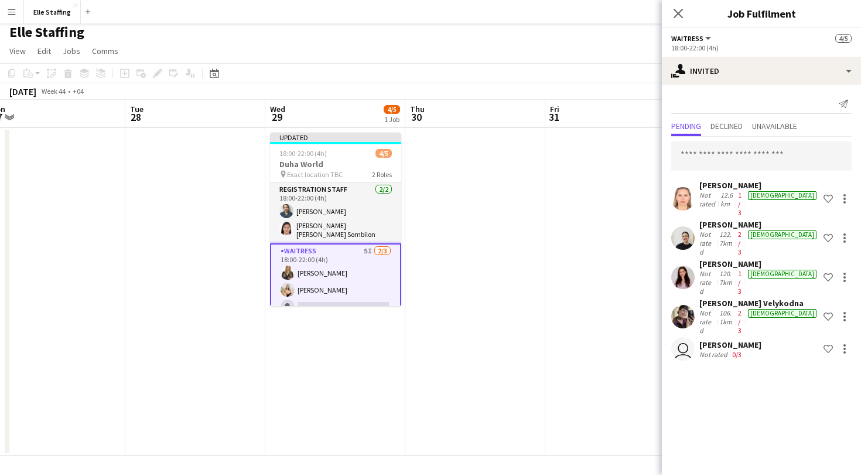
click at [503, 255] on app-date-cell at bounding box center [475, 292] width 140 height 328
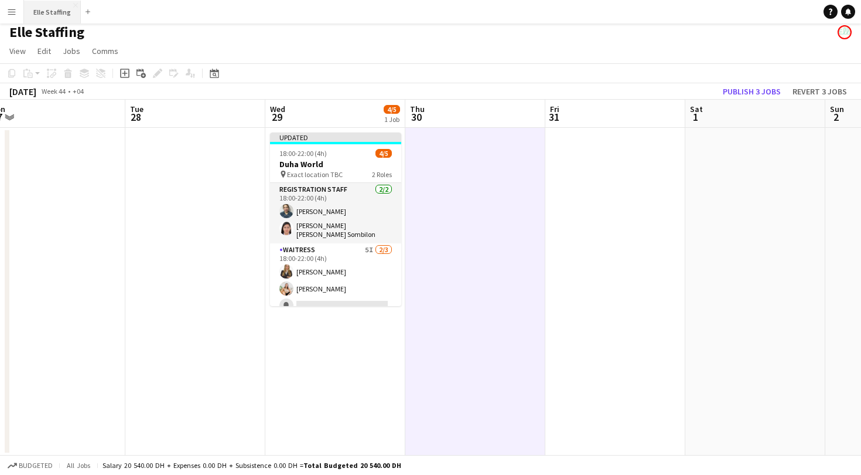
click at [57, 12] on button "Elle Staffing Close" at bounding box center [52, 12] width 57 height 23
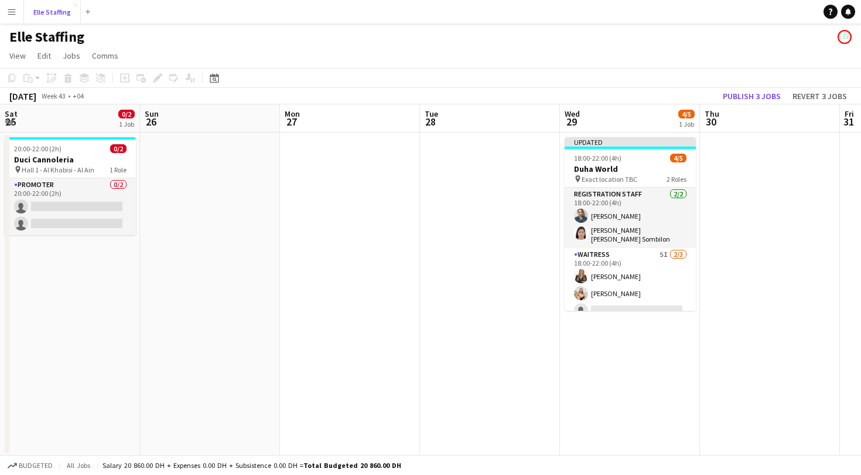
scroll to position [0, 562]
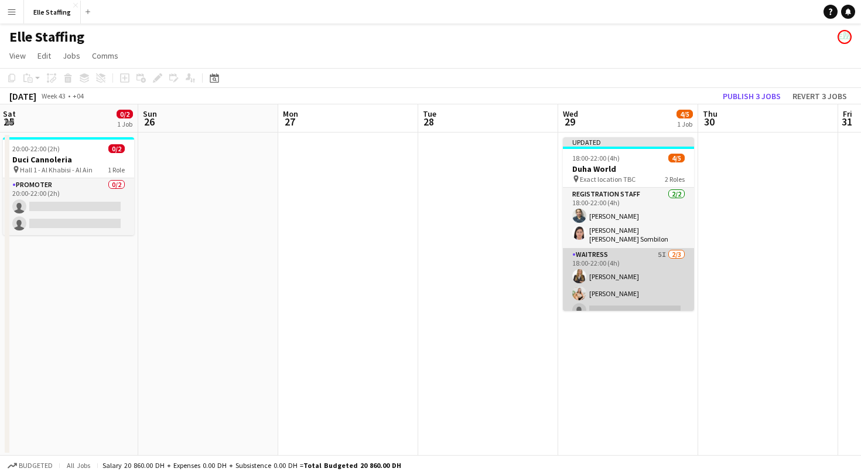
click at [620, 268] on app-card-role "Waitress 5I 2/3 18:00-22:00 (4h) Gaelle Vanmullem Kelly Lathouwers single-neutr…" at bounding box center [628, 285] width 131 height 74
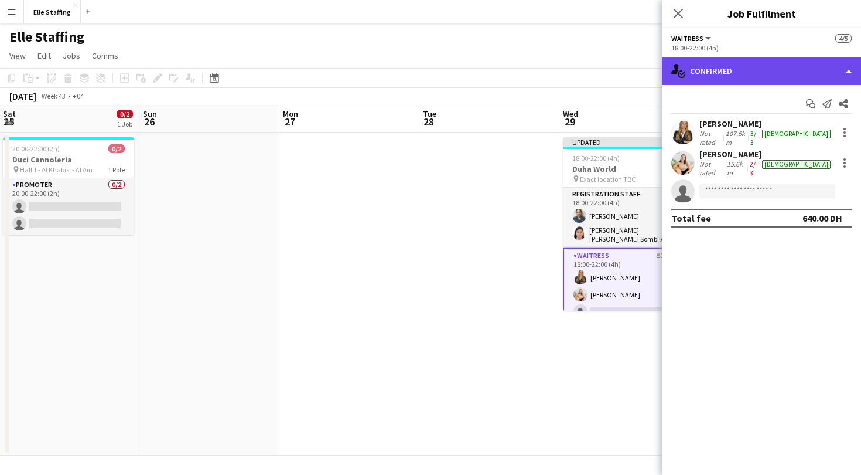
click at [737, 83] on div "single-neutral-actions-check-2 Confirmed" at bounding box center [761, 71] width 199 height 28
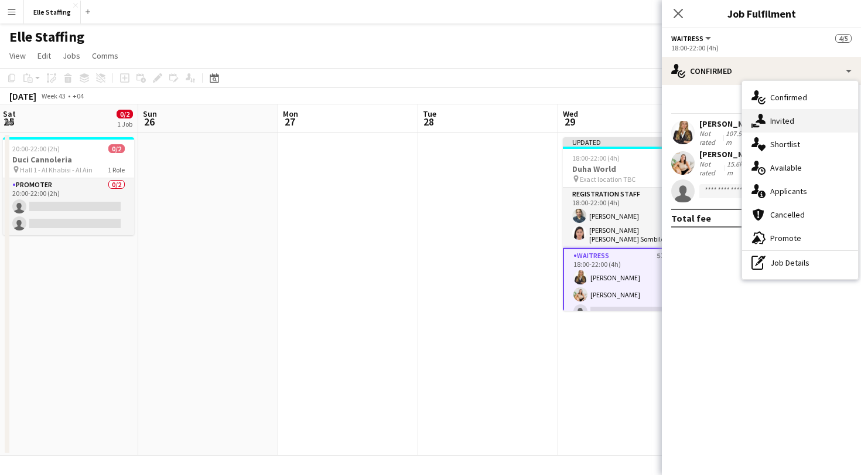
click at [785, 121] on span "Invited" at bounding box center [783, 120] width 24 height 11
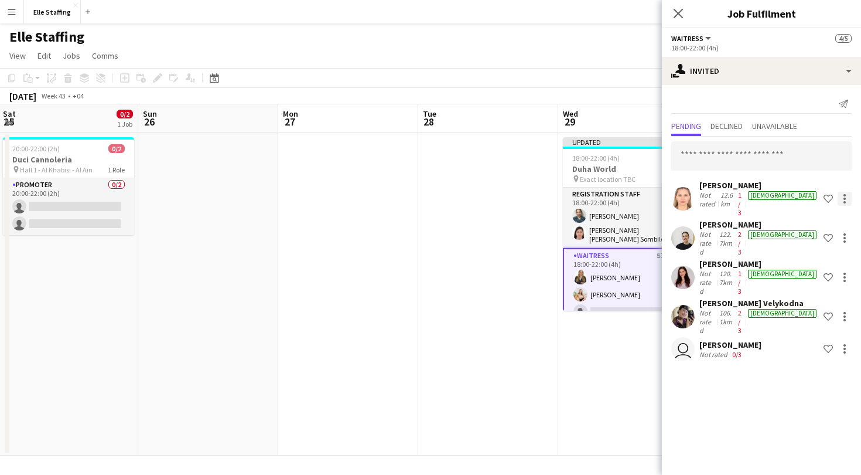
click at [843, 192] on div at bounding box center [845, 199] width 14 height 14
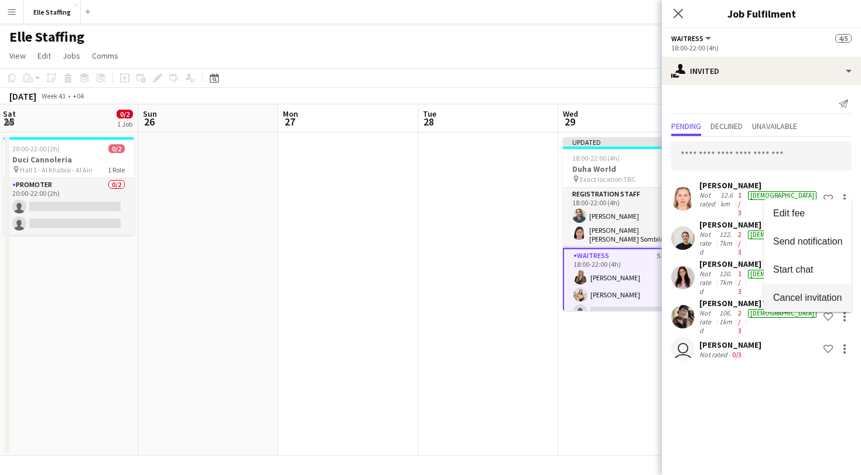
click at [810, 296] on span "Cancel invitation" at bounding box center [807, 297] width 69 height 10
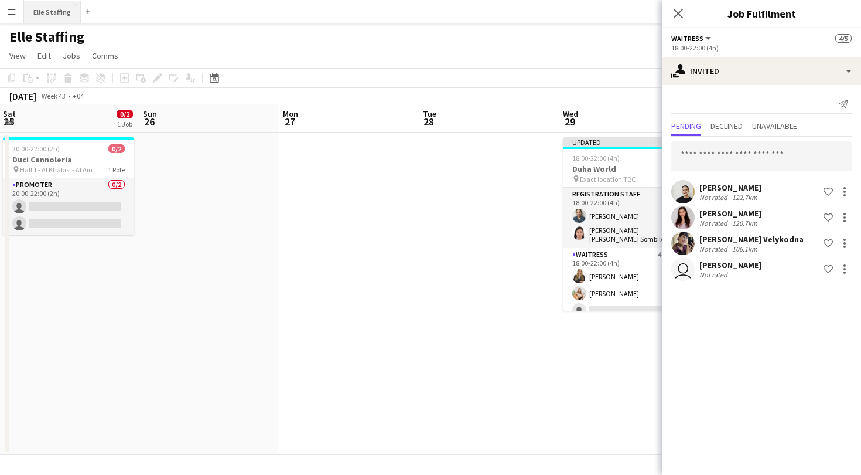
click at [53, 15] on button "Elle Staffing Close" at bounding box center [52, 12] width 57 height 23
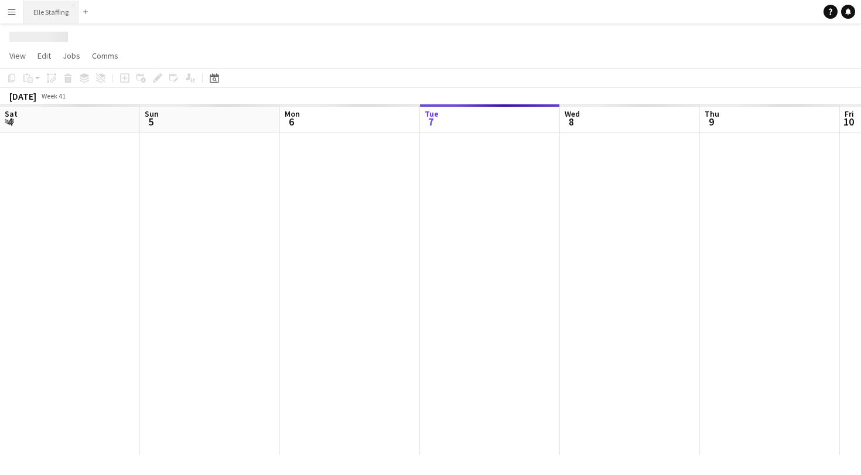
scroll to position [0, 280]
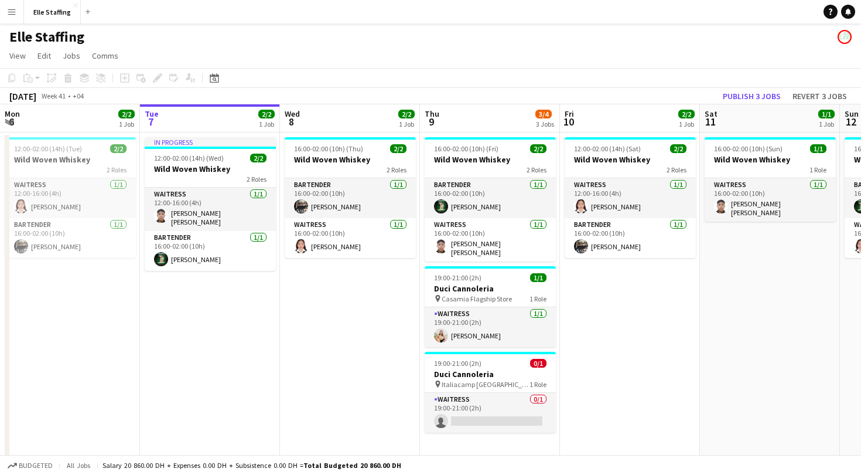
click at [12, 12] on app-icon "Menu" at bounding box center [11, 11] width 9 height 9
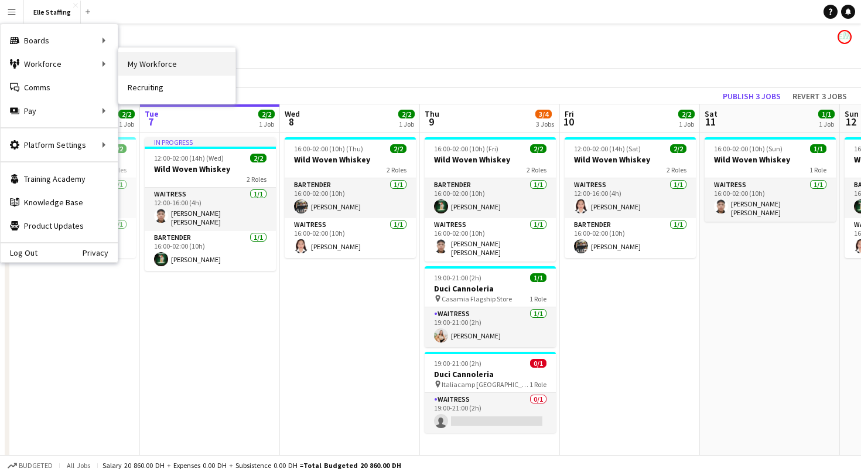
click at [132, 66] on link "My Workforce" at bounding box center [176, 63] width 117 height 23
